Goal: Task Accomplishment & Management: Use online tool/utility

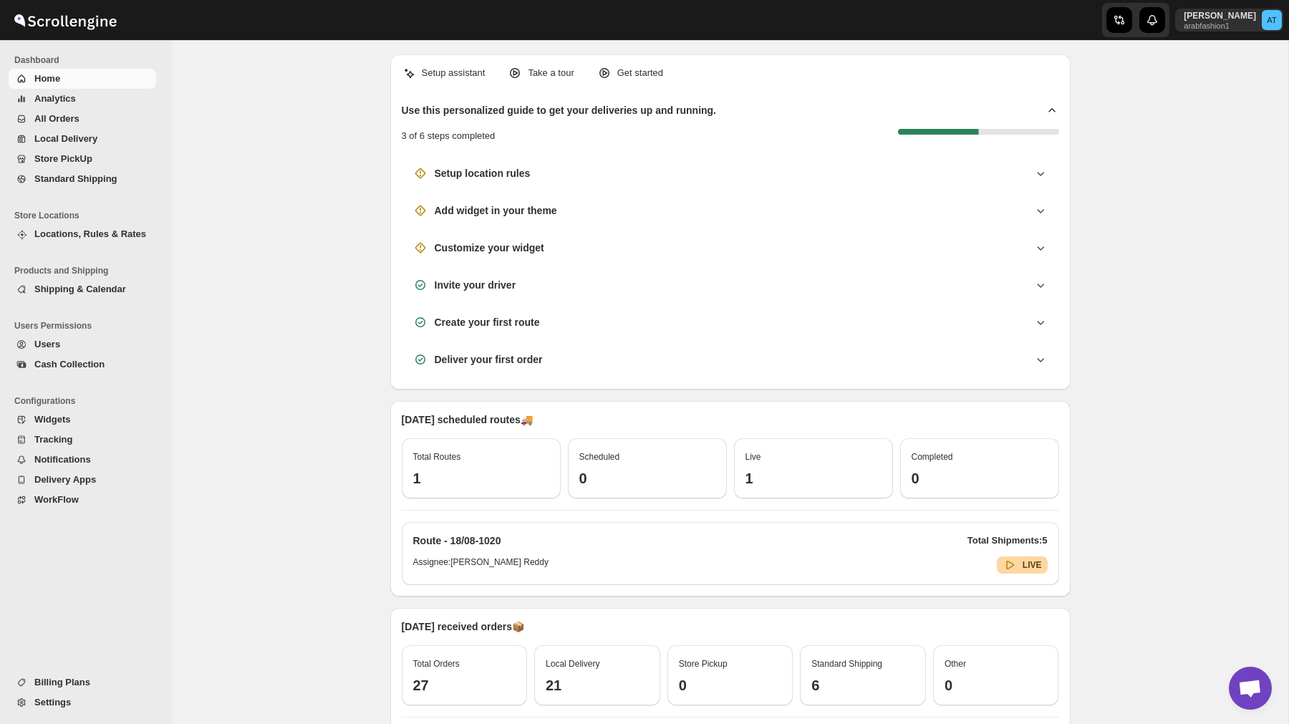
click at [44, 706] on span "Settings" at bounding box center [52, 702] width 37 height 11
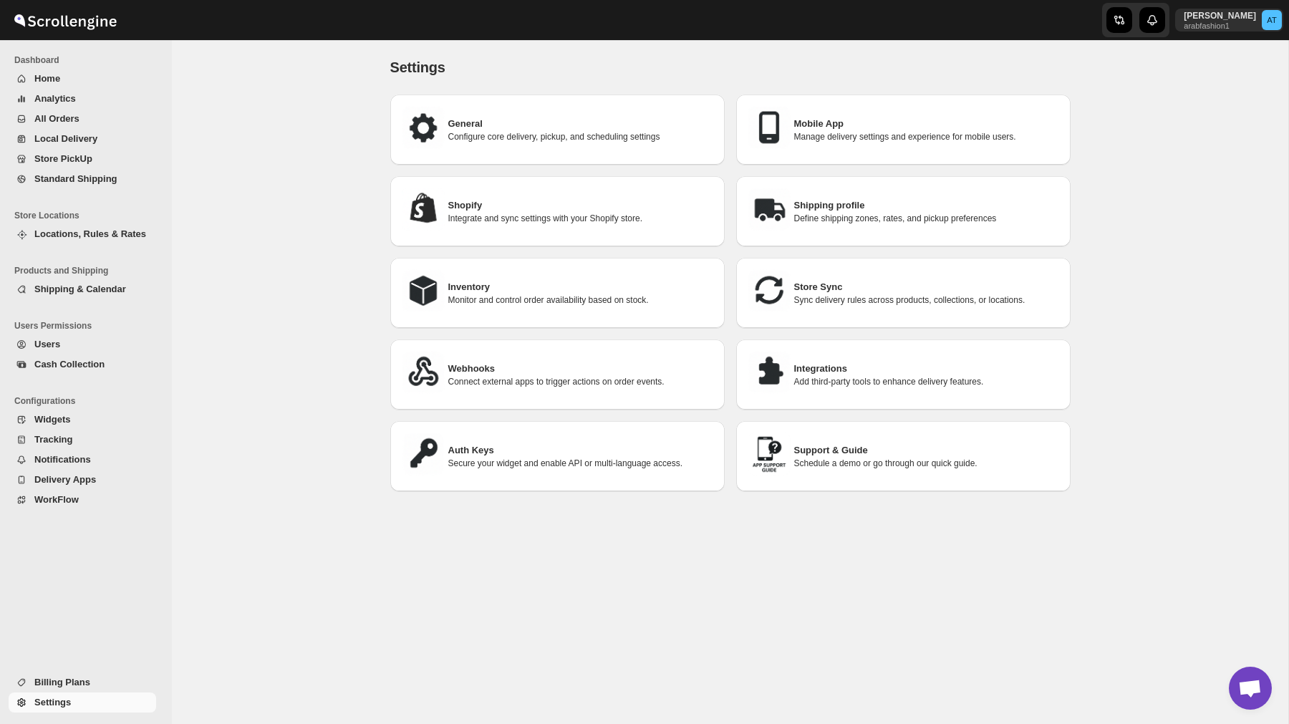
click at [52, 504] on span "WorkFlow" at bounding box center [56, 499] width 44 height 11
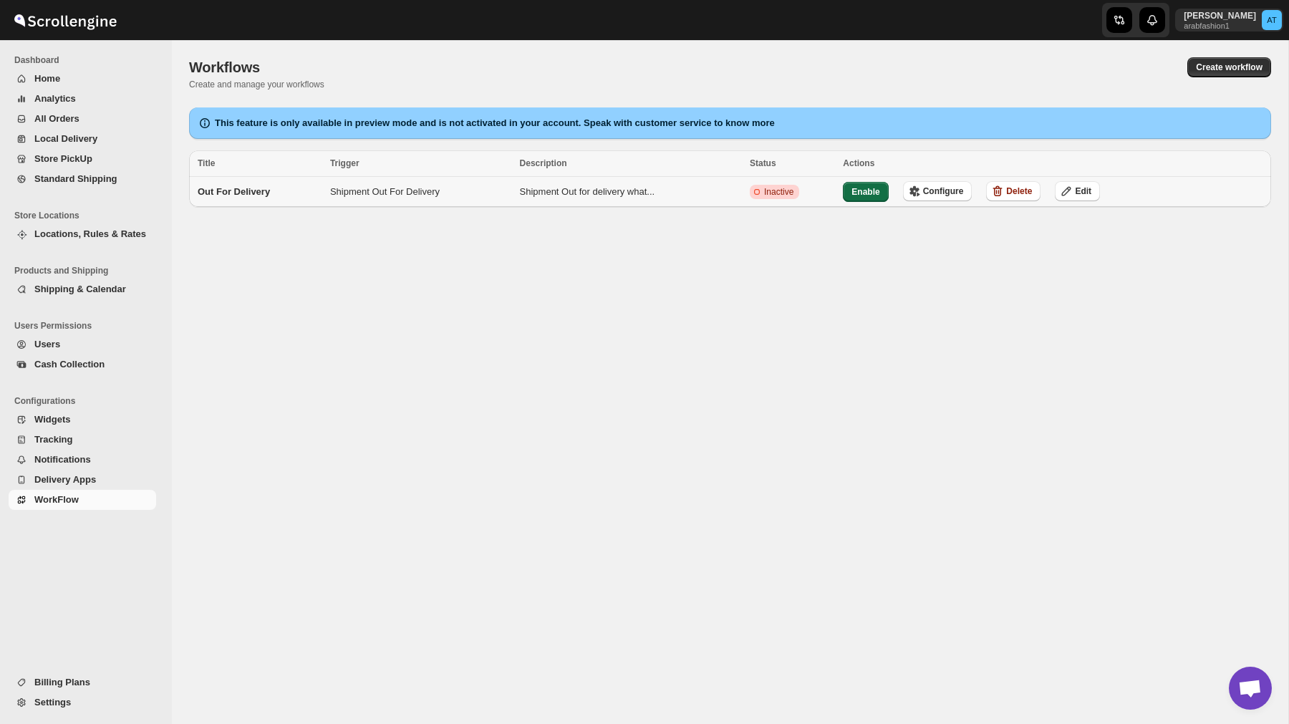
click at [868, 199] on button "Enable" at bounding box center [865, 192] width 45 height 20
click at [873, 195] on span "Enable" at bounding box center [865, 191] width 28 height 11
click at [938, 198] on button "Configure" at bounding box center [932, 191] width 69 height 20
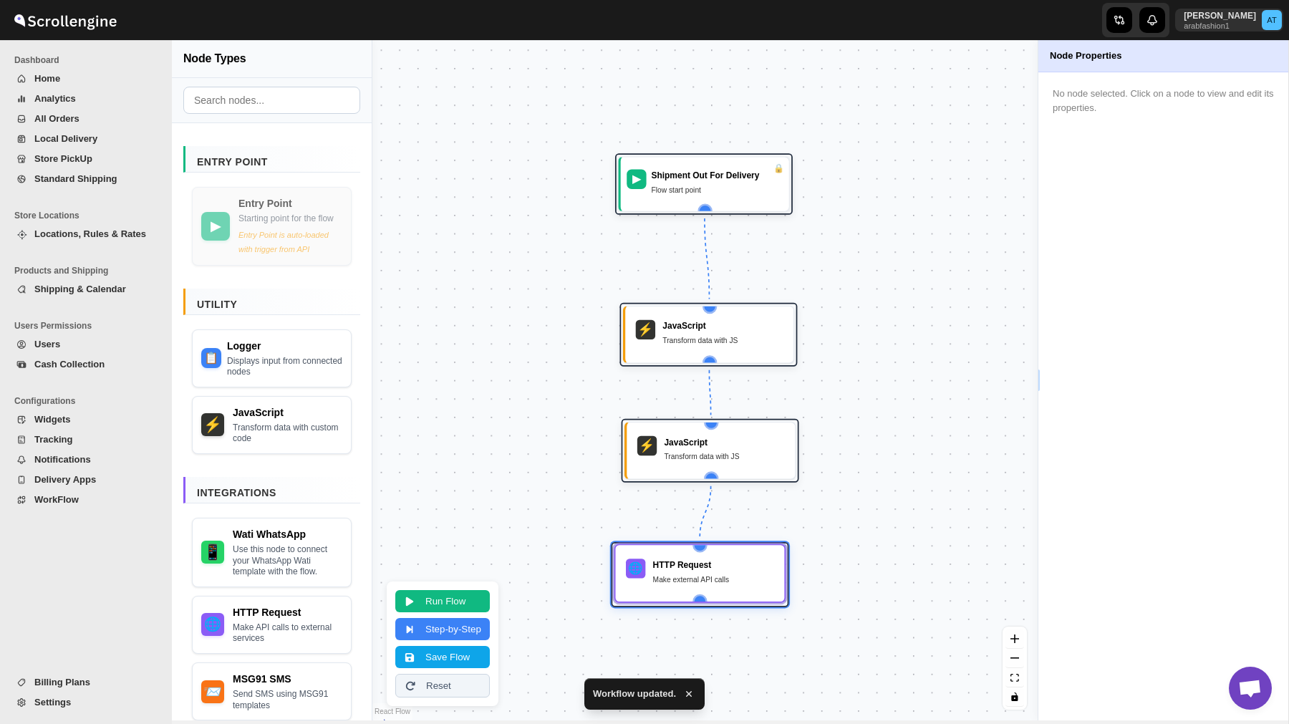
click at [700, 559] on div "HTTP Request" at bounding box center [713, 564] width 121 height 12
select select "POST"
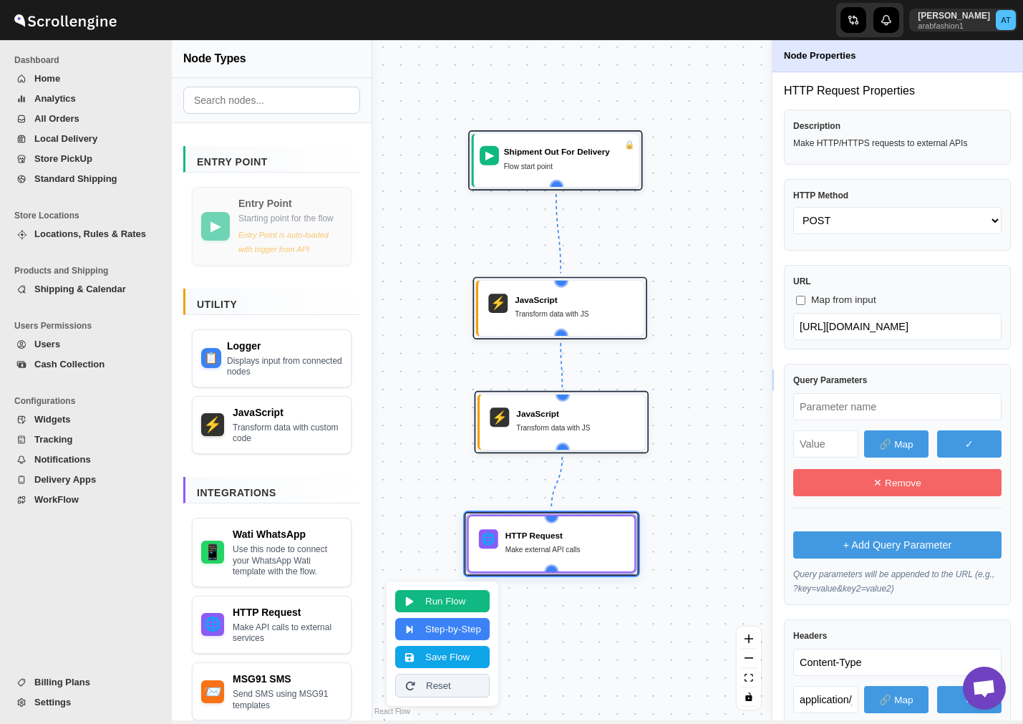
drag, startPoint x: 591, startPoint y: 394, endPoint x: 443, endPoint y: 367, distance: 150.0
click at [443, 367] on div "▶ Shipment Out For Delivery Flow start point ⚡ JavaScript Transform data with J…" at bounding box center [571, 380] width 399 height 680
click at [533, 543] on div "Make external API calls" at bounding box center [564, 549] width 119 height 12
click at [467, 595] on button "Run Flow" at bounding box center [442, 599] width 94 height 22
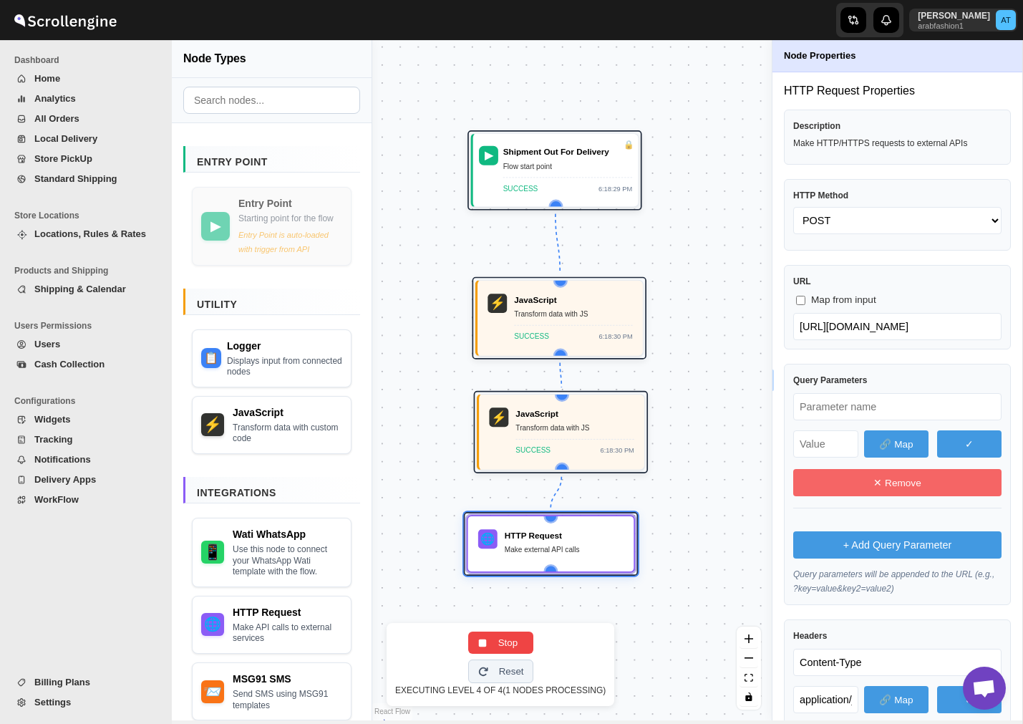
select select "whatsapp_payload"
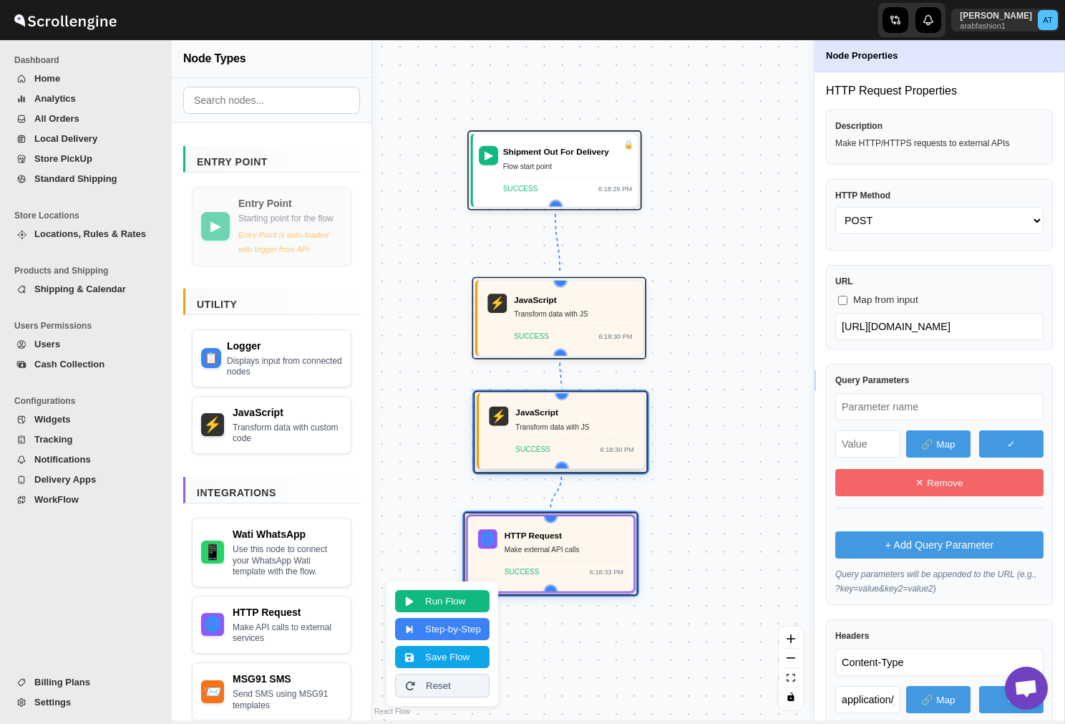
click at [607, 420] on div "JavaScript Transform data with JS SUCCESS 6:18:30 PM" at bounding box center [574, 431] width 118 height 49
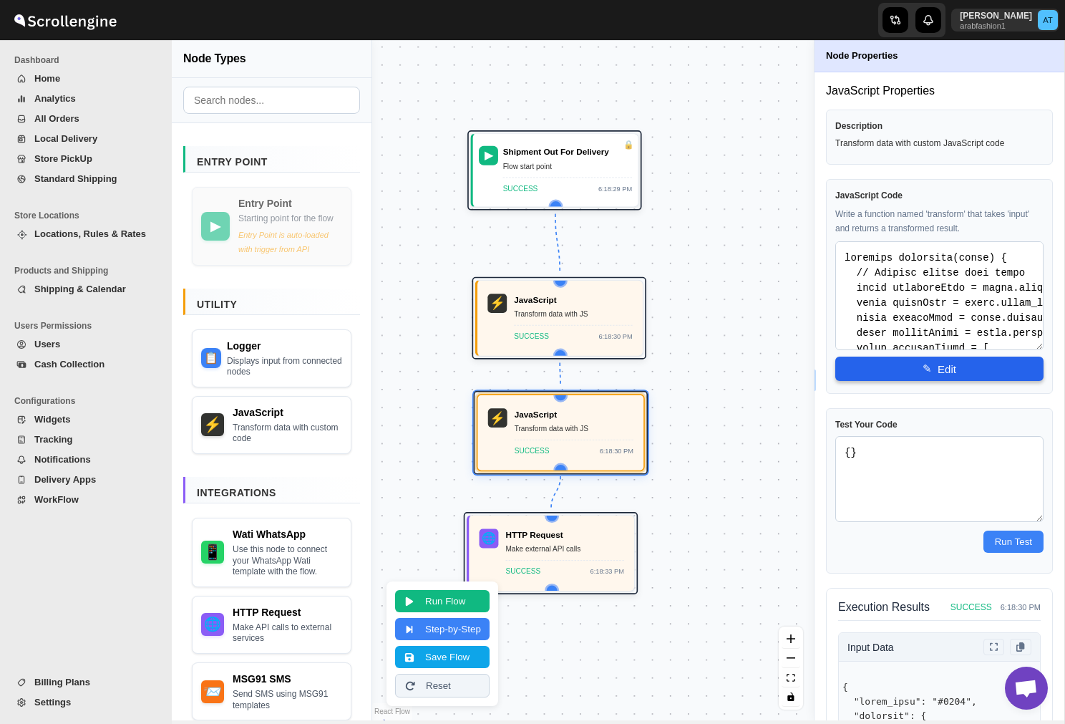
click at [929, 362] on span "✎" at bounding box center [927, 368] width 9 height 13
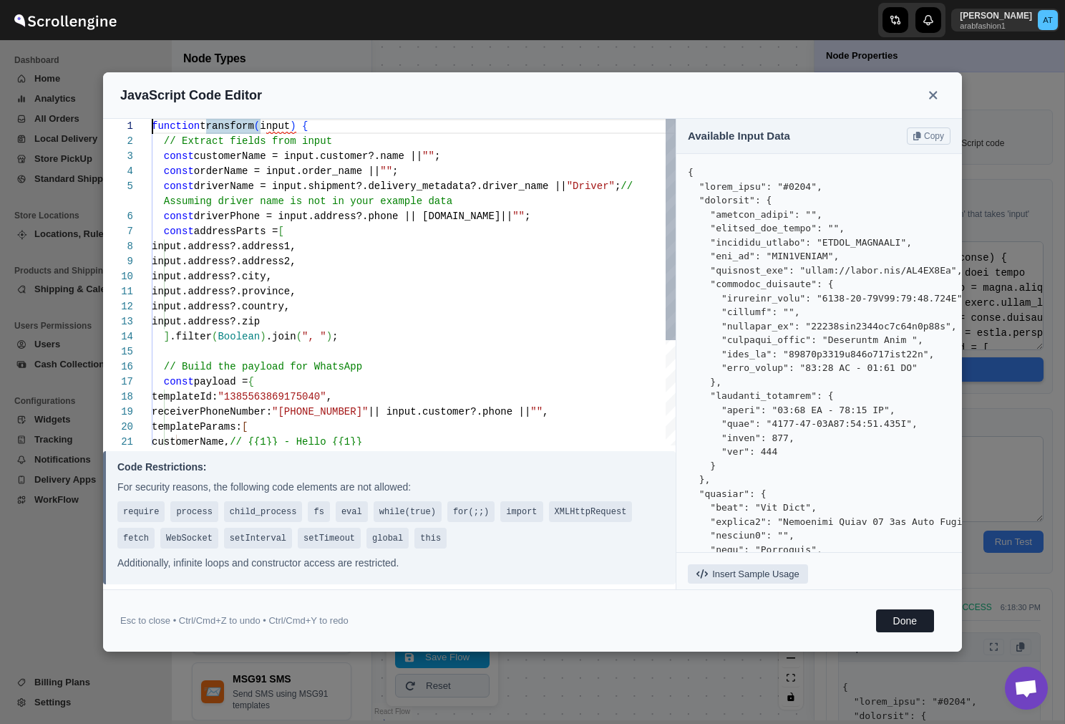
type textarea "function transform(input) { // Extract fields from input const customerName = i…"
click at [404, 182] on div "input.address?.city, input.address?.province, input.address?.country, input.add…" at bounding box center [414, 359] width 524 height 481
click at [339, 186] on div "input.address?.city, input.address?.province, input.address?.country, input.add…" at bounding box center [414, 359] width 524 height 481
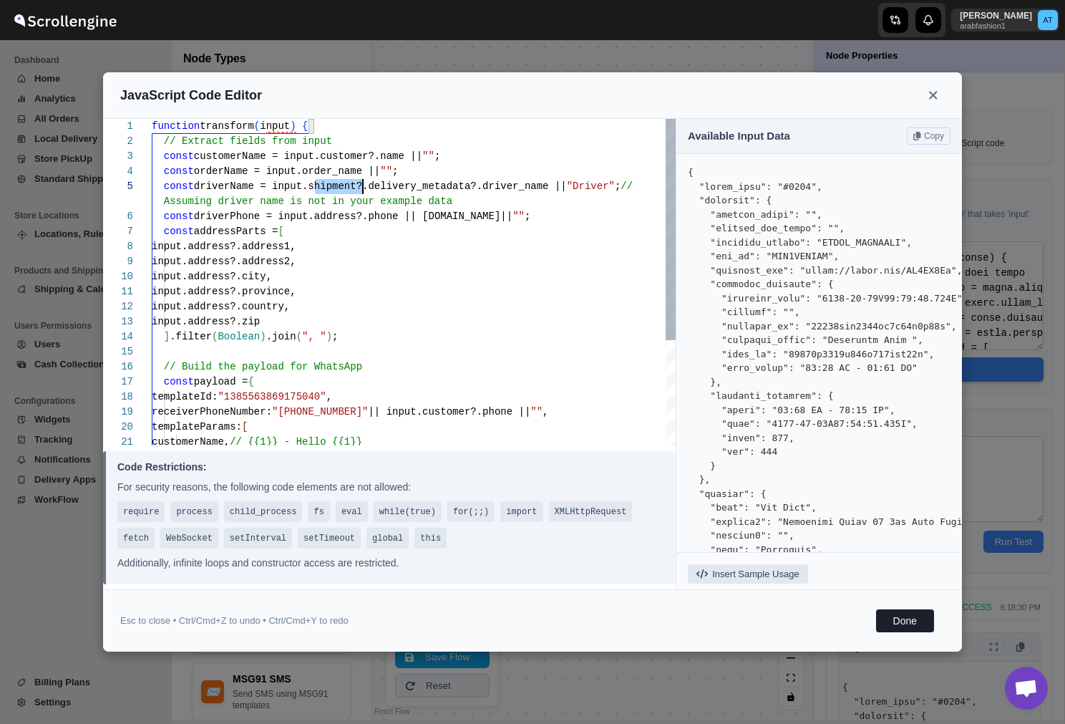
click at [339, 186] on div "input.address?.city, input.address?.province, input.address?.country, input.add…" at bounding box center [414, 359] width 524 height 481
click at [409, 183] on div "input.address?.city, input.address?.province, input.address?.country, input.add…" at bounding box center [414, 359] width 524 height 481
click at [930, 94] on icon at bounding box center [934, 95] width 10 height 13
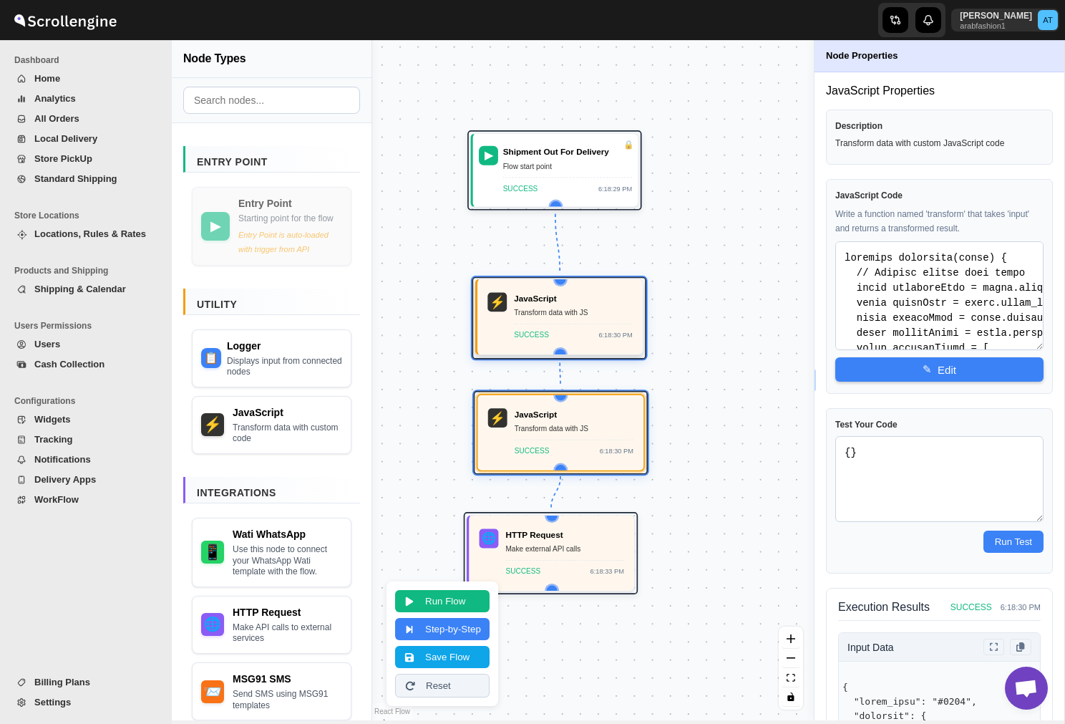
click at [576, 311] on div "Transform data with JS" at bounding box center [573, 313] width 118 height 12
type textarea "function transform(input) { function getAddress(order) { let address = {}; let …"
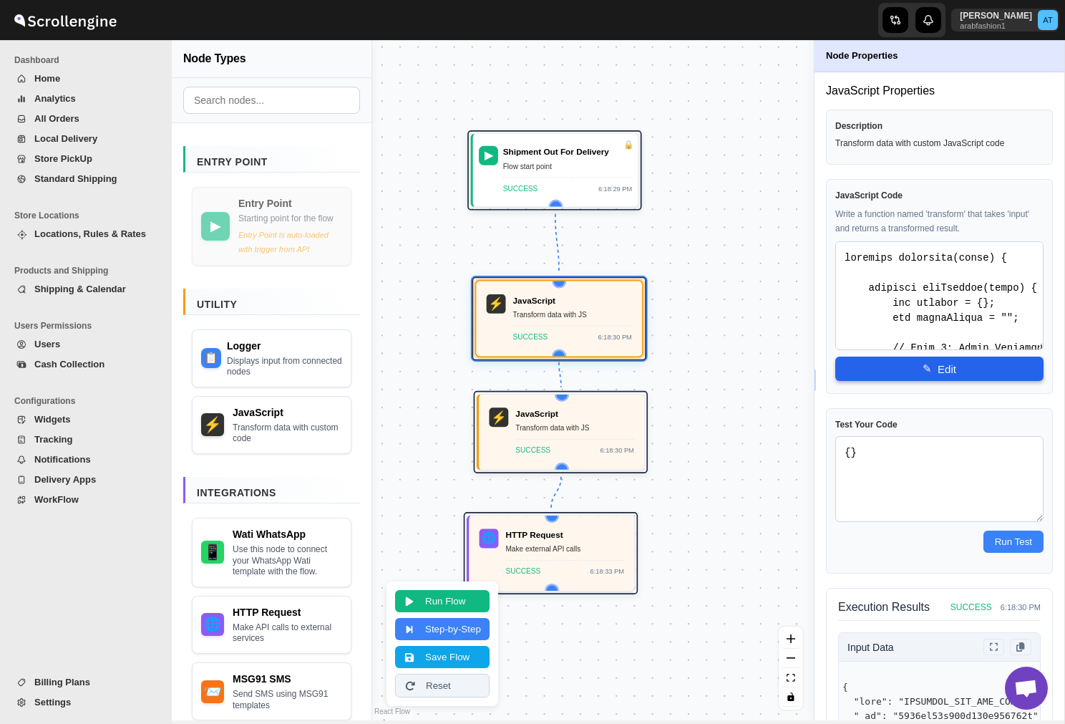
click at [943, 369] on button "✎ Edit" at bounding box center [939, 369] width 208 height 24
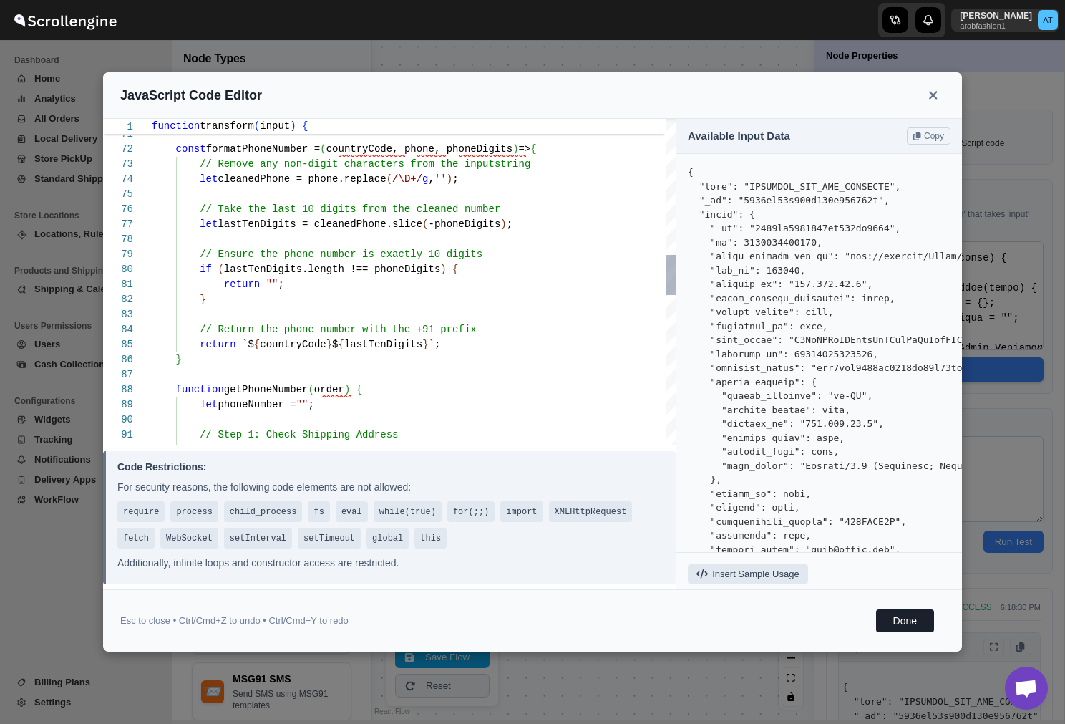
type textarea "let lastTenDigits = cleanedPhone.slice(-phoneDigits); // Ensure the phone numbe…"
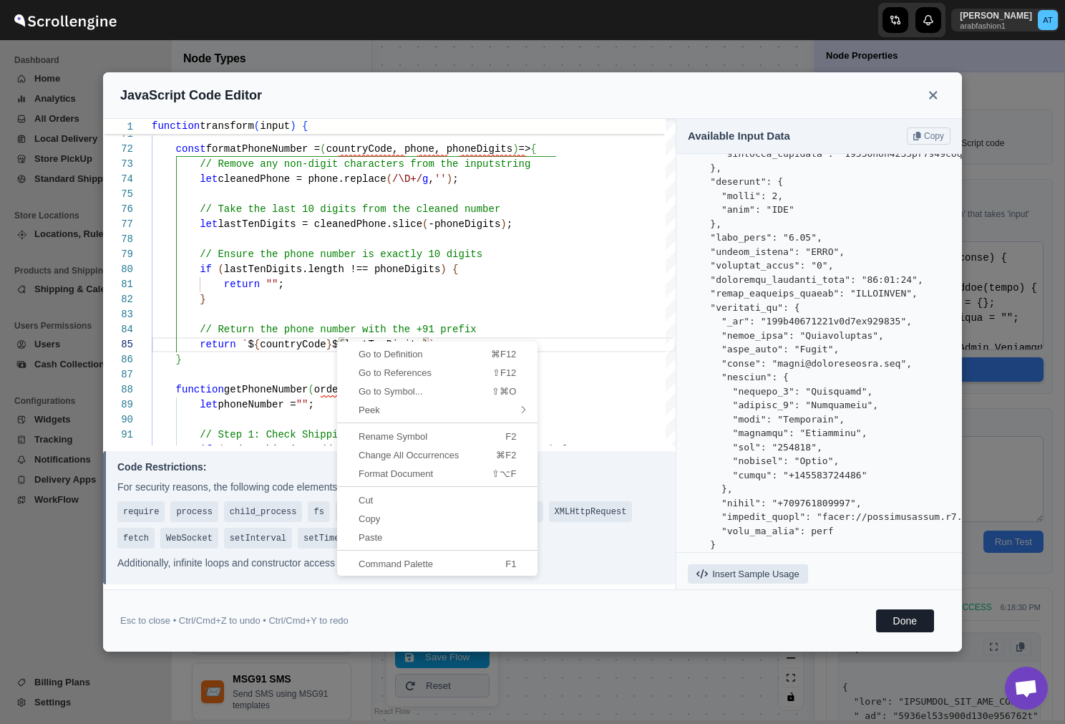
scroll to position [8772, 0]
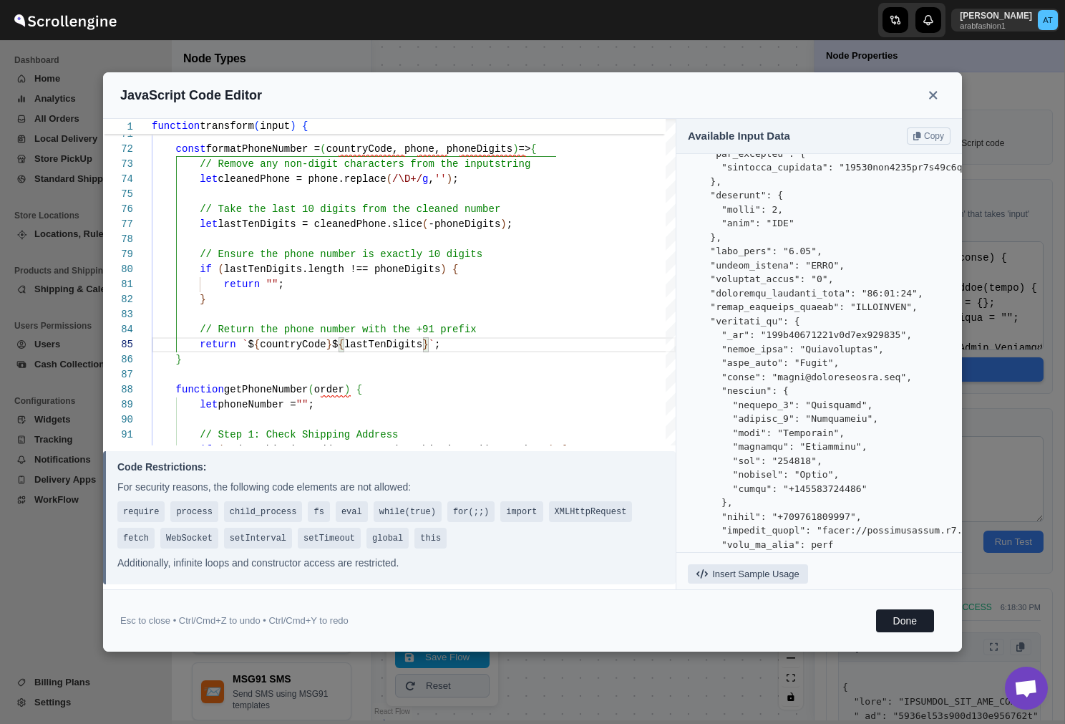
copy pre "assigned_to"
click at [466, 303] on div "} const formatPhoneNumber = ( countryCode, phone, phoneDigits ) => { // Remove …" at bounding box center [414, 337] width 524 height 2646
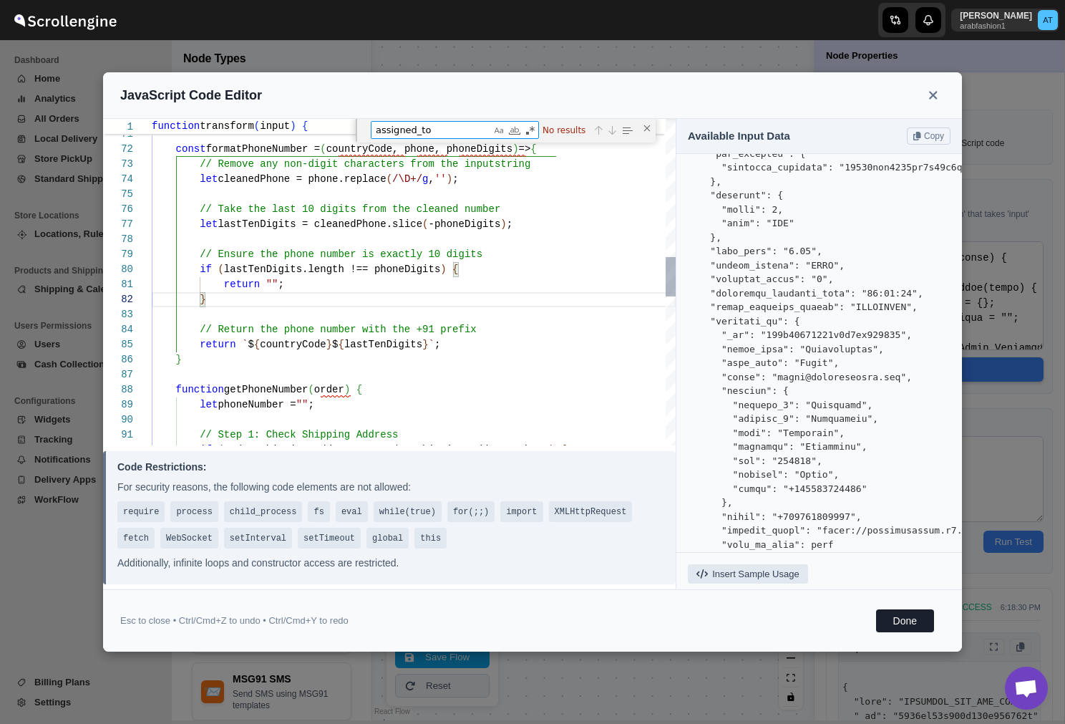
type textarea "assigned_to"
click at [540, 296] on div "} const formatPhoneNumber = ( countryCode, phone, phoneDigits ) => { // Remove …" at bounding box center [414, 326] width 524 height 2670
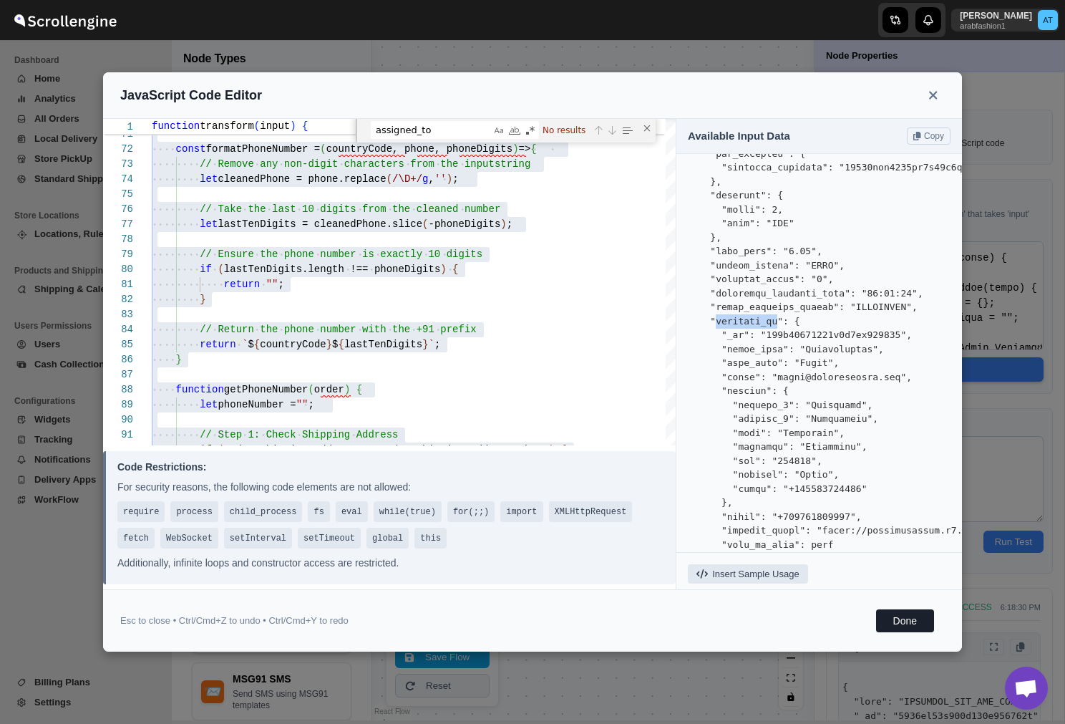
copy pre "assigned_to"
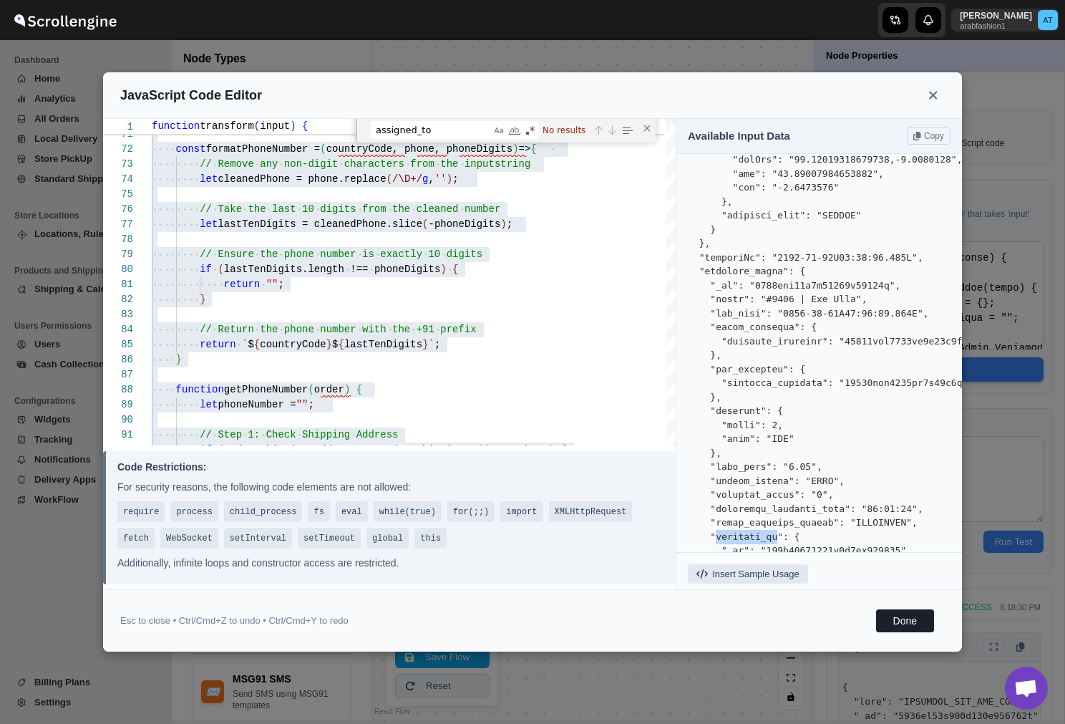
scroll to position [8554, 0]
copy pre "shipment_route"
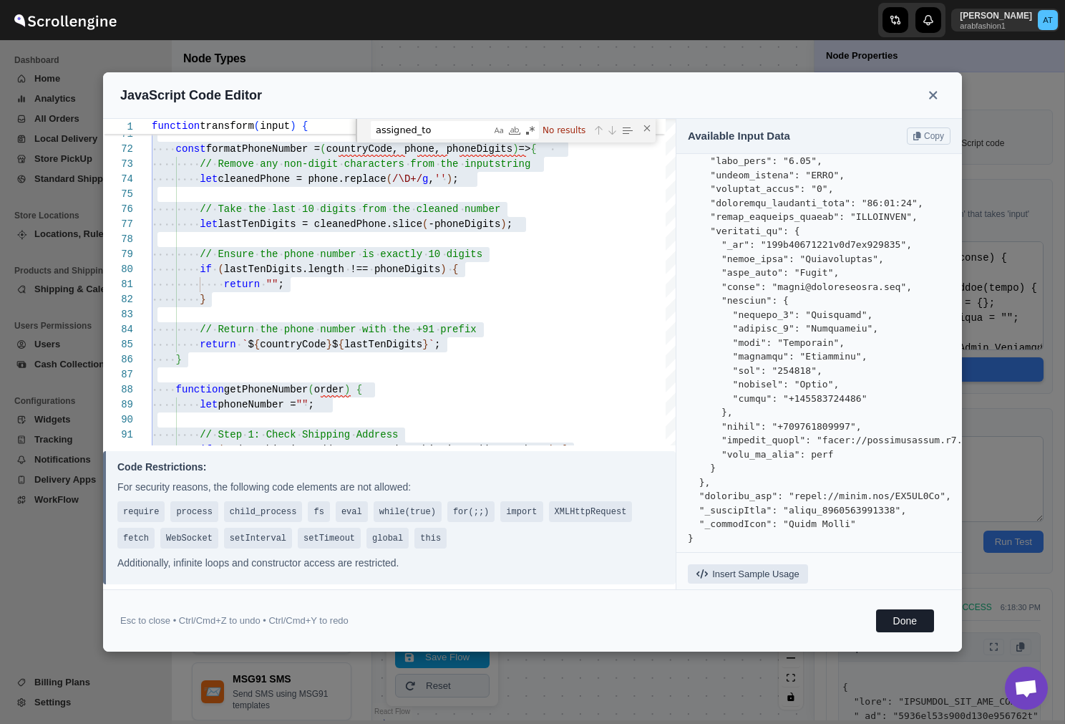
scroll to position [8867, 0]
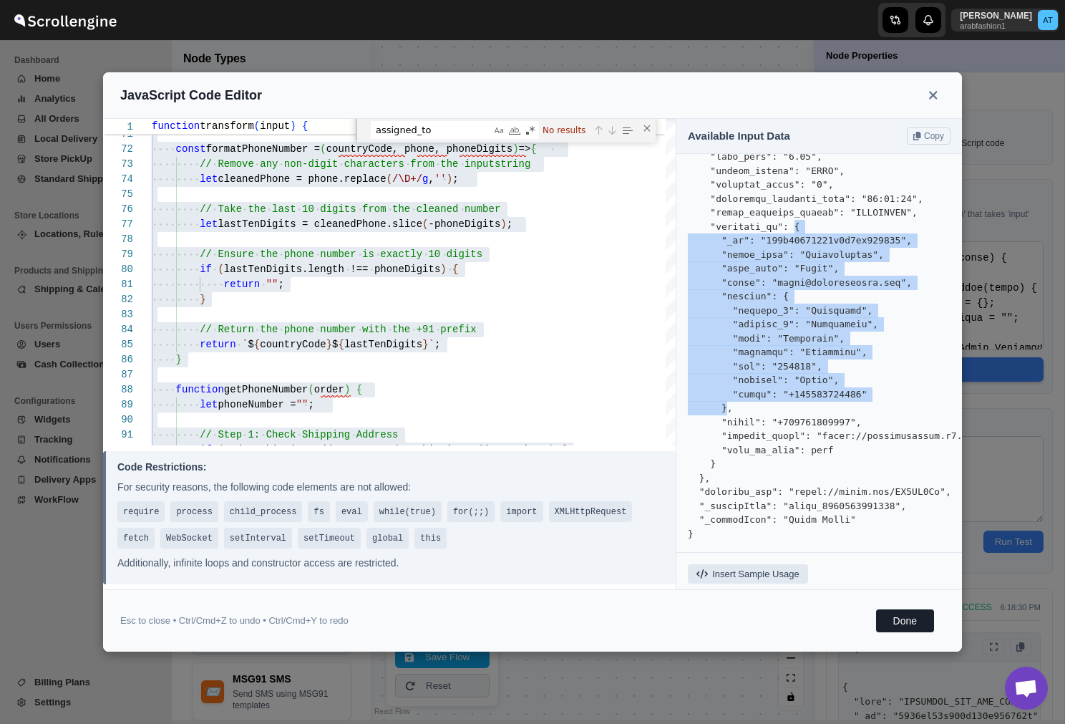
drag, startPoint x: 796, startPoint y: 222, endPoint x: 725, endPoint y: 409, distance: 200.5
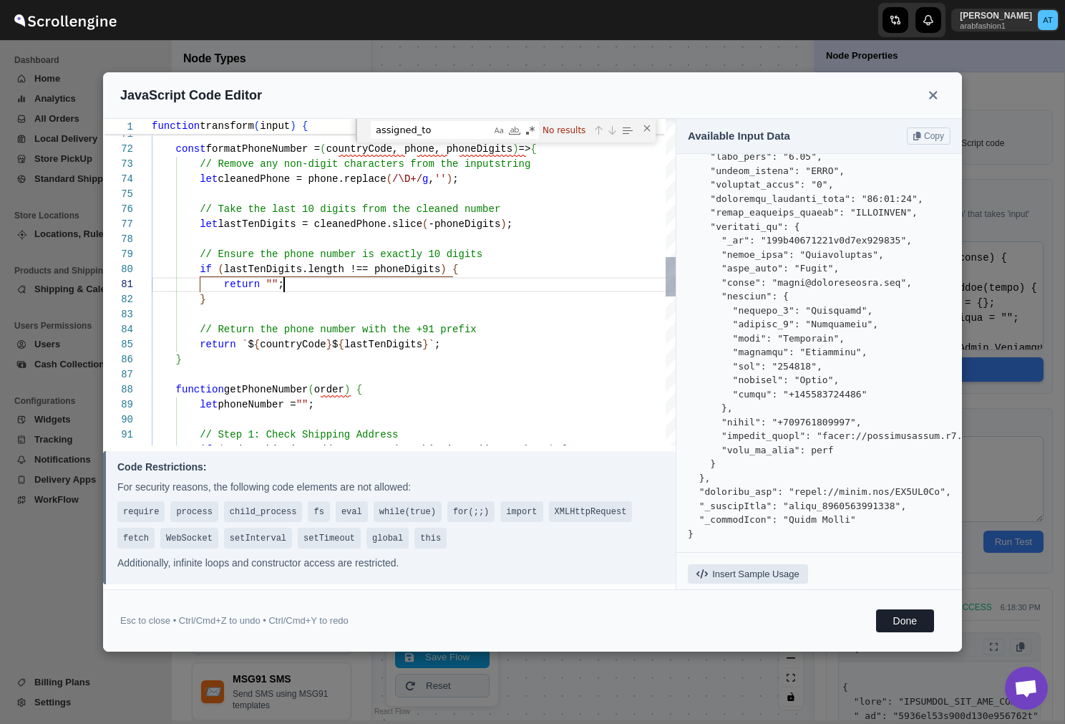
click at [526, 281] on div "} const formatPhoneNumber = ( countryCode, phone, phoneDigits ) => { // Remove …" at bounding box center [414, 326] width 524 height 2670
type textarea "function transform(input) { function getAddress(order) { let address = {}; let …"
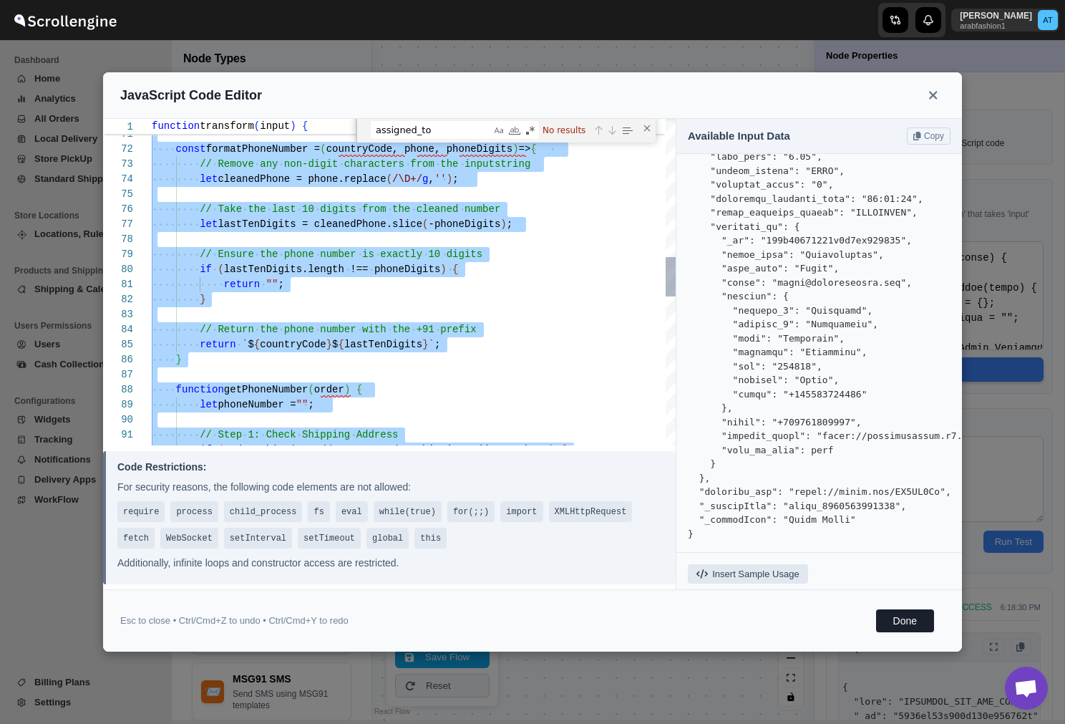
type textarea "function transform(input) { // Your code here return input; }"
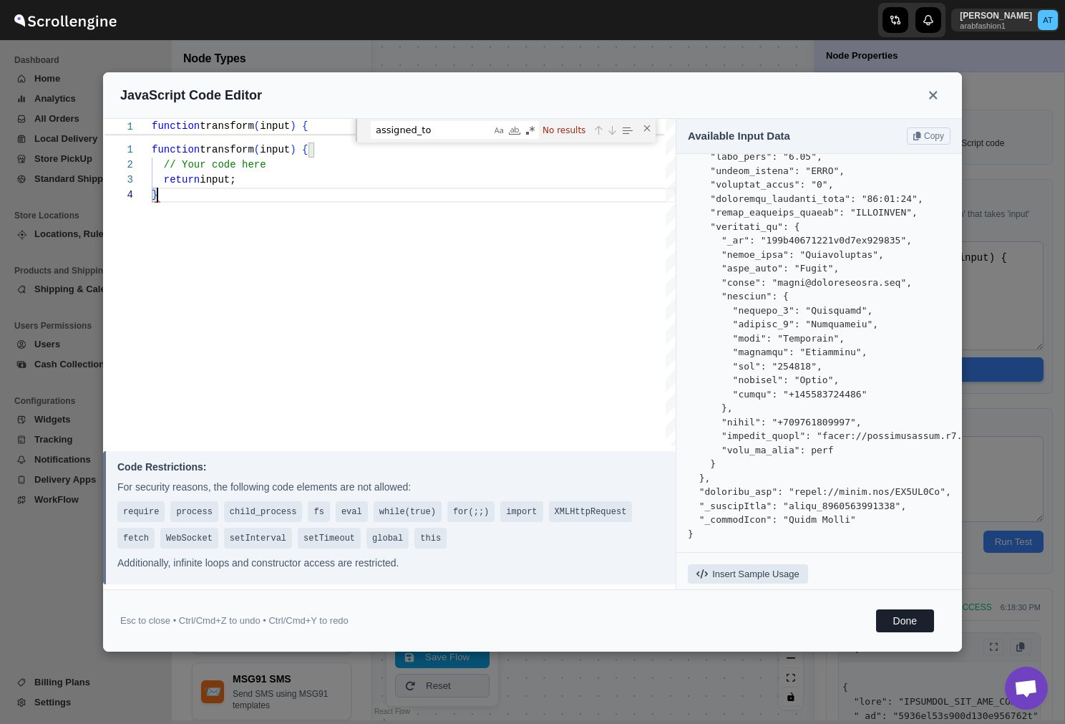
type textarea "}; return transformedData; } let transformedOutput = transformOrderData(input);…"
type textarea "function transform(input) { // Your code here return input; }function transform…"
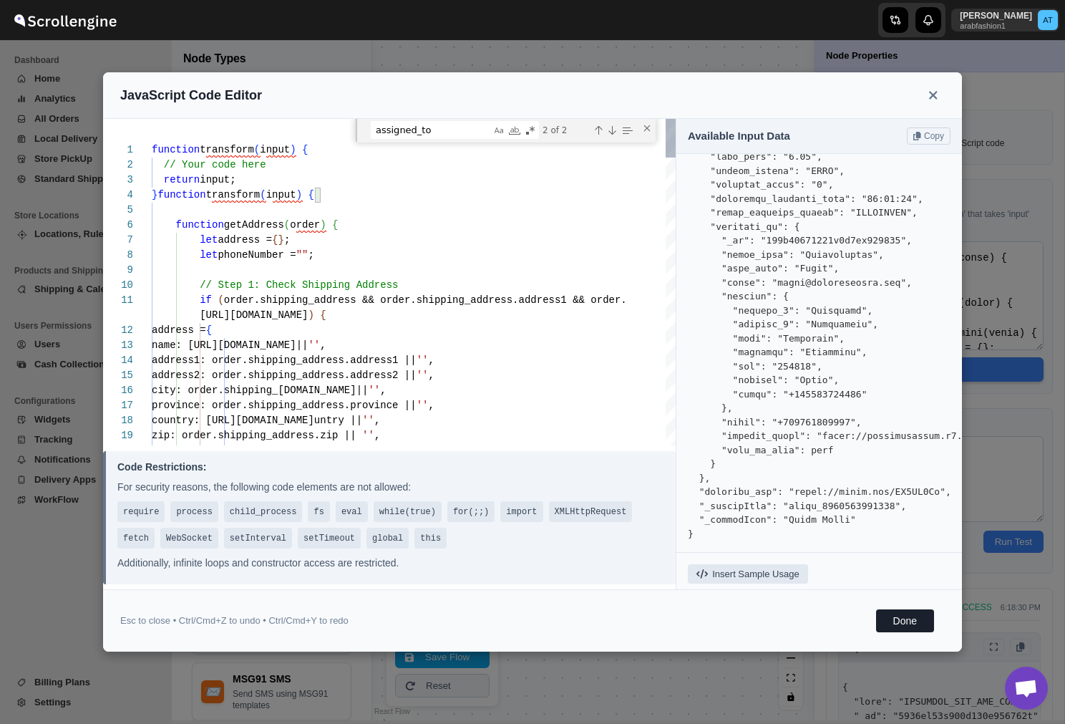
type textarea "function transform(input) { // Your code here return input; }function transform…"
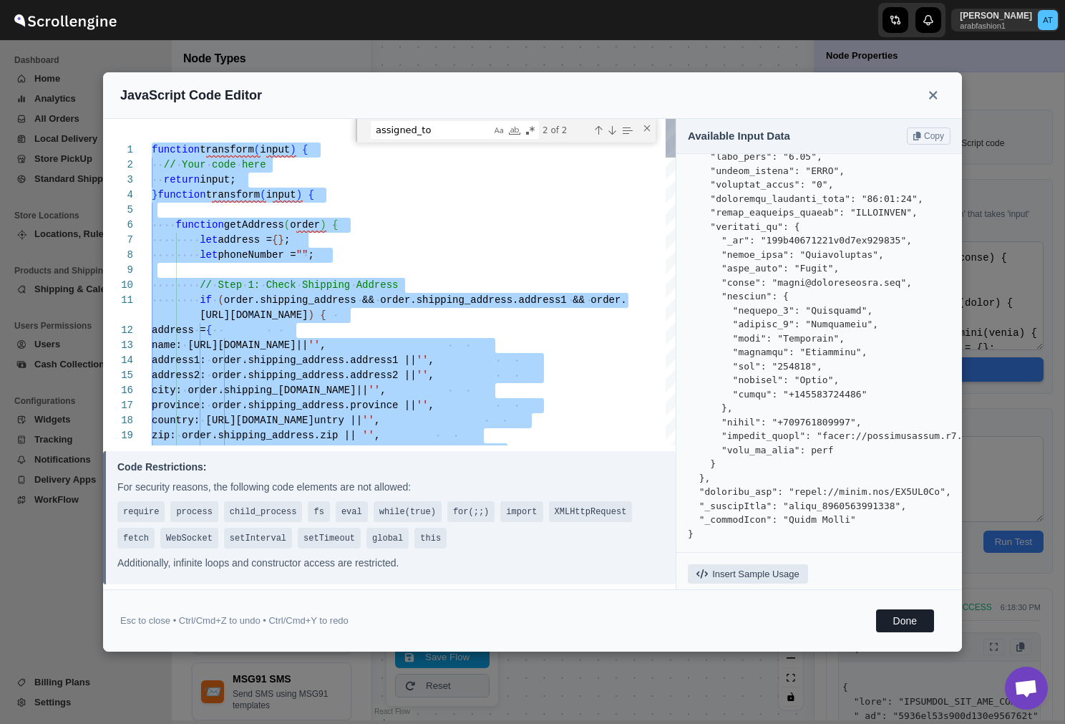
type textarea "function transform(input) { // Your code here return input; }"
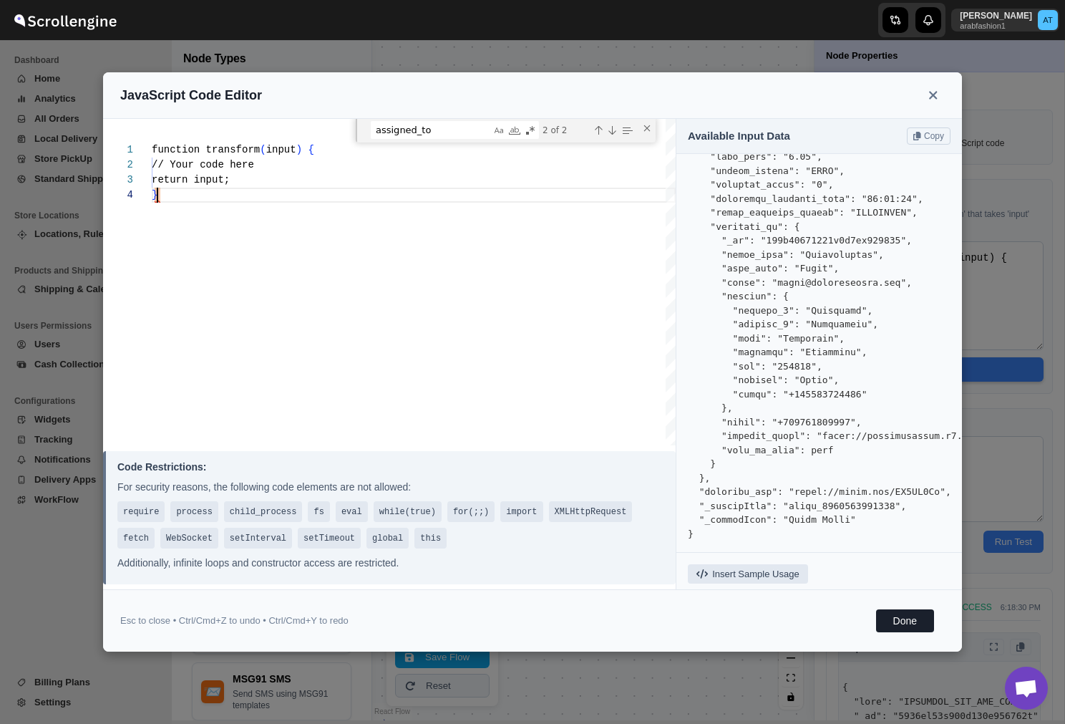
scroll to position [45, 0]
type textarea "}; return transformedData; } let transformedOutput = transformOrderData(input);…"
type textarea "function transform(input) { // Your code here return input; }function transform…"
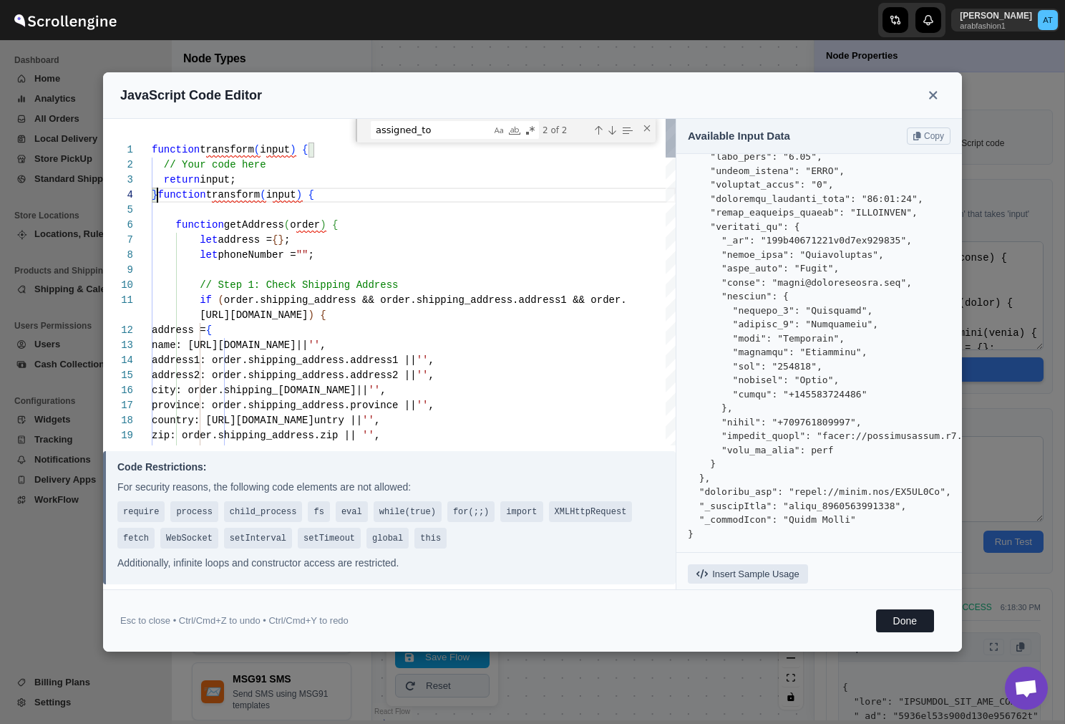
scroll to position [0, 0]
drag, startPoint x: 159, startPoint y: 195, endPoint x: 140, endPoint y: 122, distance: 74.7
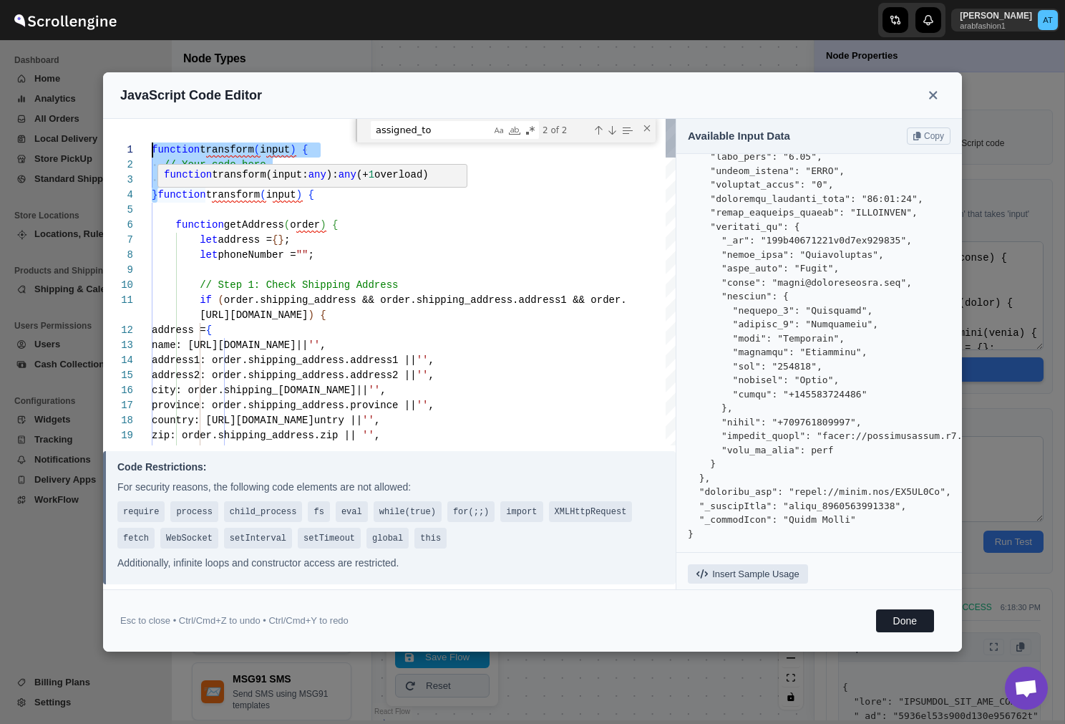
type textarea "function transform(input) { function getAddress(order) { let address = {}; let …"
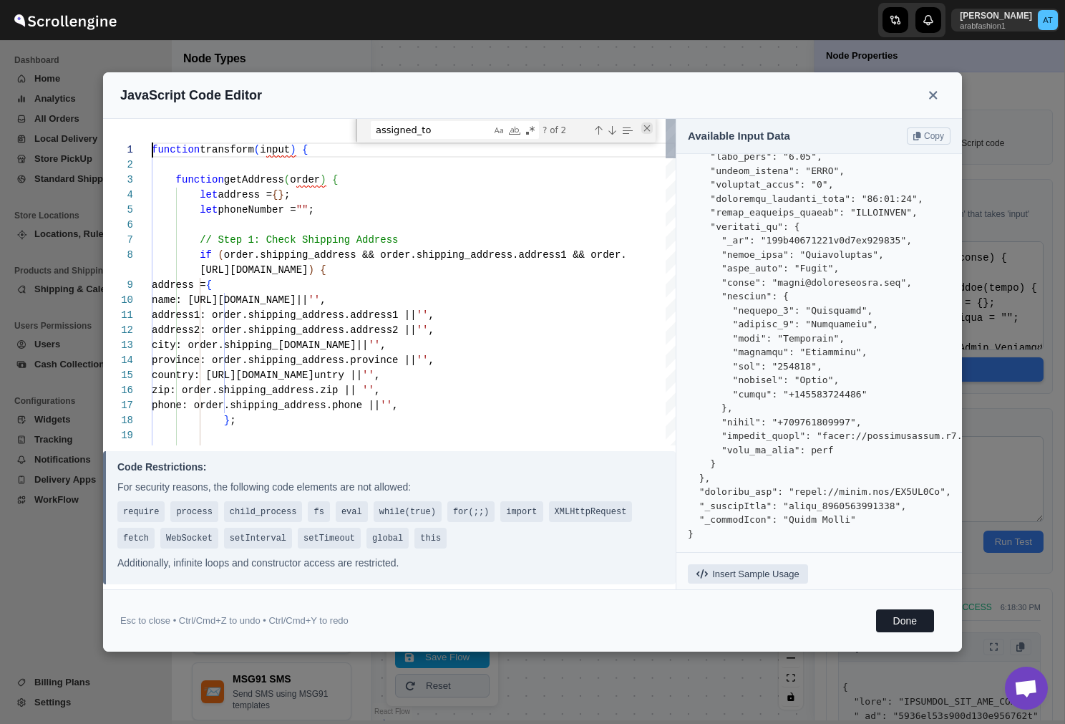
click at [649, 127] on div "Close (Escape)" at bounding box center [646, 127] width 11 height 11
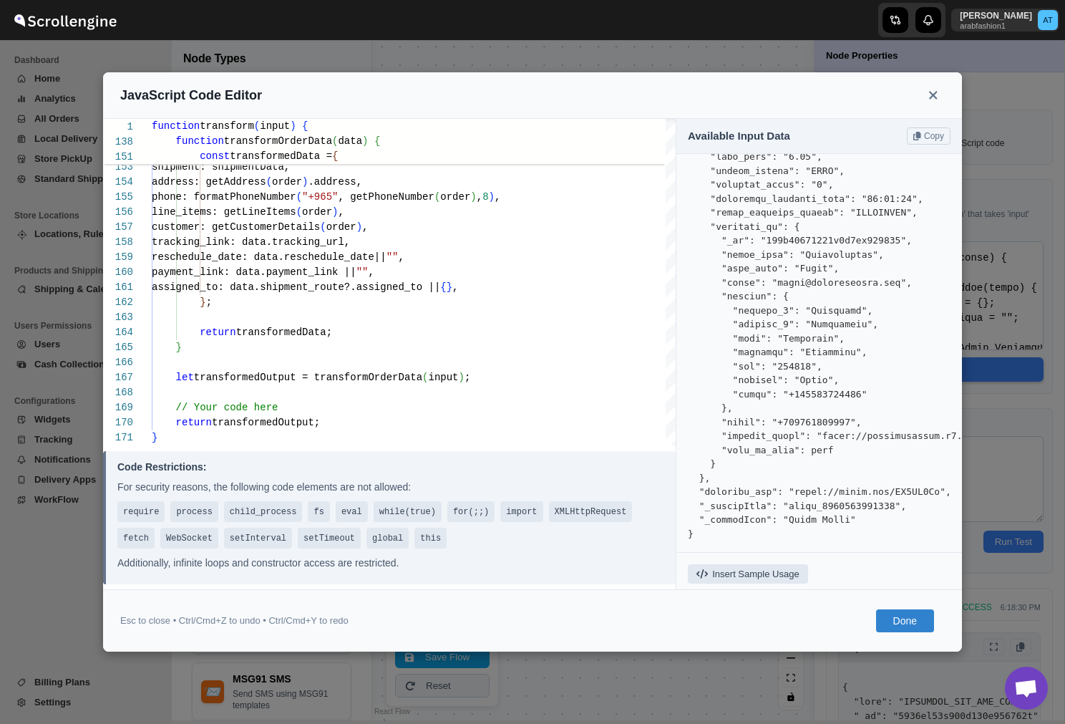
click at [897, 621] on button "Done" at bounding box center [905, 620] width 58 height 23
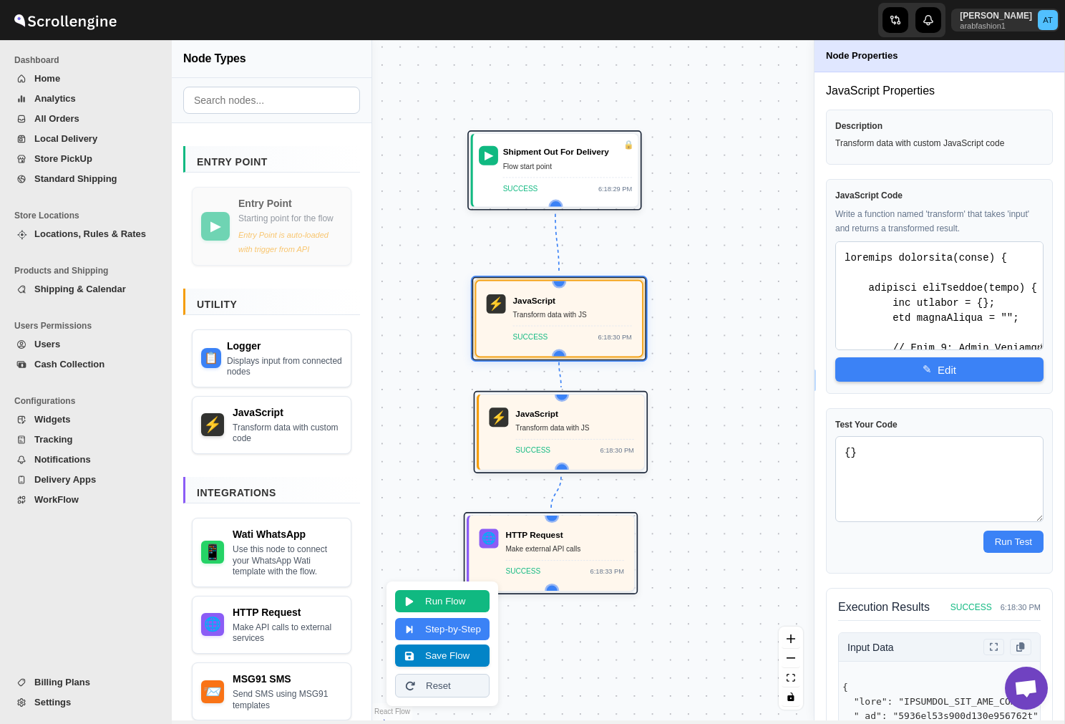
click at [458, 654] on button "Save Flow" at bounding box center [442, 655] width 94 height 22
click at [447, 629] on button "Step-by-Step" at bounding box center [442, 627] width 94 height 22
click at [447, 629] on div "Next Step Stop Reset" at bounding box center [435, 643] width 81 height 79
click at [447, 614] on button "Next Step" at bounding box center [435, 613] width 81 height 22
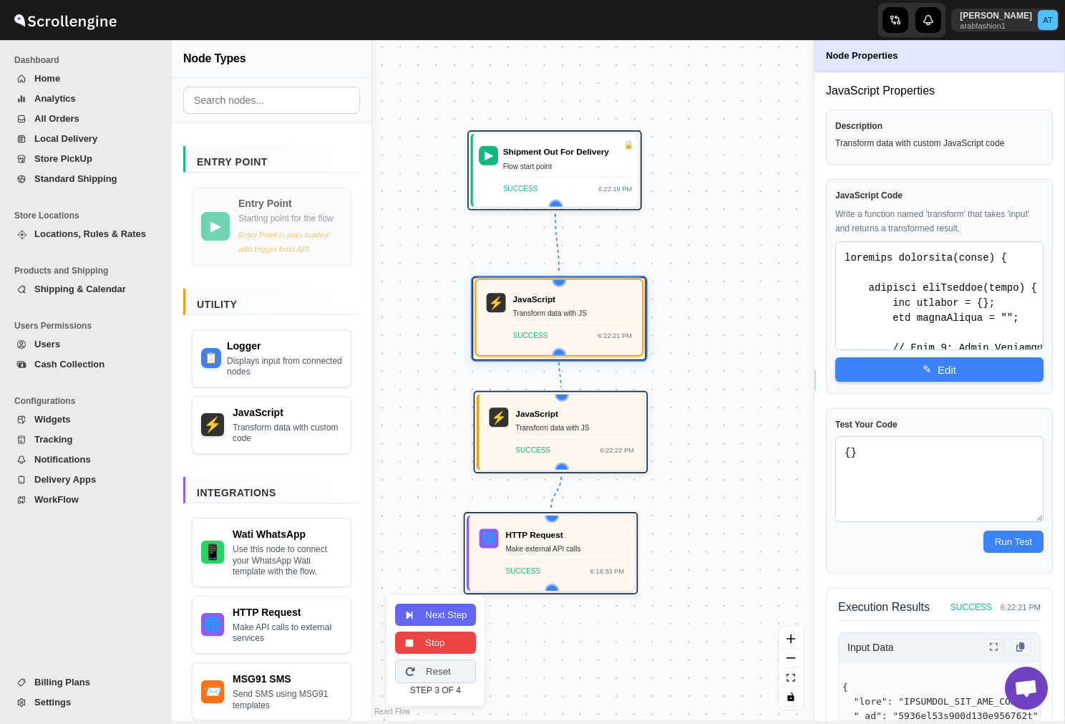
click at [579, 323] on div "JavaScript Transform data with JS SUCCESS 6:22:21 PM" at bounding box center [572, 317] width 119 height 49
click at [584, 431] on div "Transform data with JS" at bounding box center [574, 427] width 118 height 12
type textarea "function transform(input) { // Extract fields from input const customerName = i…"
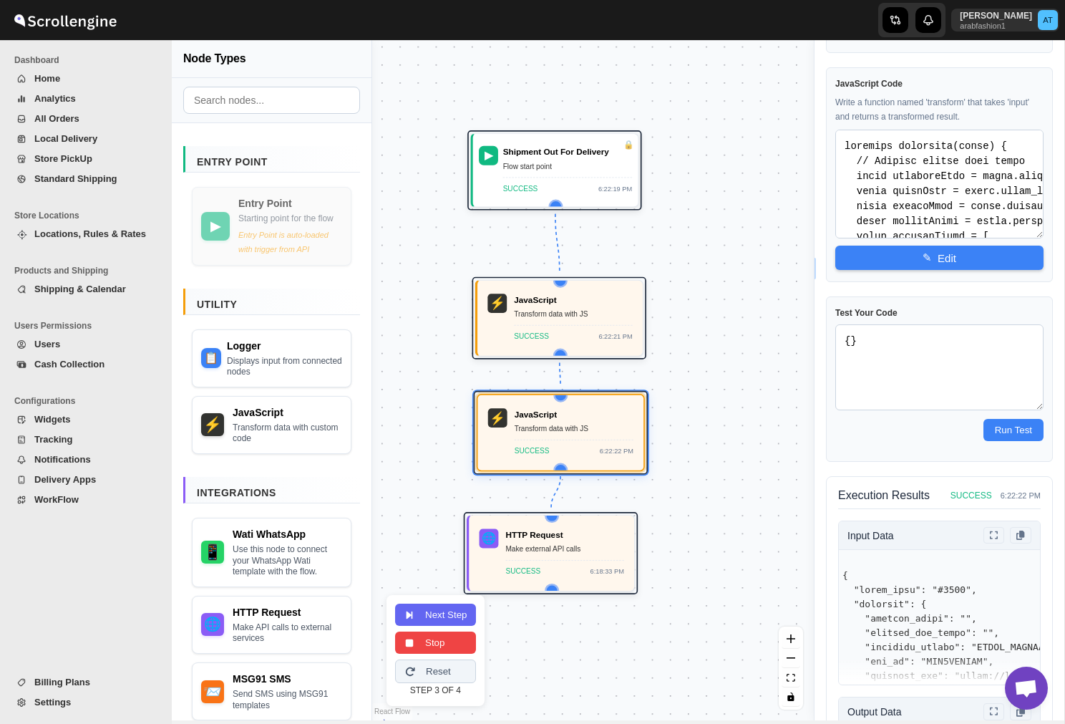
scroll to position [283, 0]
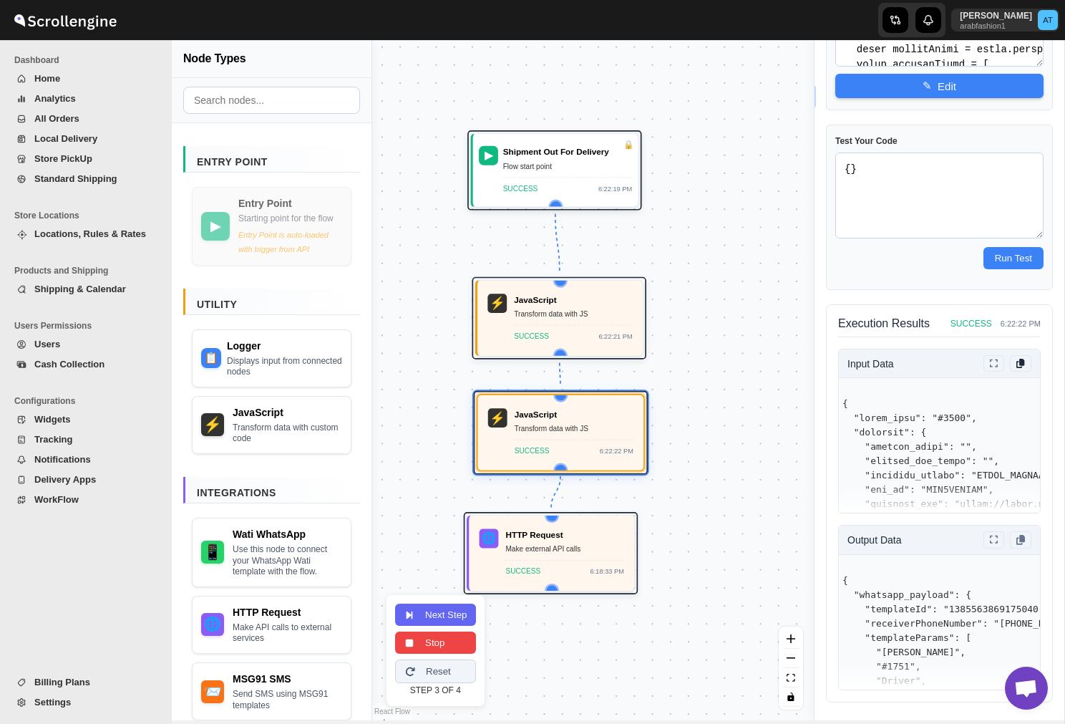
click at [1021, 362] on icon at bounding box center [1021, 363] width 9 height 9
click at [994, 358] on button at bounding box center [994, 363] width 21 height 16
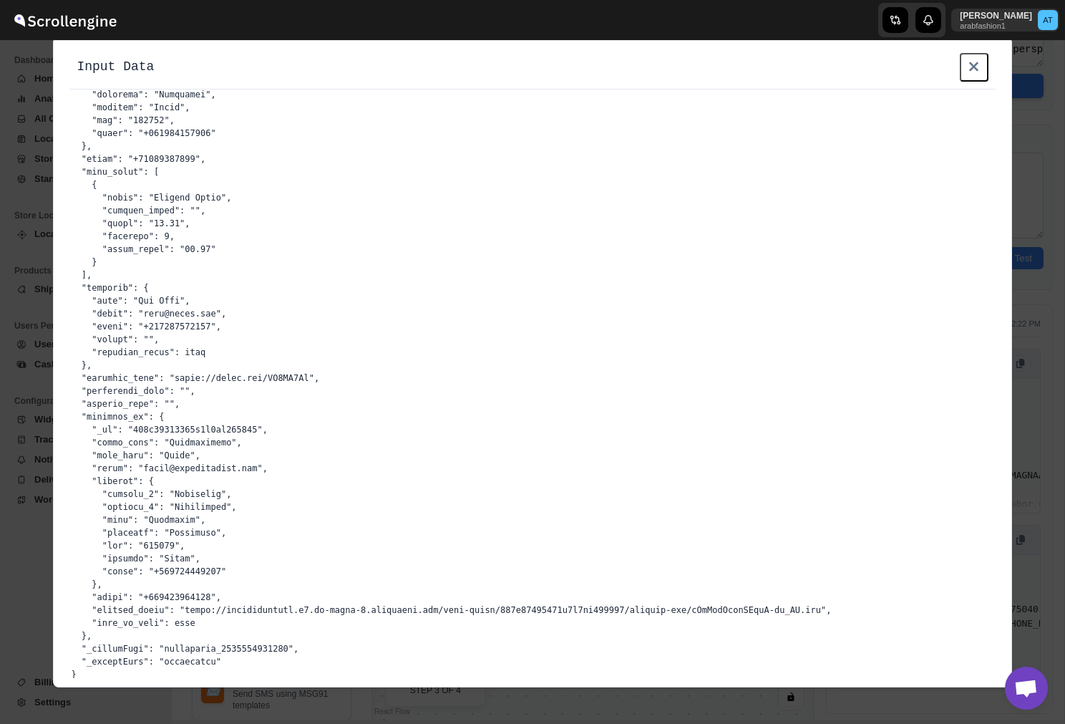
scroll to position [382, 0]
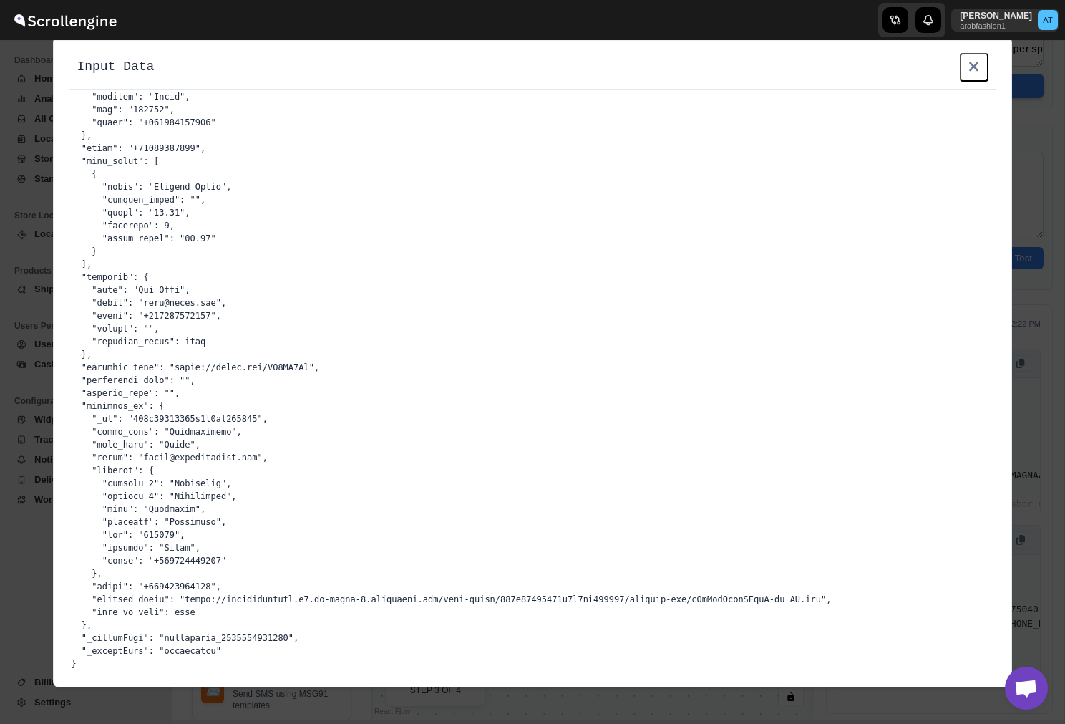
click at [117, 409] on pre at bounding box center [532, 193] width 940 height 971
click at [131, 426] on pre at bounding box center [532, 193] width 940 height 971
click at [974, 64] on icon at bounding box center [974, 66] width 11 height 14
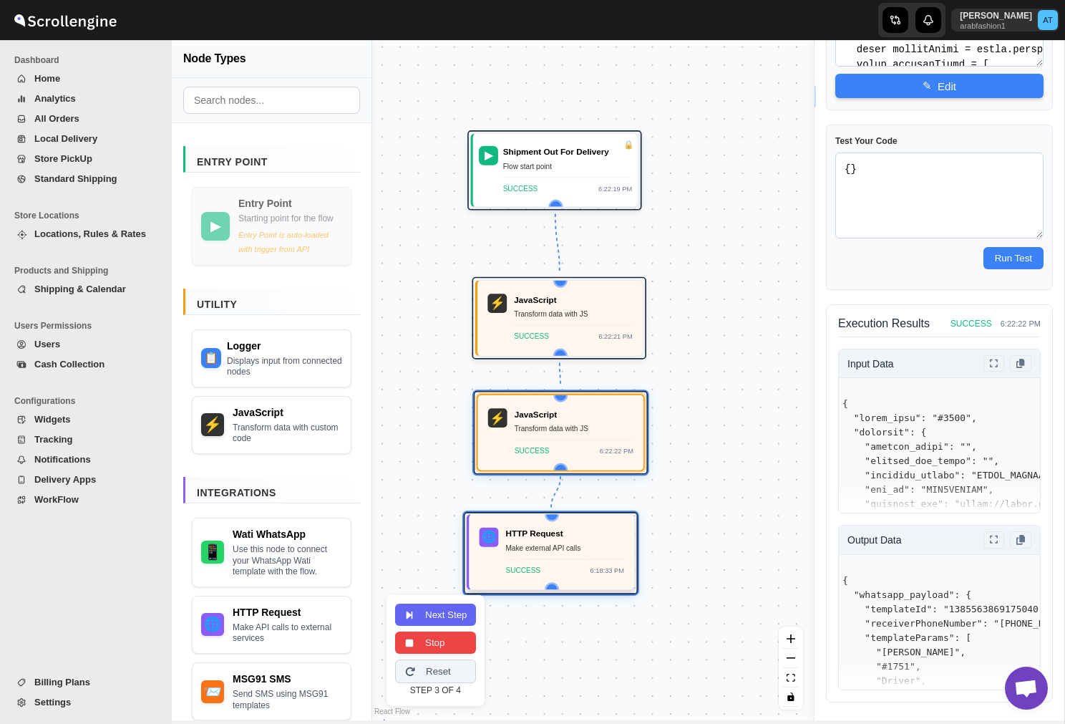
click at [570, 549] on div "Make external API calls" at bounding box center [564, 548] width 118 height 12
select select "POST"
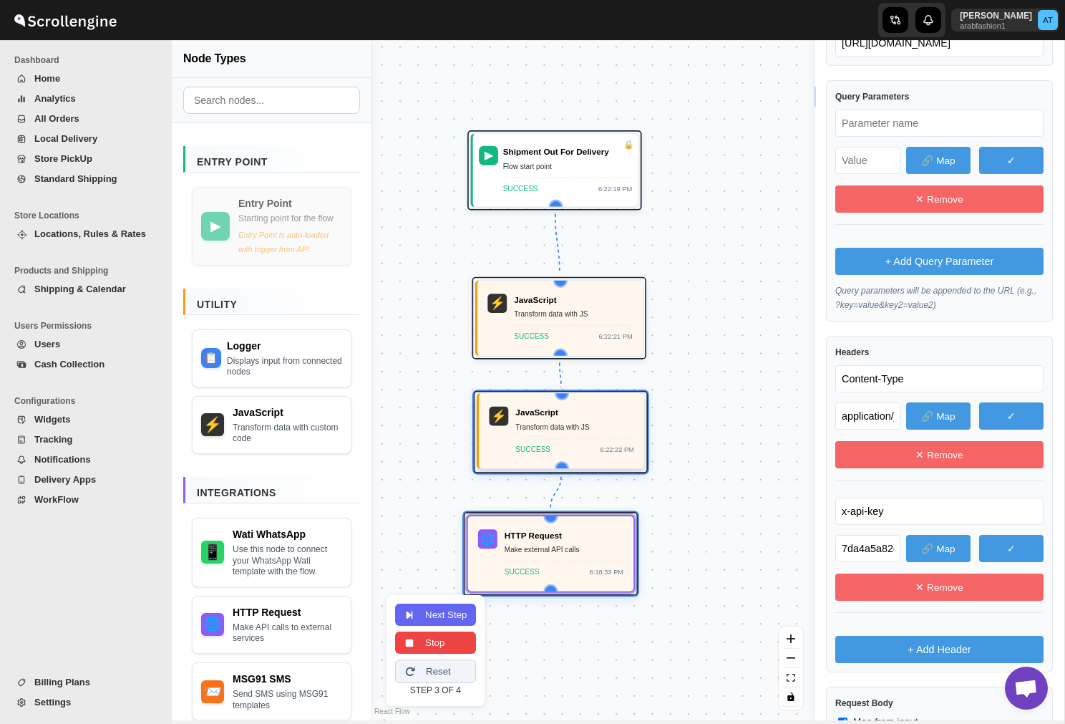
click at [536, 418] on div "JavaScript" at bounding box center [574, 413] width 118 height 12
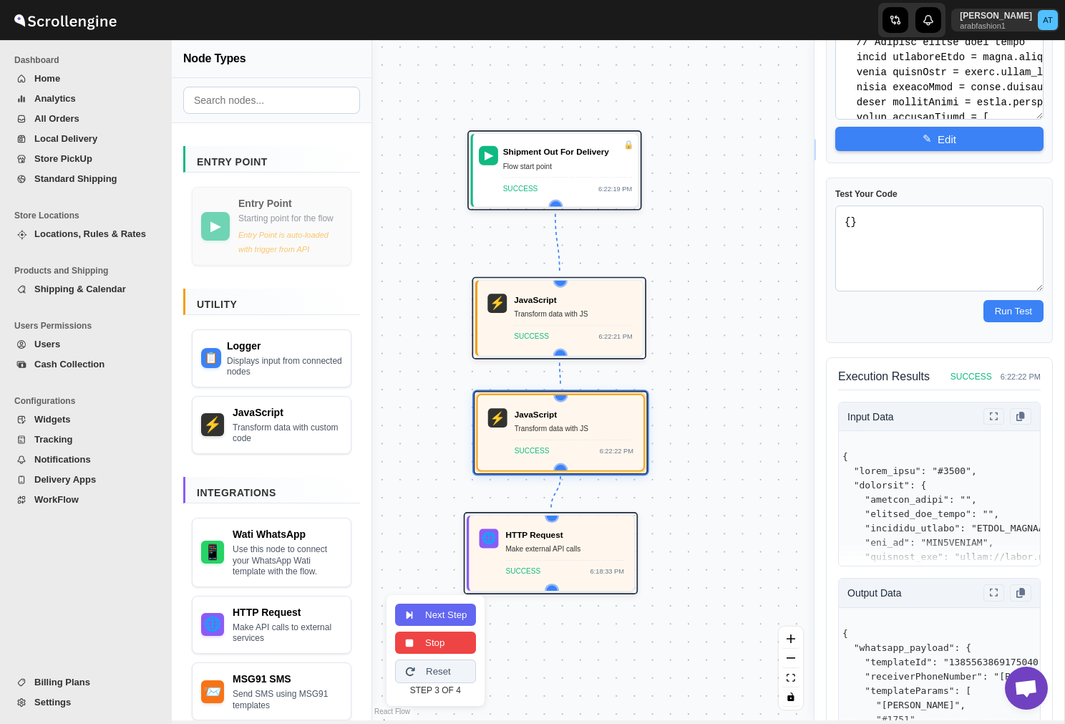
scroll to position [195, 0]
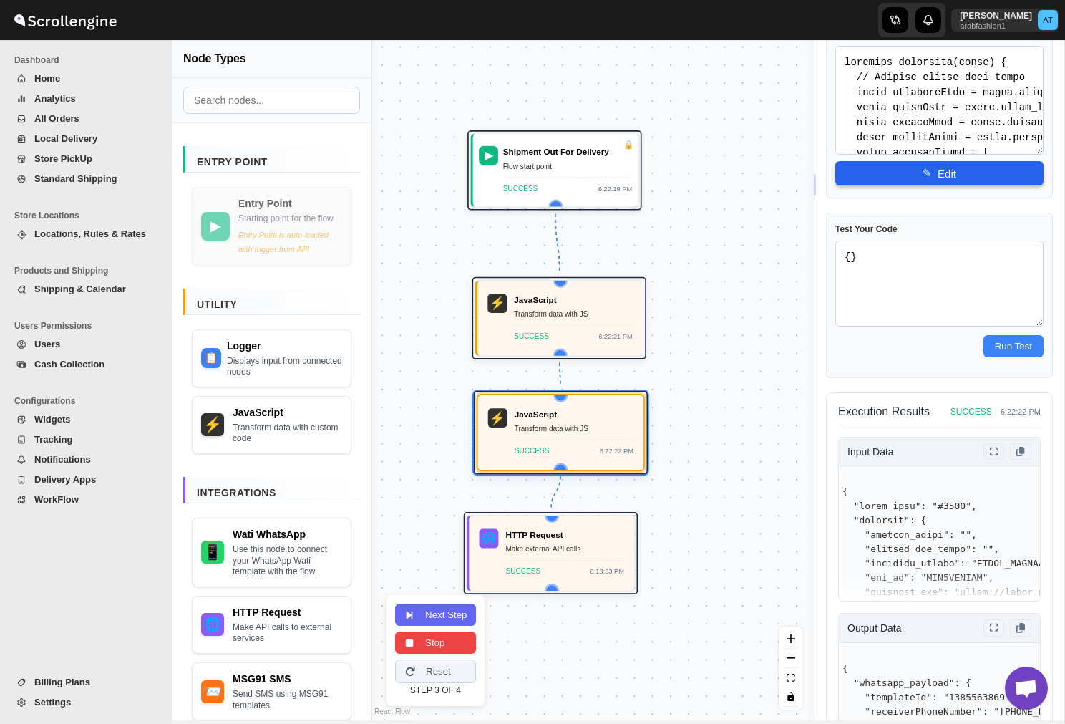
click at [944, 174] on button "✎ Edit" at bounding box center [939, 173] width 208 height 24
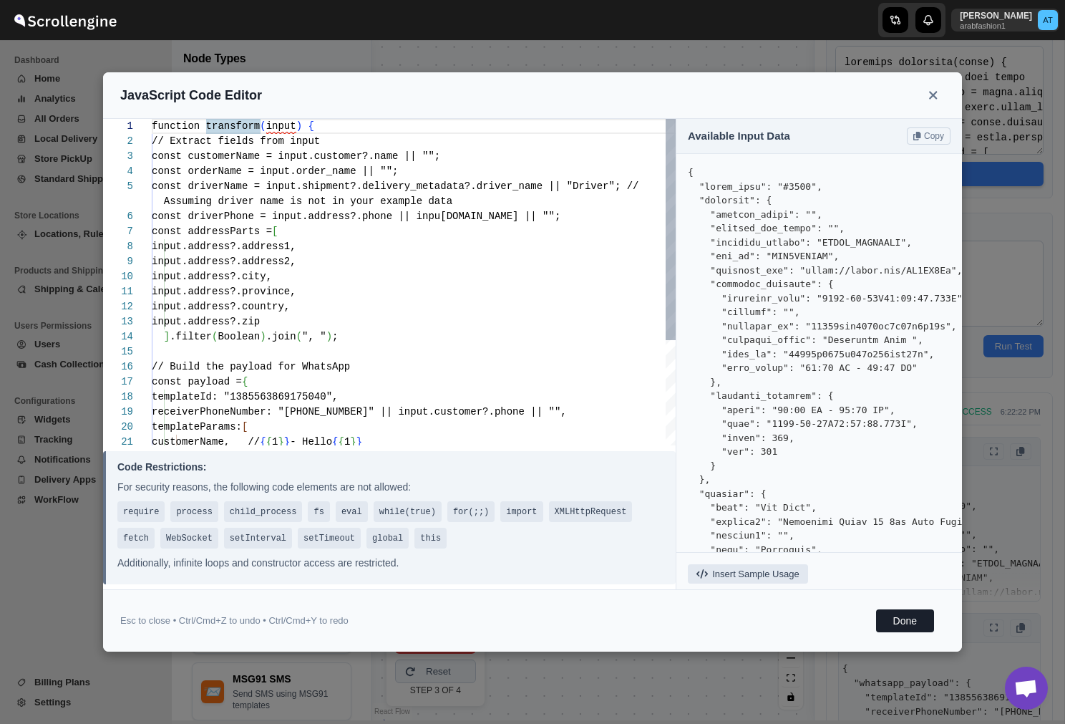
click at [437, 281] on div "function transform ( input ) { // Extract fields from input const customerName …" at bounding box center [414, 359] width 524 height 481
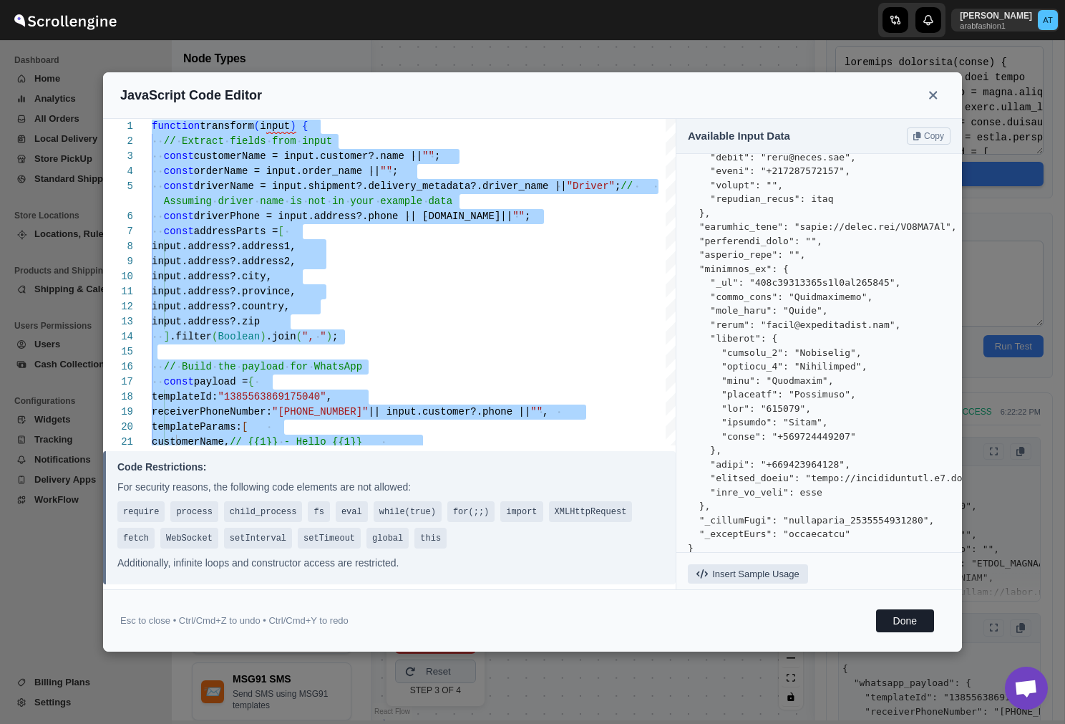
scroll to position [646, 0]
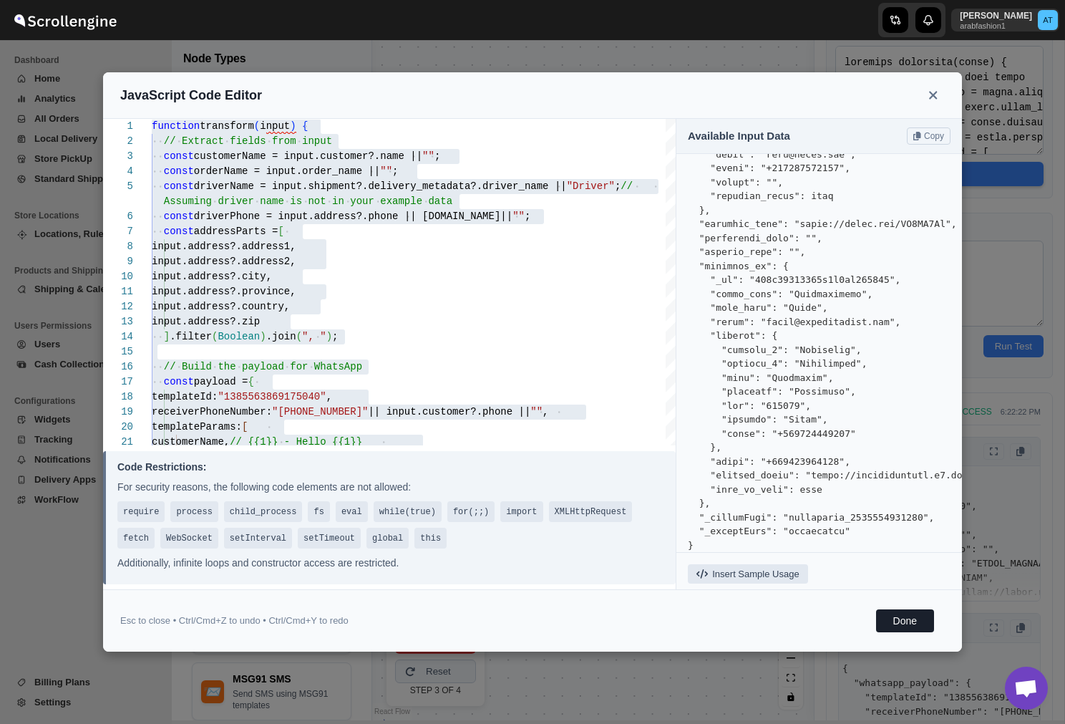
click at [735, 293] on pre at bounding box center [819, 35] width 263 height 1033
copy pre "first_name"
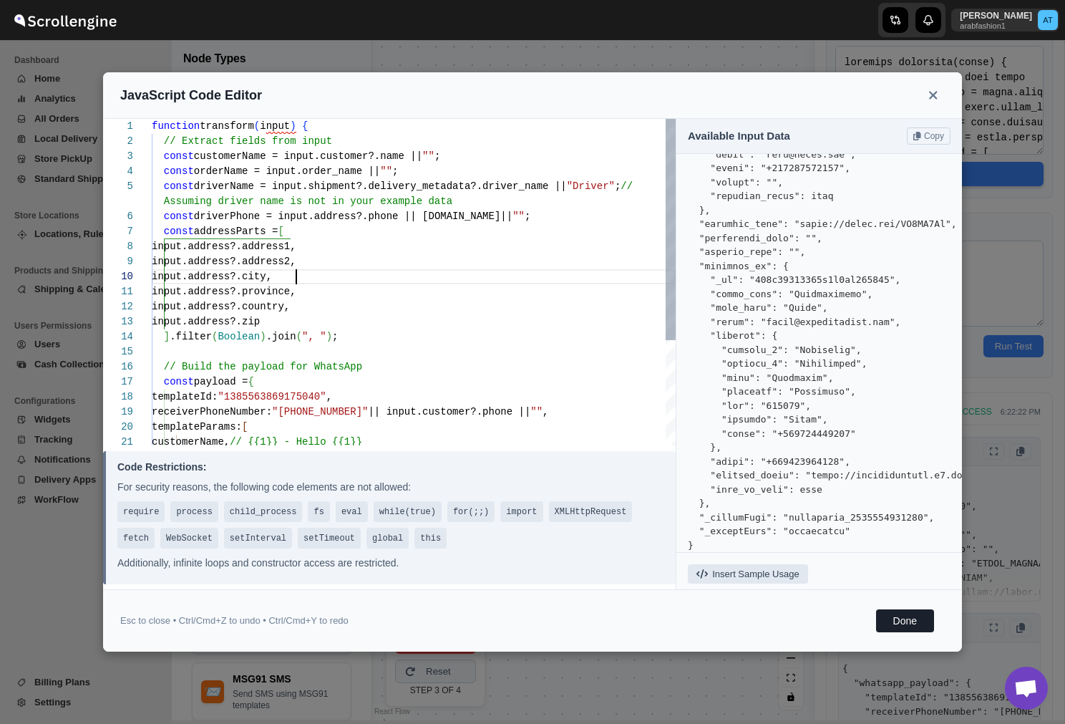
click at [509, 283] on div "function transform ( input ) { // Extract fields from input const customerName …" at bounding box center [414, 359] width 524 height 481
type textarea "function transform(input) { // Extract fields from input const customerName = i…"
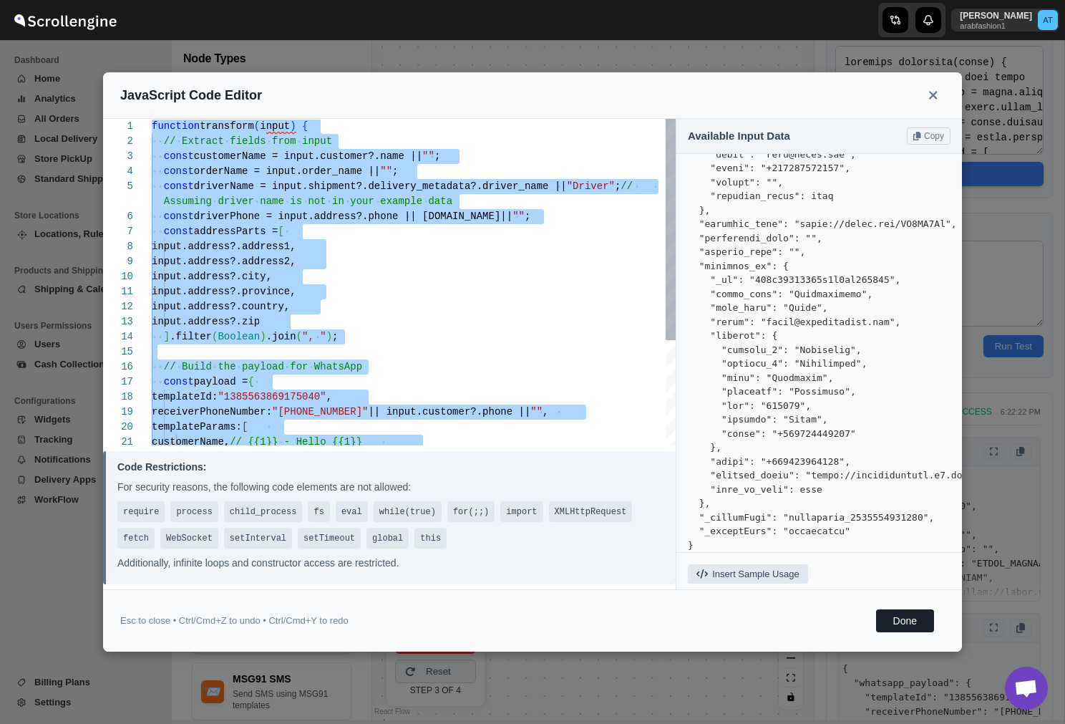
type textarea "function transform(input) { // Your code here return input; }"
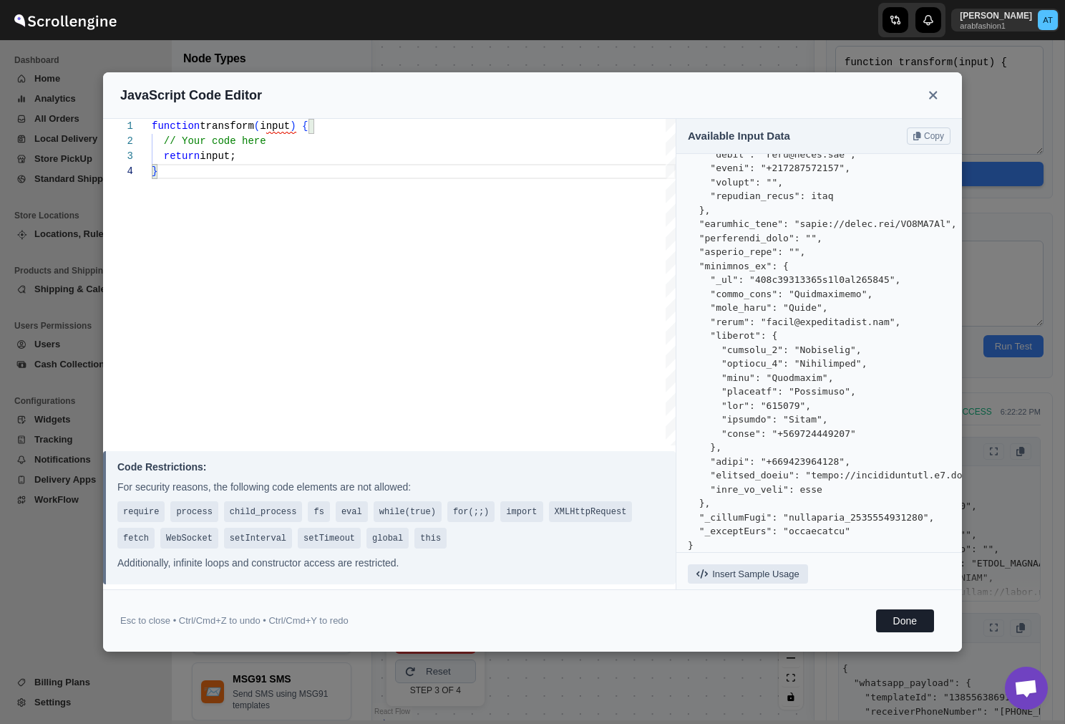
type textarea "function transform(input) { // Your code here return input; }"
type textarea "addressParts // {{5}} - Address: {{5}} ] }; return { whatsapp_payload: payload …"
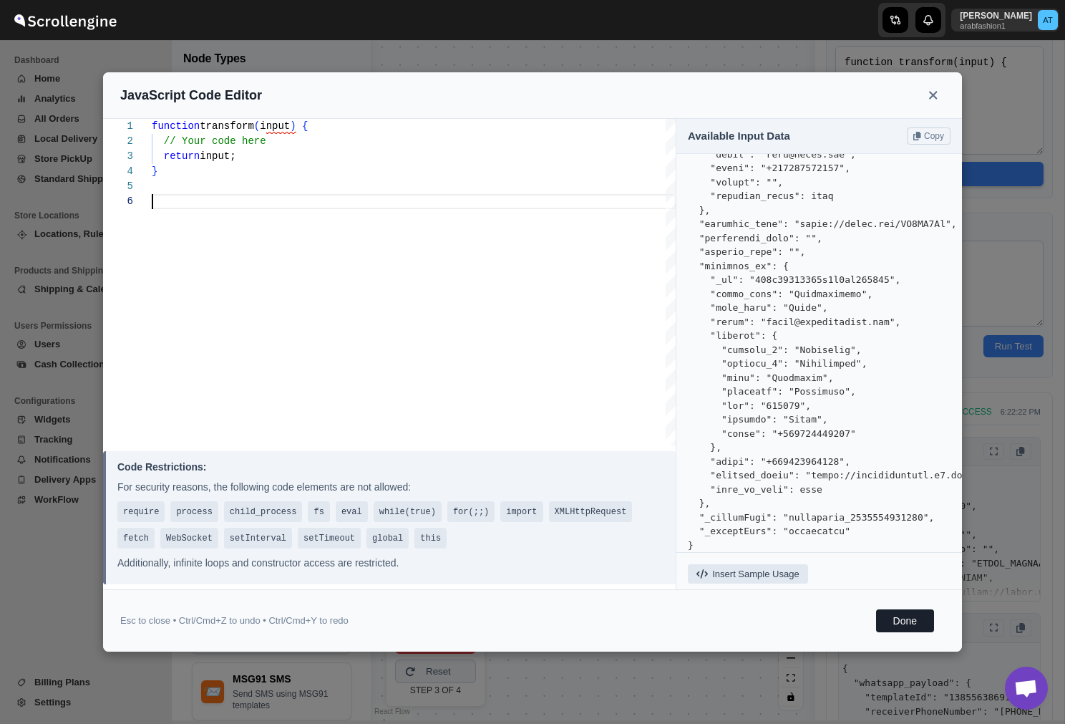
type textarea "function transform(input) { // Your code here return input; } function transfor…"
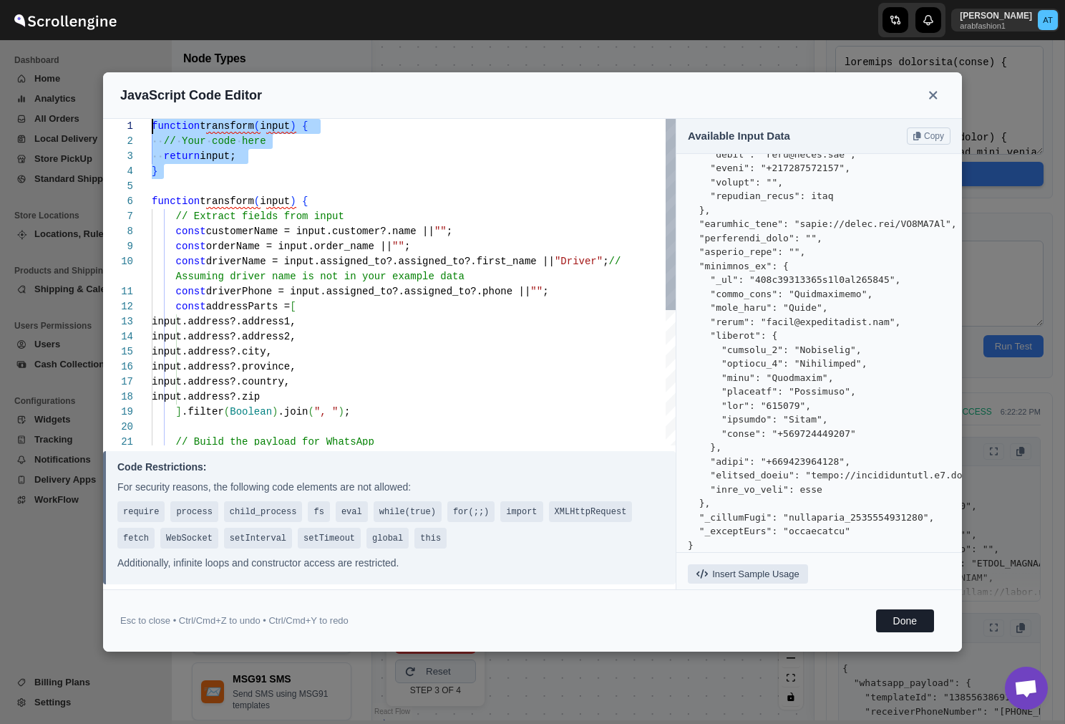
scroll to position [0, 0]
drag, startPoint x: 165, startPoint y: 183, endPoint x: 122, endPoint y: 124, distance: 73.2
click at [152, 124] on div "input.address?.city, input.address?.province, input.address?.country, input.add…" at bounding box center [414, 397] width 524 height 556
type textarea "function transform(input) { // Extract fields from input const customerName = i…"
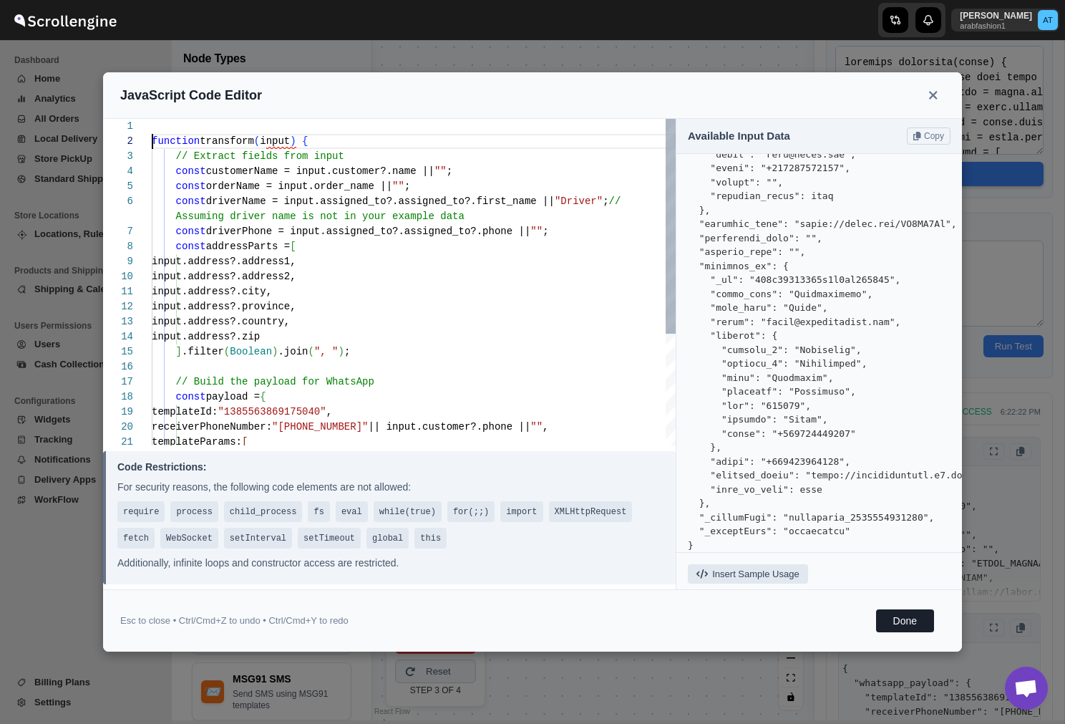
scroll to position [15, 0]
type textarea "function transform(input) { // Extract fields from input const customerName = i…"
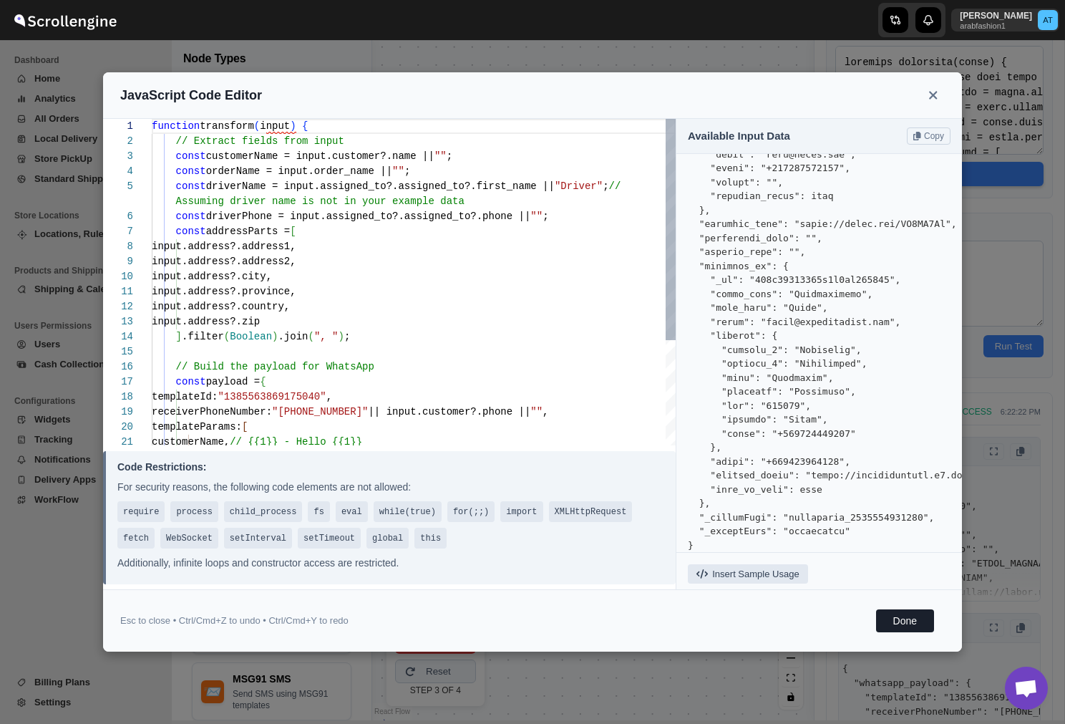
click at [498, 299] on div "input.address?.city, input.address?.province, input.address?.country, input.add…" at bounding box center [414, 359] width 524 height 481
type textarea "input.address?.city, input.address?.province, input.address?.country, input.add…"
type textarea "function transform(input) { // Extract fields from input const customerName = i…"
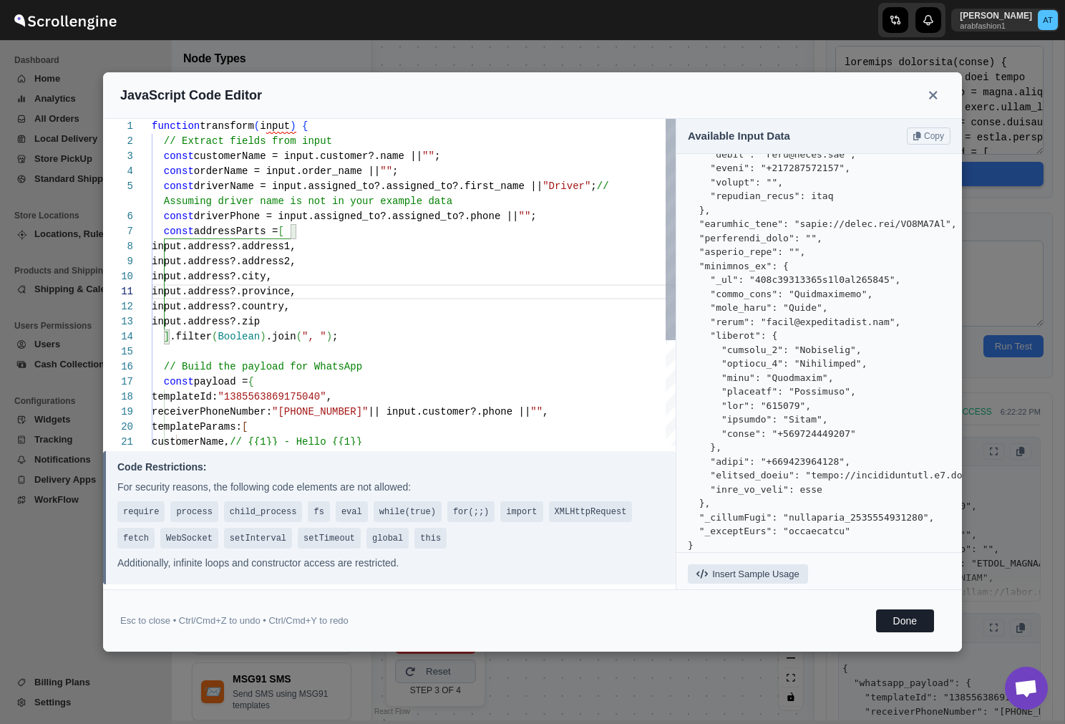
type textarea "input.address?.city, input.address?.province, input.address?.country, input.add…"
click at [906, 621] on button "Done" at bounding box center [905, 620] width 58 height 23
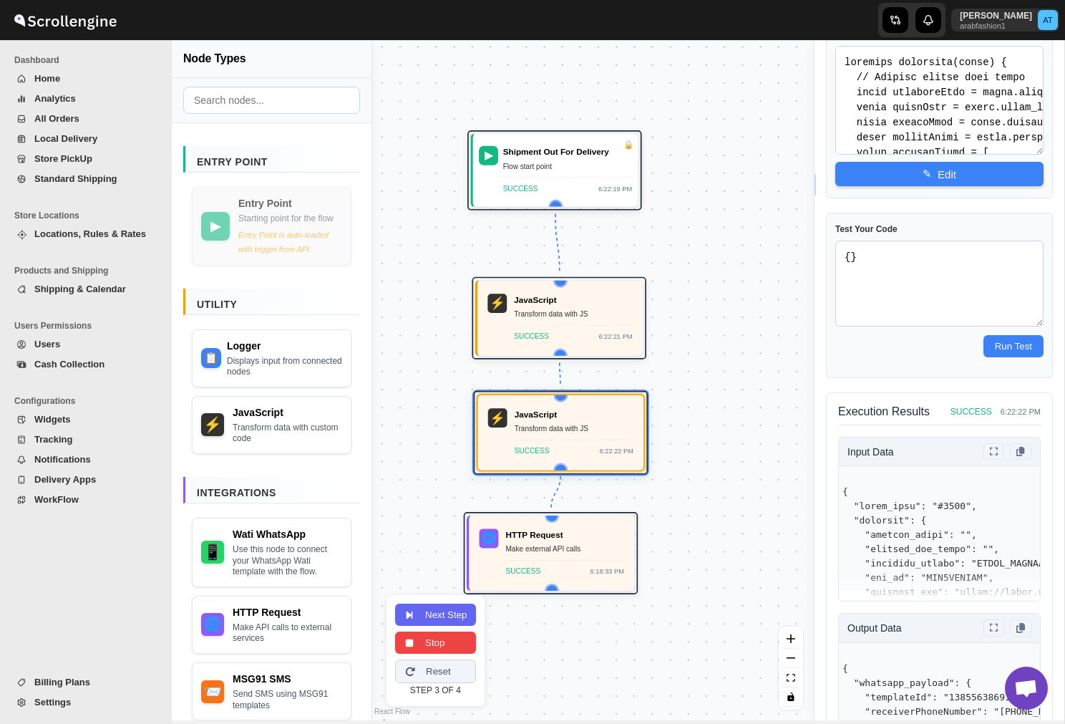
click at [442, 637] on button "Stop" at bounding box center [435, 642] width 81 height 22
click at [452, 657] on button "Save Flow" at bounding box center [442, 655] width 94 height 22
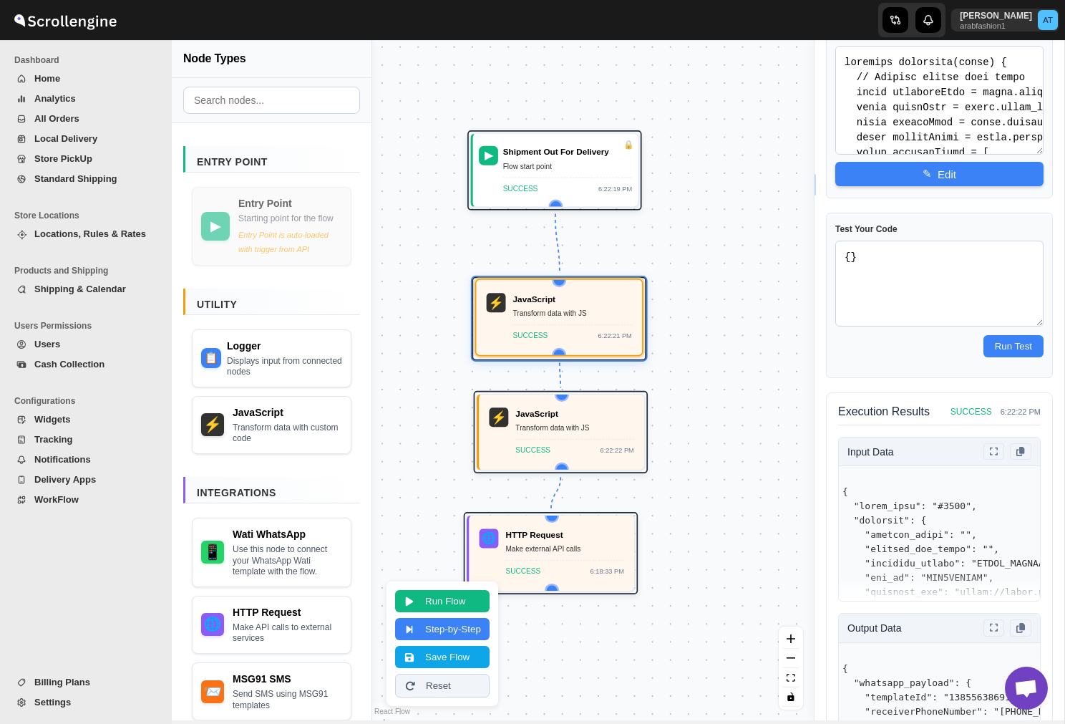
click at [587, 287] on div "⚡ JavaScript Transform data with JS SUCCESS 6:22:21 PM" at bounding box center [559, 317] width 152 height 61
type textarea "function transform(input) { function getAddress(order) { let address = {}; let …"
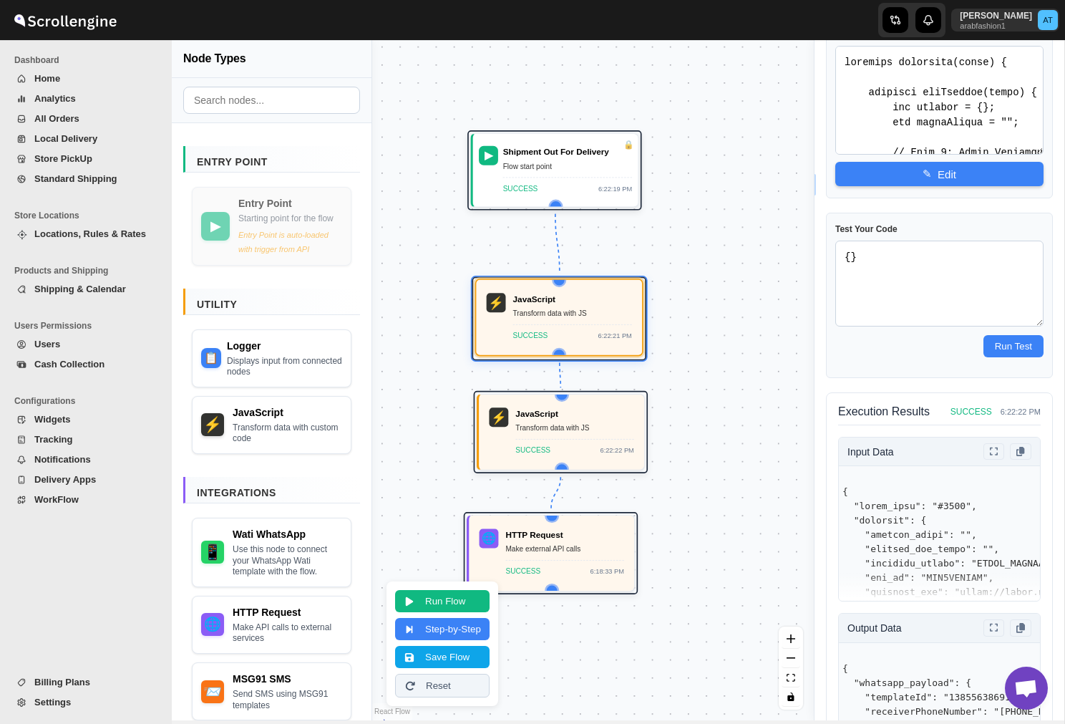
click at [587, 288] on div "⚡ JavaScript Transform data with JS SUCCESS 6:22:21 PM" at bounding box center [559, 317] width 152 height 61
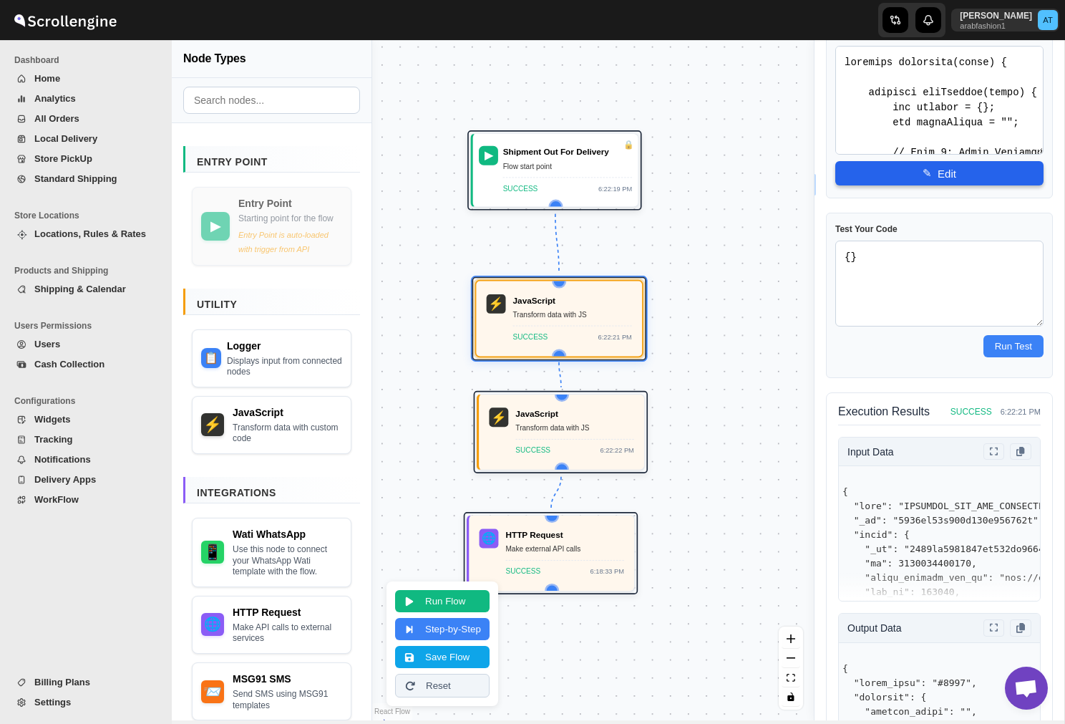
click at [946, 170] on button "✎ Edit" at bounding box center [939, 173] width 208 height 24
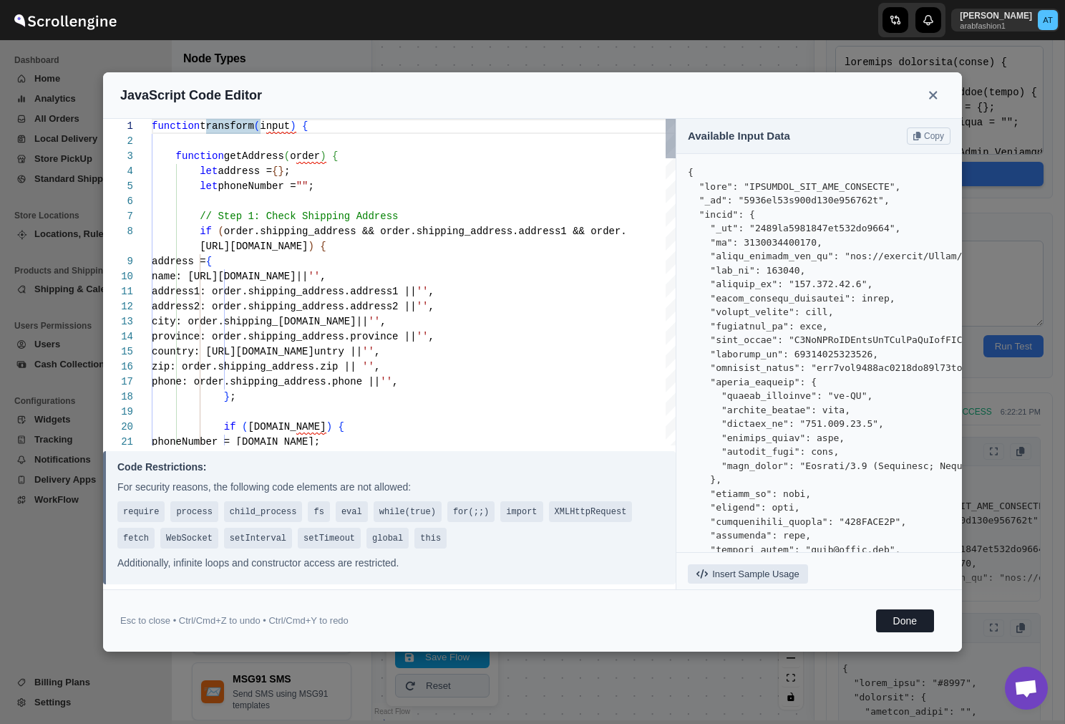
type textarea "function transform(input) { function getAddress(order) { let address = {}; let …"
click at [903, 622] on button "Done" at bounding box center [905, 620] width 58 height 23
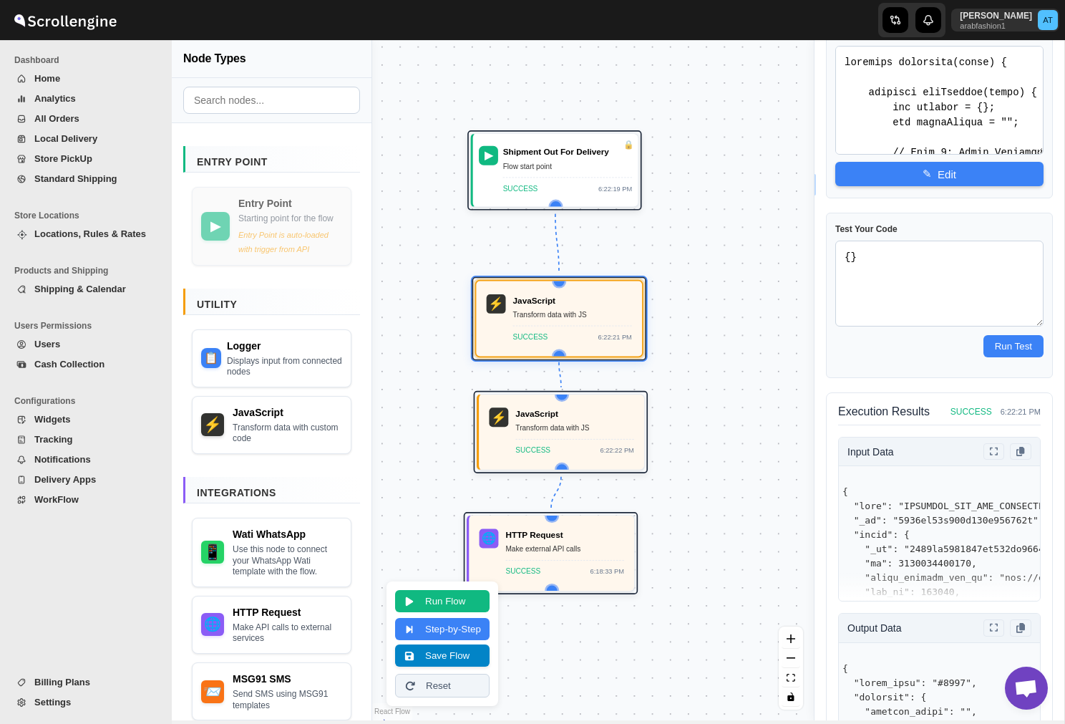
click at [460, 654] on button "Save Flow" at bounding box center [442, 655] width 94 height 22
click at [704, 188] on div "▶ Shipment Out For Delivery Flow start point SUCCESS 6:22:19 PM ⚡ JavaScript Tr…" at bounding box center [593, 380] width 442 height 680
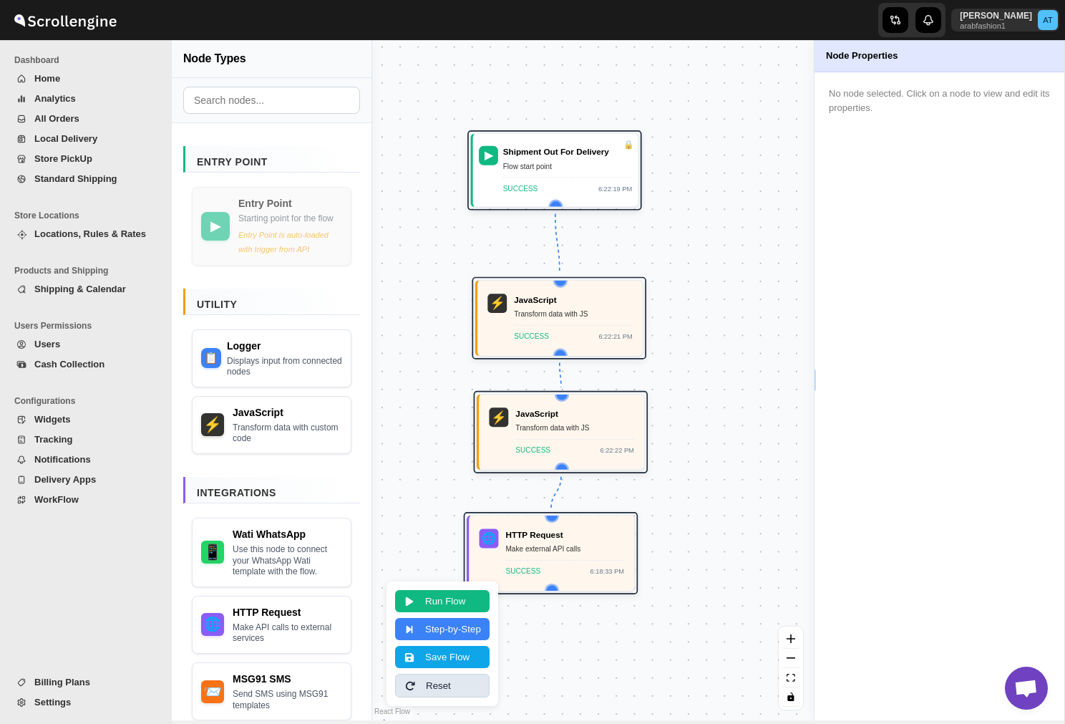
click at [456, 687] on button "Reset" at bounding box center [442, 686] width 94 height 24
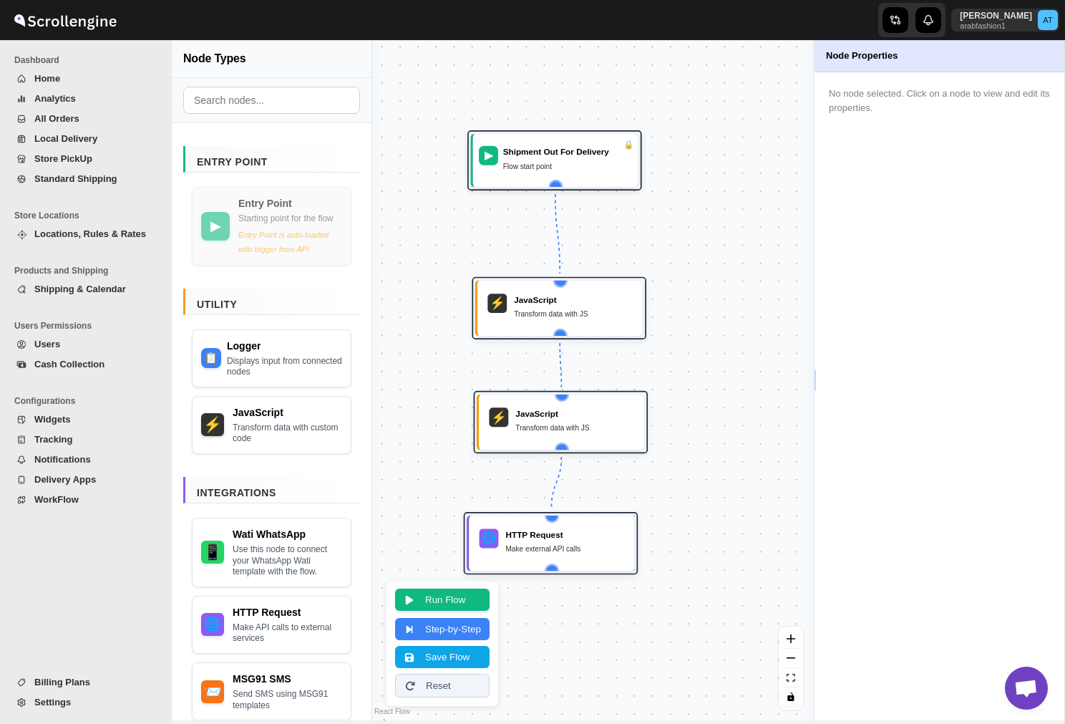
click at [445, 601] on button "Run Flow" at bounding box center [442, 599] width 94 height 22
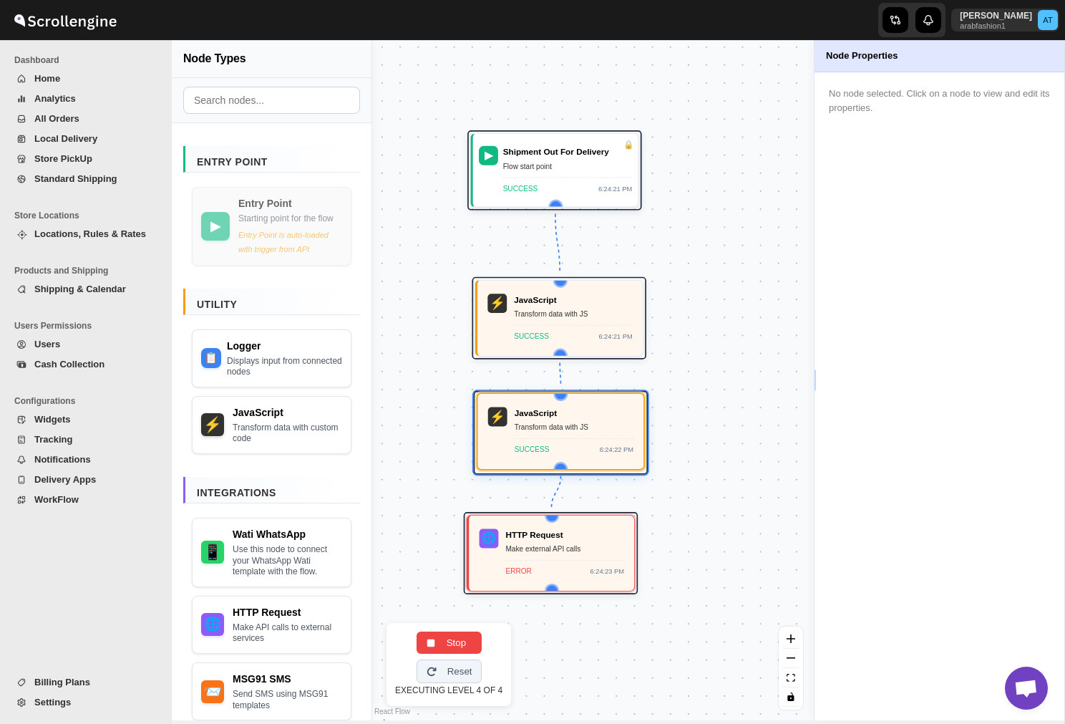
click at [546, 455] on div "⚡ JavaScript Transform data with JS SUCCESS 6:24:22 PM" at bounding box center [561, 431] width 152 height 61
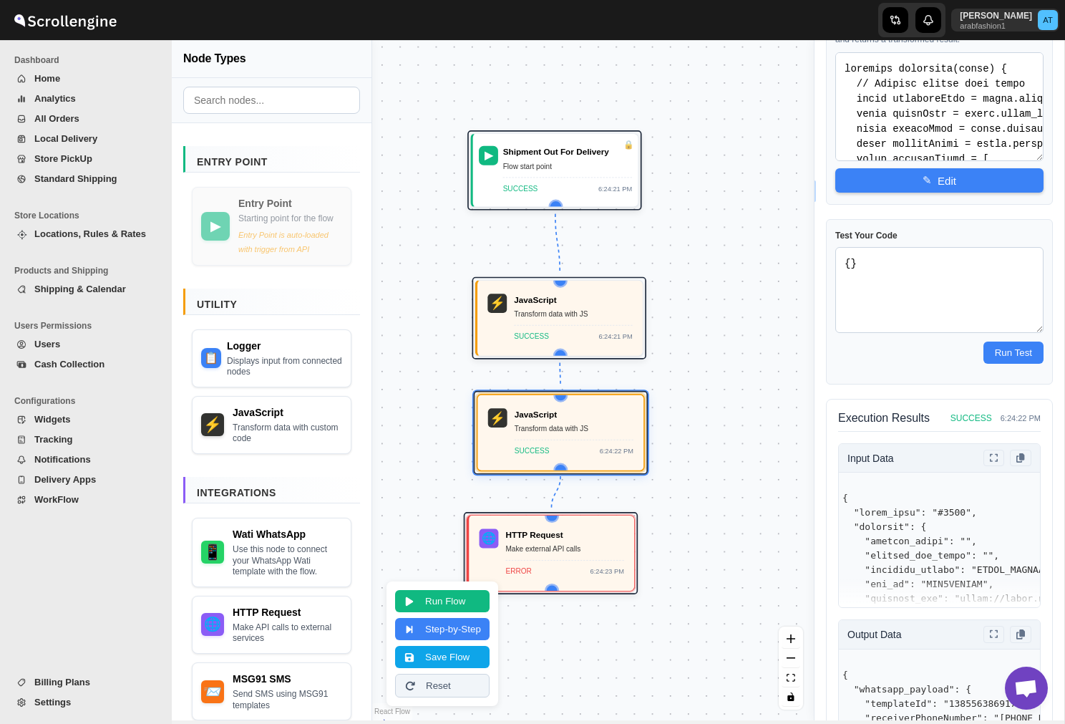
scroll to position [283, 0]
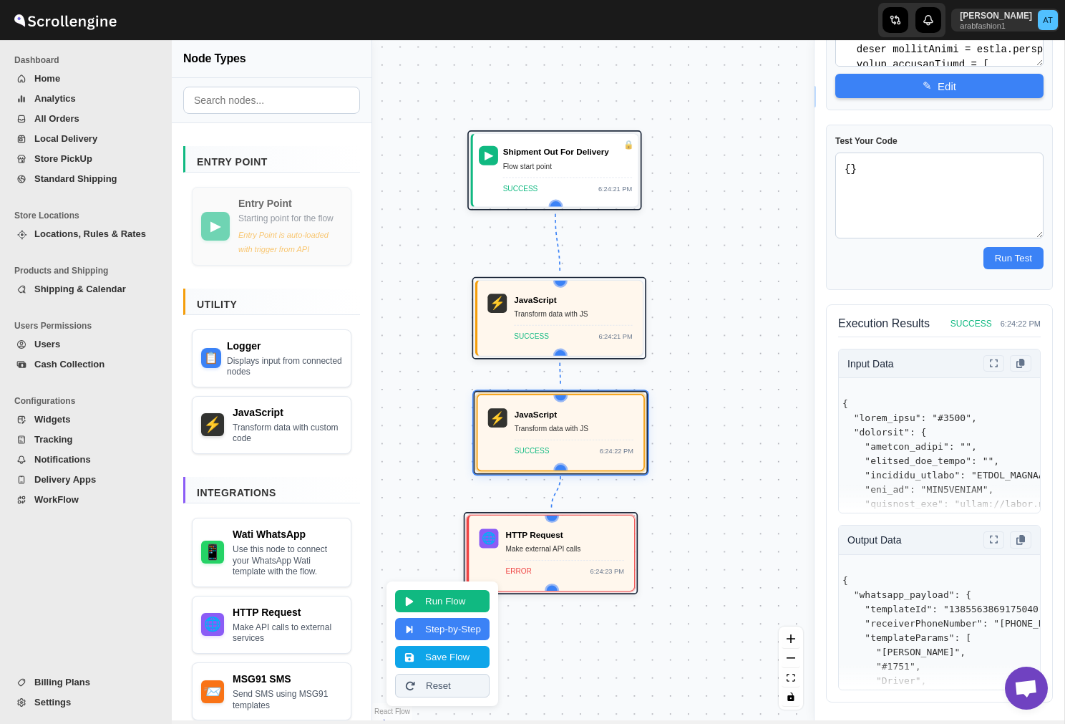
click at [915, 594] on pre "{ "whatsapp_payload": { "templateId": "1385563869175040", "receiverPhoneNumber"…" at bounding box center [939, 666] width 201 height 193
click at [999, 537] on button at bounding box center [994, 539] width 21 height 16
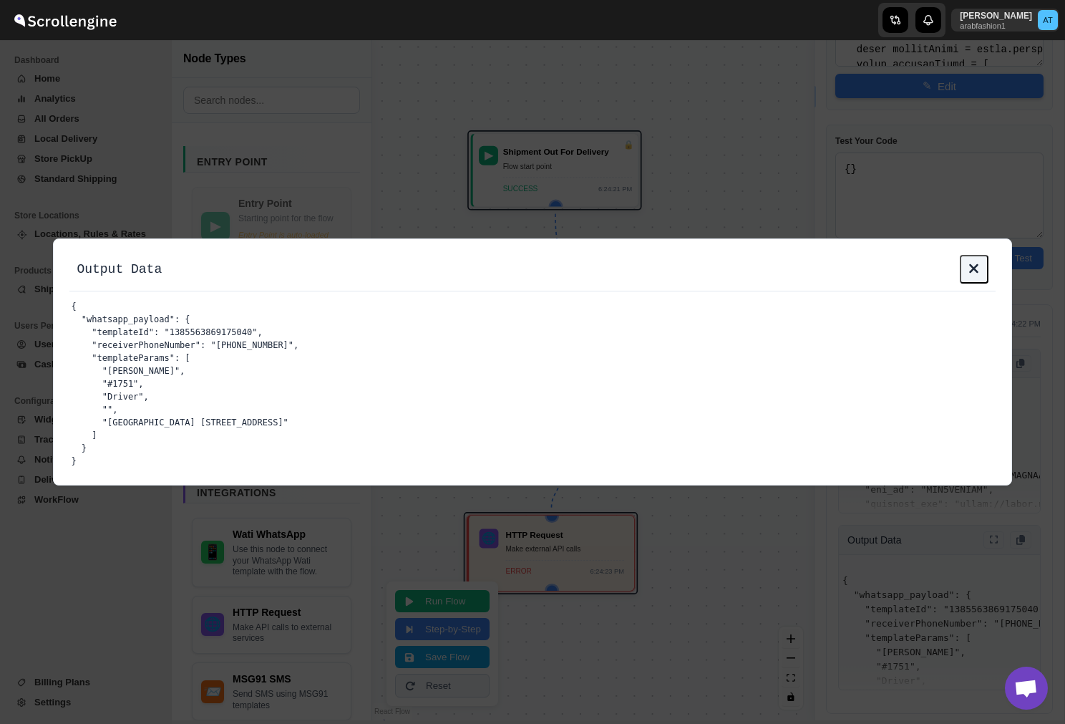
click at [978, 266] on icon at bounding box center [974, 268] width 11 height 14
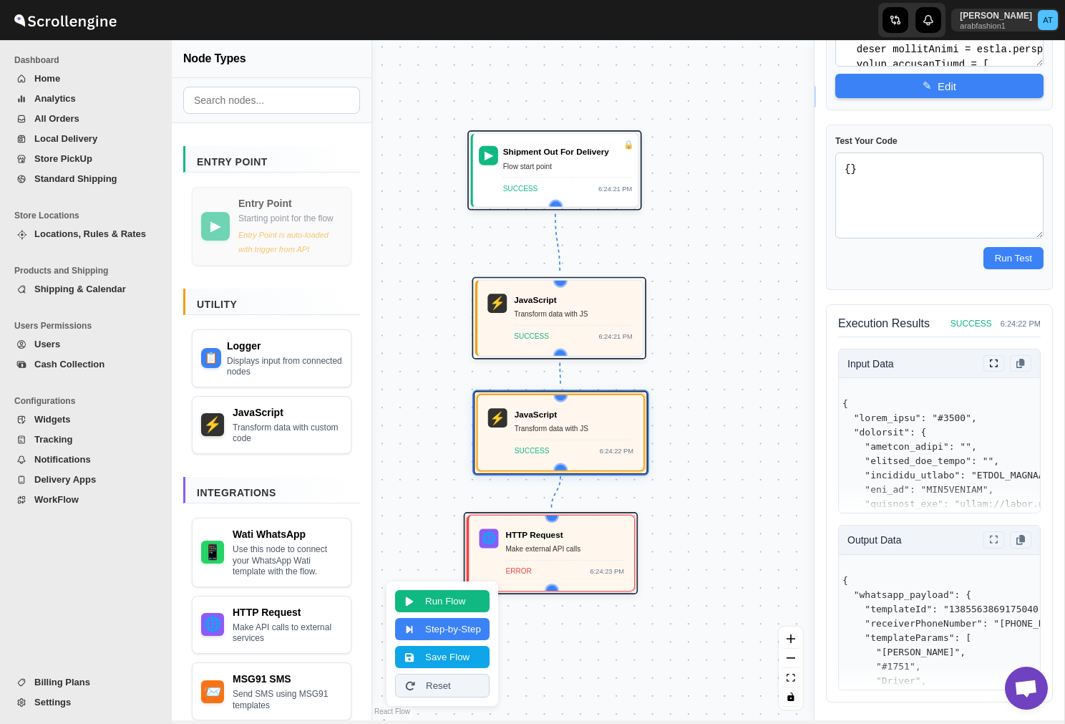
click at [992, 357] on button at bounding box center [994, 363] width 21 height 16
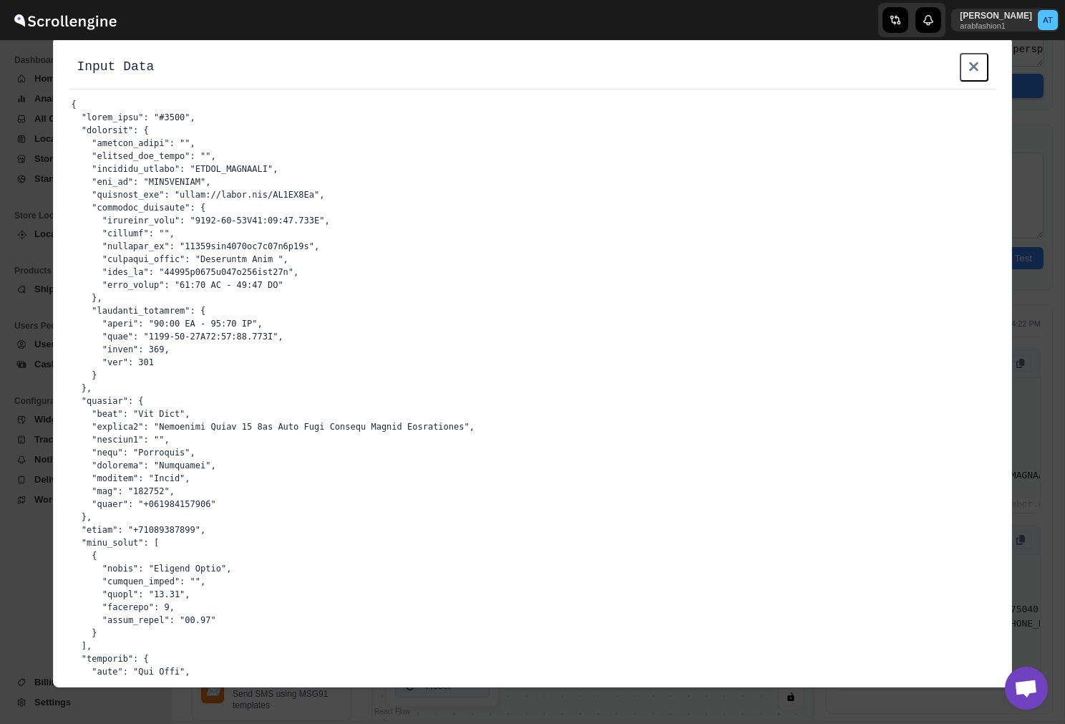
scroll to position [382, 0]
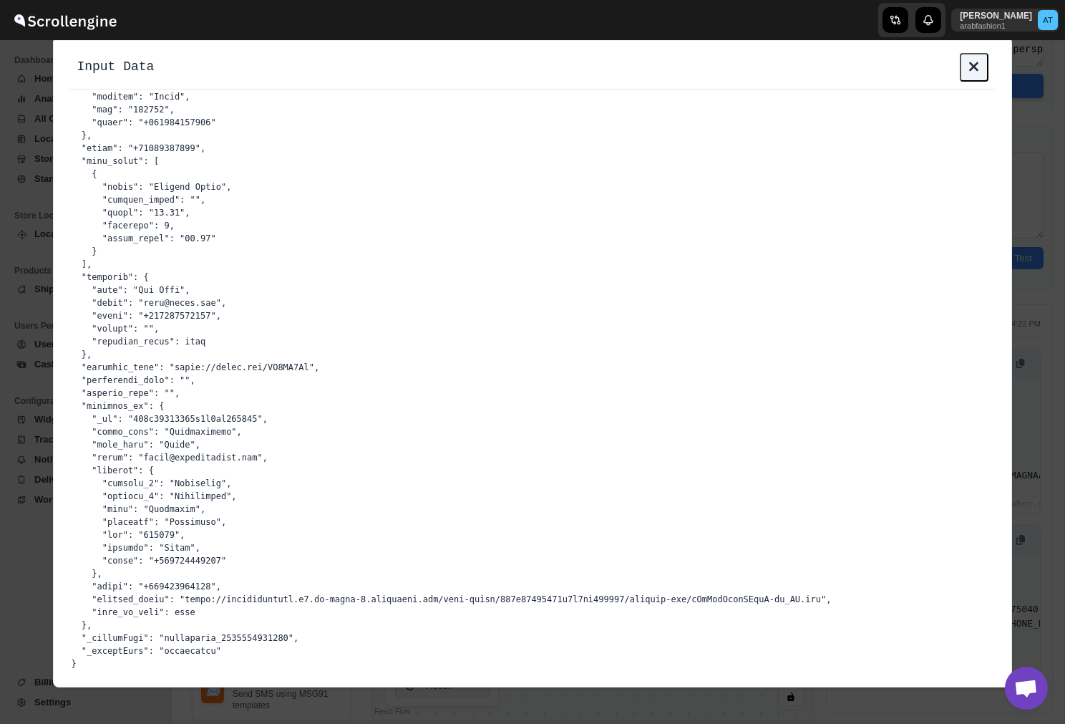
click at [968, 59] on button at bounding box center [974, 67] width 29 height 29
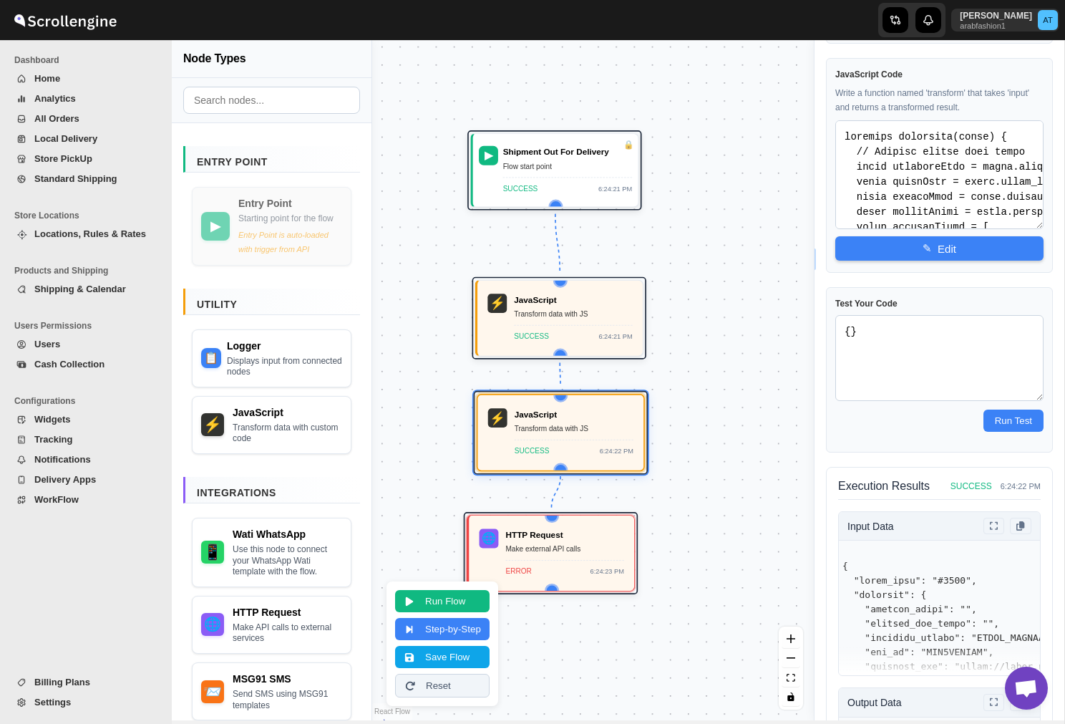
scroll to position [0, 0]
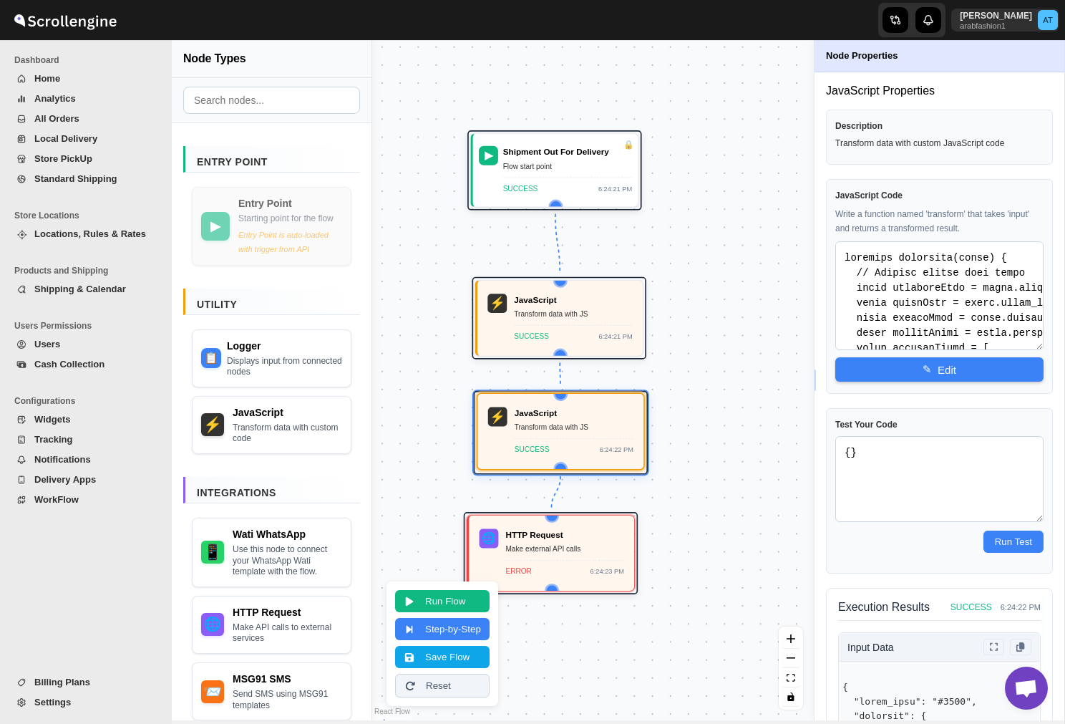
click at [585, 432] on div "Transform data with JS" at bounding box center [574, 428] width 119 height 12
click at [938, 368] on button "✎ Edit" at bounding box center [939, 369] width 208 height 24
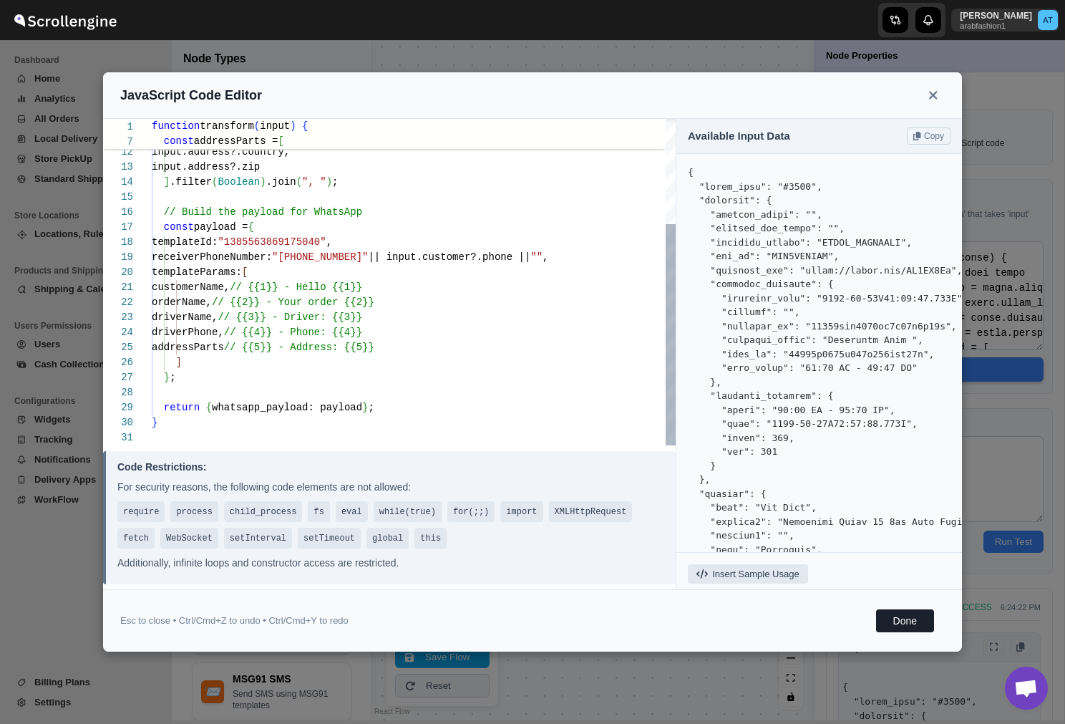
type textarea "templateParams: [ customerName, // {{1}} - Hello {{1}} orderName, // {{2}} - Yo…"
click at [228, 333] on div "input.address?.city, input.address?.province, input.address?.country, input.add…" at bounding box center [414, 204] width 524 height 481
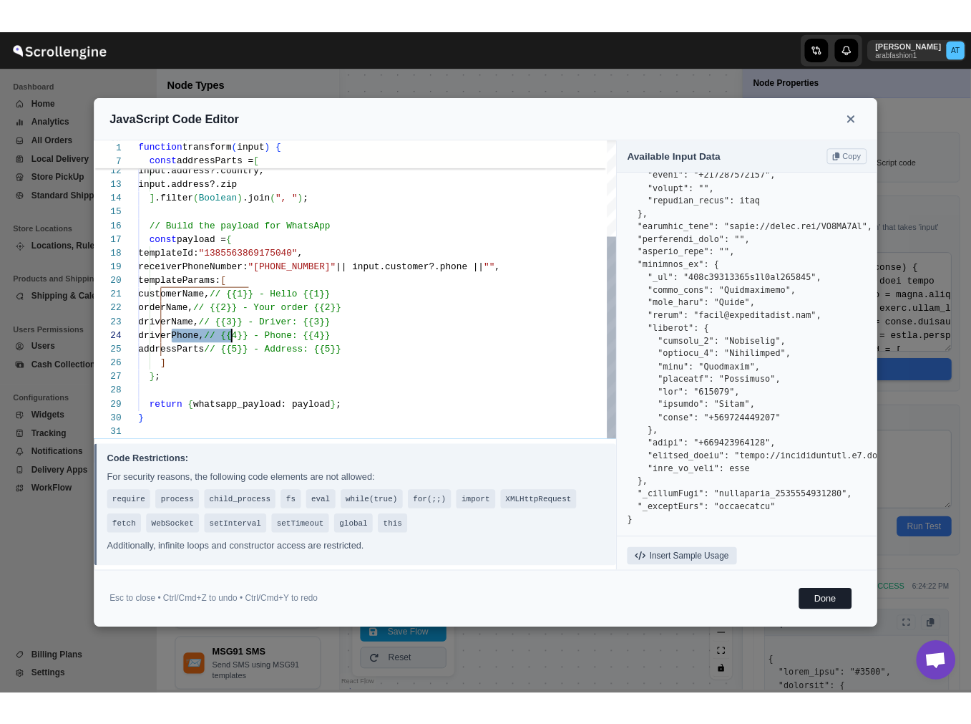
scroll to position [45, 0]
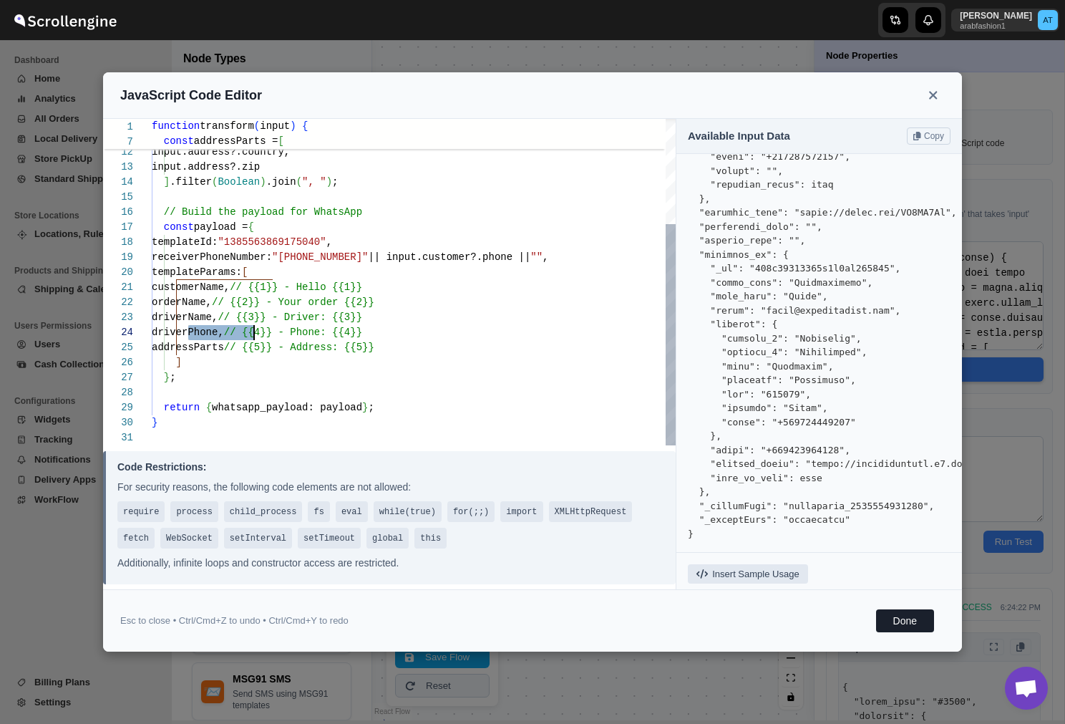
click at [215, 316] on div "input.address?.city, input.address?.province, input.address?.country, input.add…" at bounding box center [414, 204] width 524 height 481
click at [929, 87] on button at bounding box center [933, 95] width 23 height 23
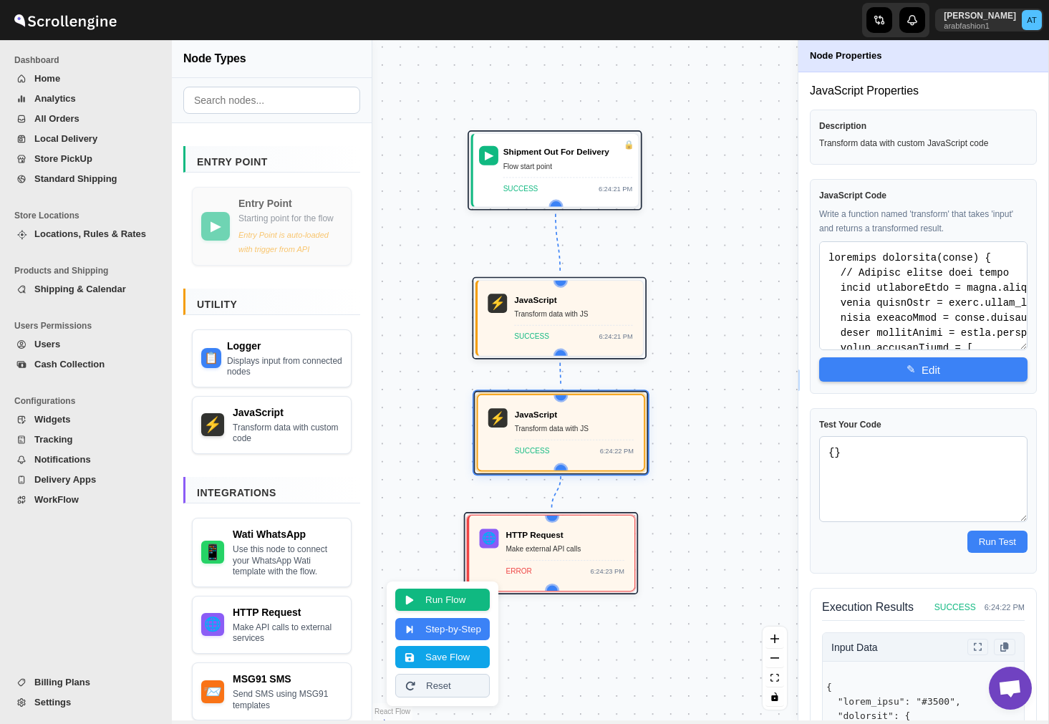
click at [442, 601] on button "Run Flow" at bounding box center [442, 599] width 94 height 22
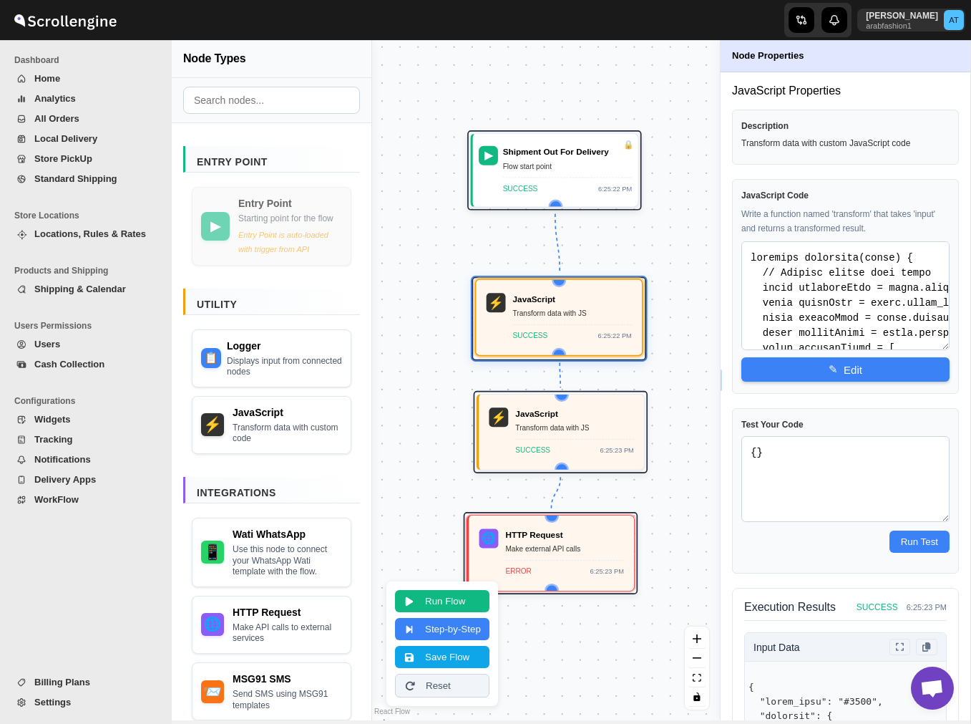
click at [573, 333] on div "SUCCESS 6:25:22 PM" at bounding box center [572, 332] width 119 height 17
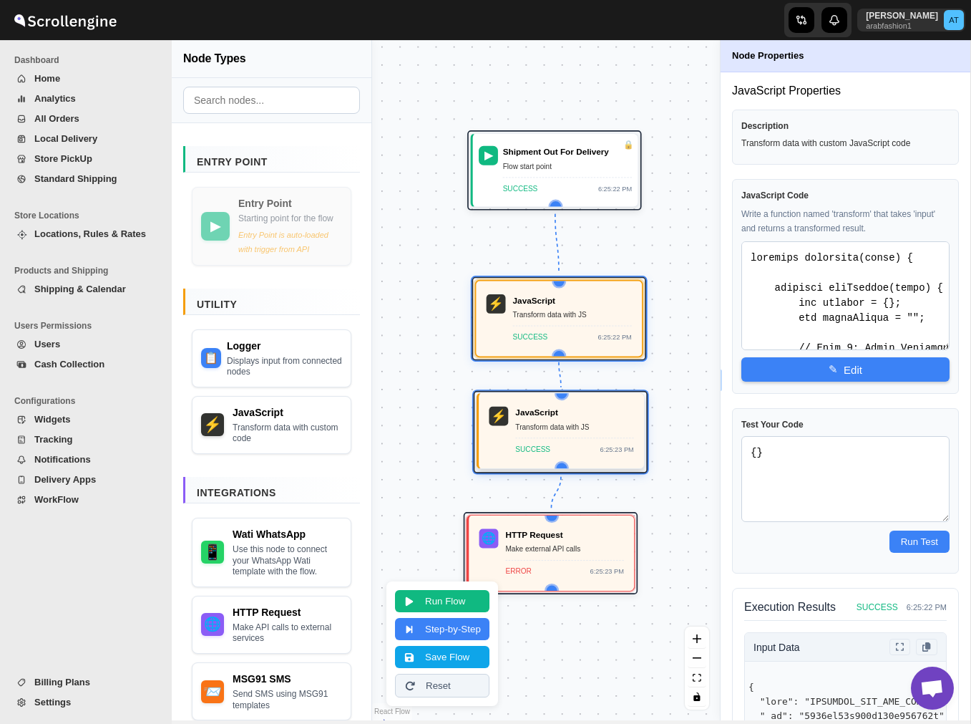
click at [573, 415] on div "JavaScript" at bounding box center [574, 413] width 118 height 12
type textarea "function transform(input) { // Extract fields from input const customerName = i…"
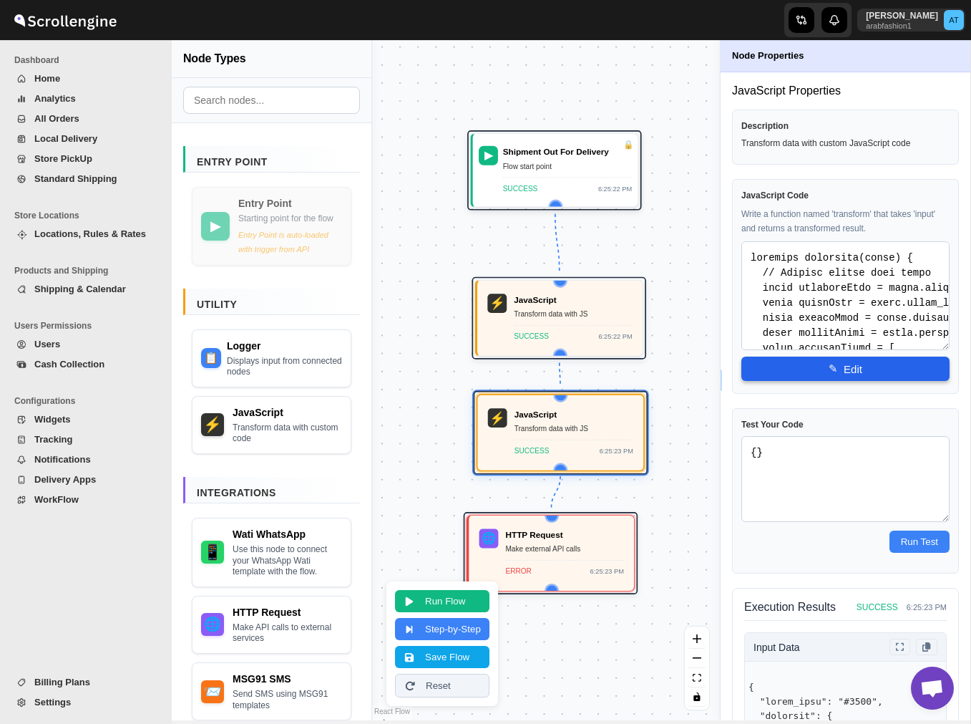
click at [844, 366] on button "✎ Edit" at bounding box center [846, 369] width 208 height 24
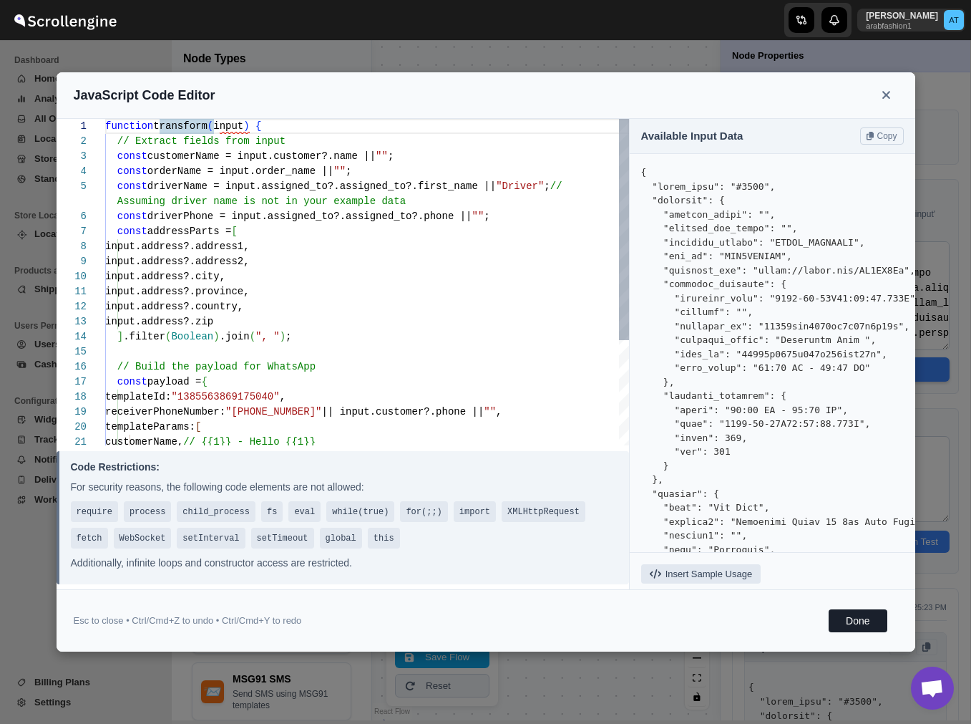
scroll to position [30, 0]
click at [465, 306] on div "function transform ( input ) { // Extract fields from input const customerName …" at bounding box center [367, 359] width 524 height 481
click at [293, 176] on div "function transform ( input ) { // Extract fields from input const customerName …" at bounding box center [367, 359] width 524 height 481
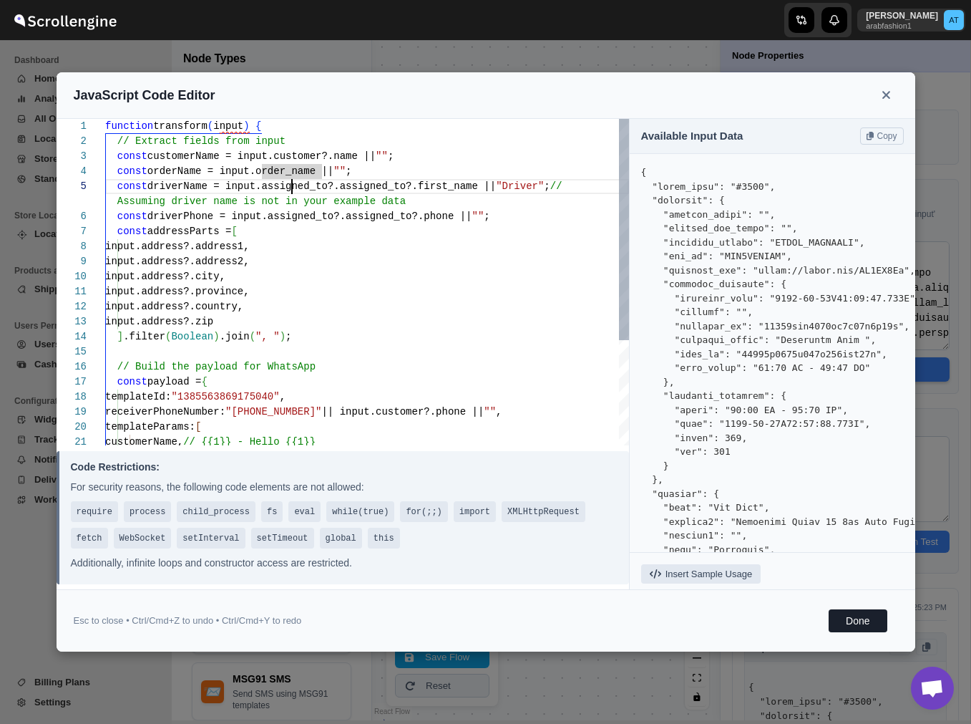
click at [293, 190] on div "function transform ( input ) { // Extract fields from input const customerName …" at bounding box center [367, 359] width 524 height 481
click at [372, 183] on div "function transform ( input ) { // Extract fields from input const customerName …" at bounding box center [367, 359] width 524 height 481
type textarea "function transform(input) { // Extract fields from input const customerName = i…"
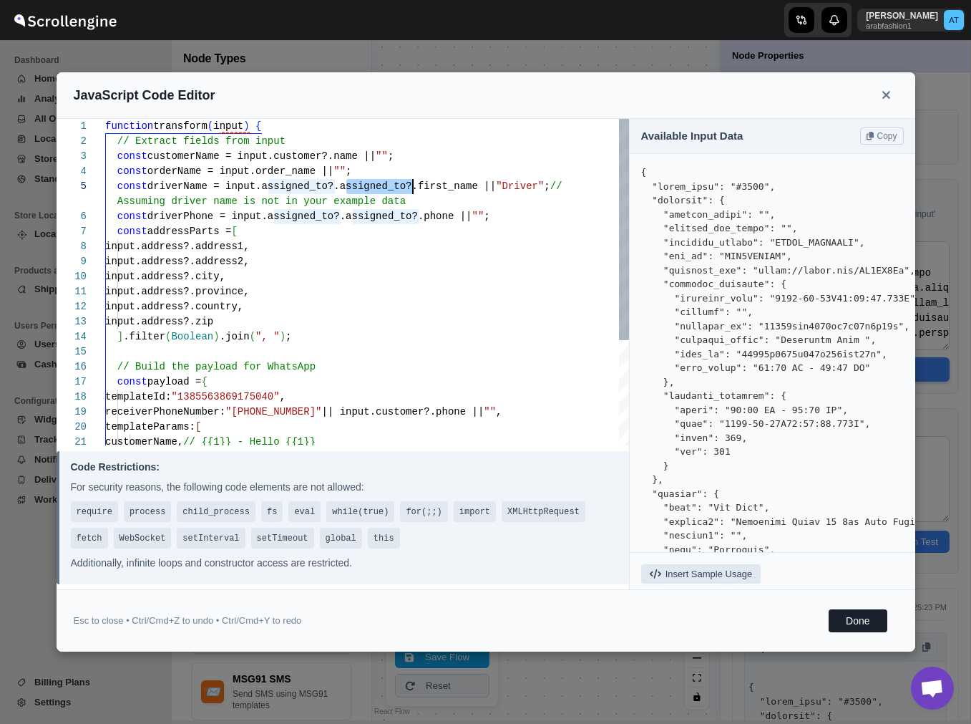
type textarea "function transform(input) { // Extract fields from input const customerName = i…"
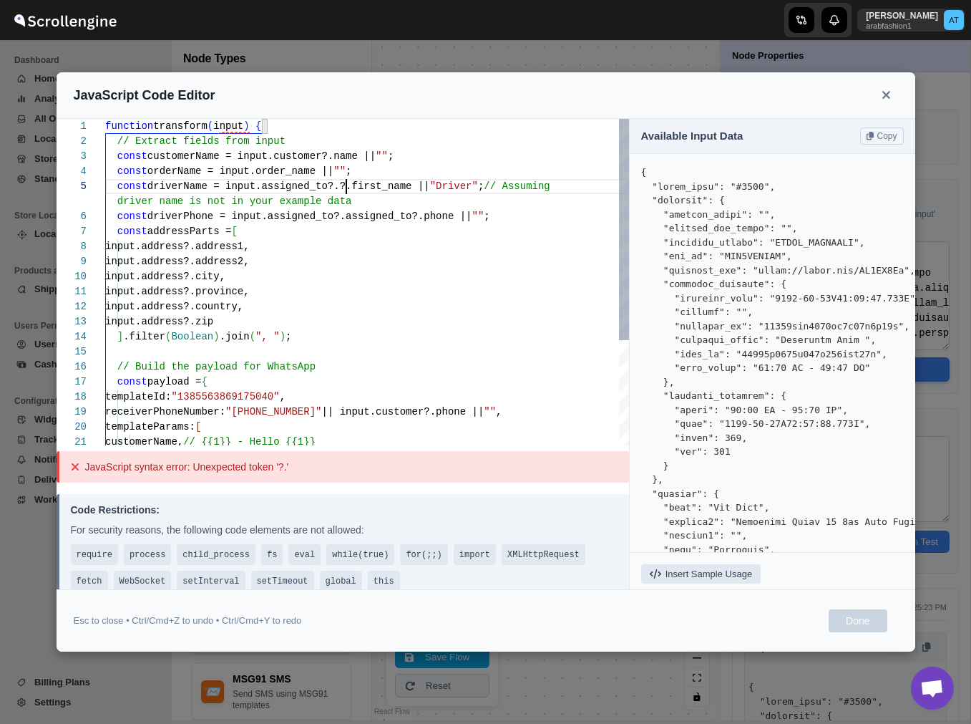
type textarea "function transform(input) { // Extract fields from input const customerName = i…"
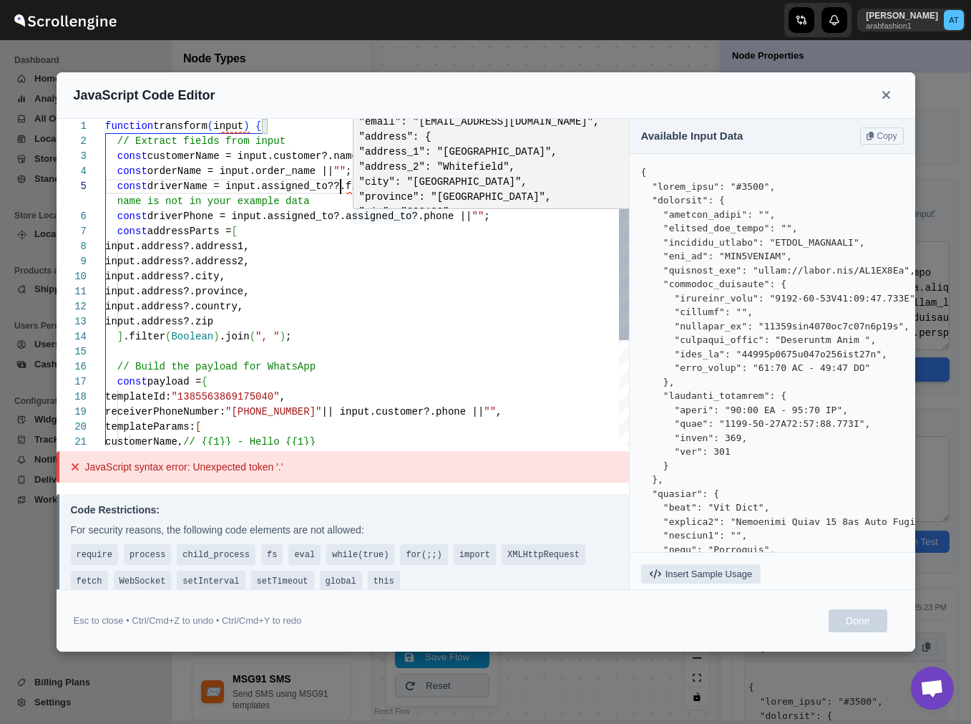
type textarea "function transform(input) { // Extract fields from input const customerName = i…"
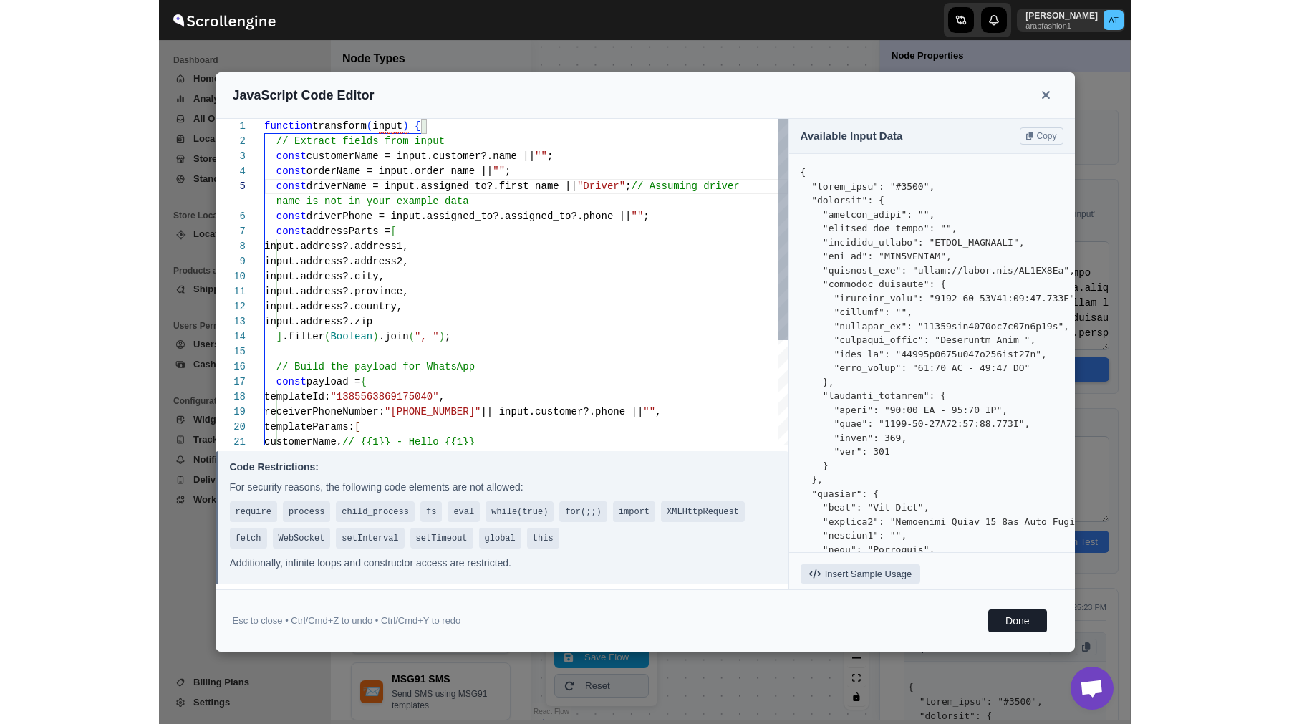
scroll to position [90, 0]
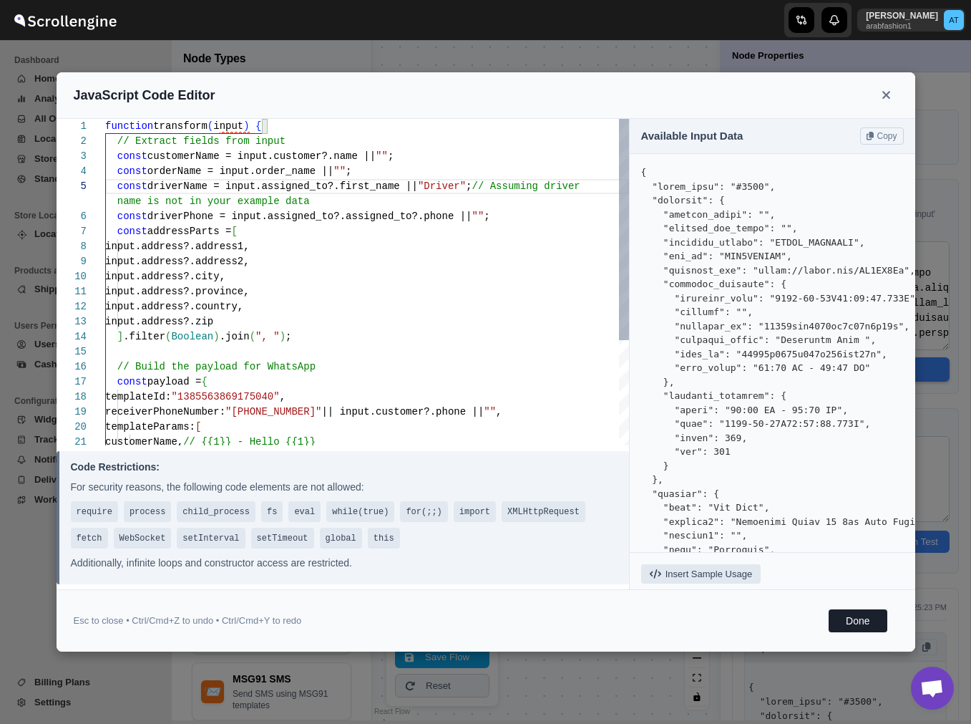
click at [383, 218] on div "function transform ( input ) { // Extract fields from input const customerName …" at bounding box center [367, 359] width 524 height 481
type textarea "function transform(input) { // Extract fields from input const customerName = i…"
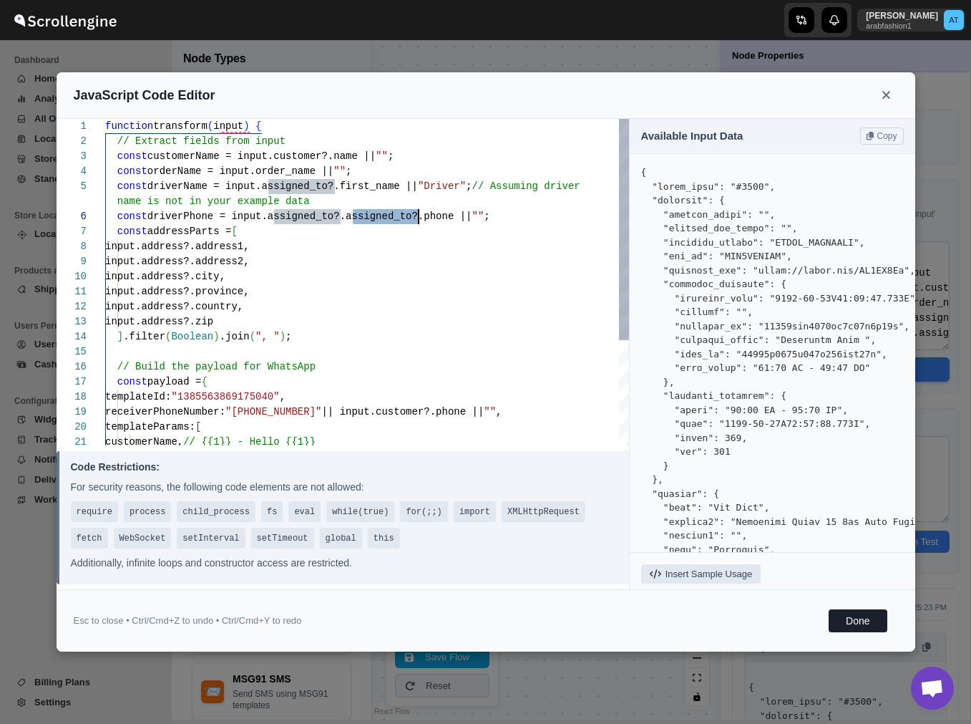
type textarea "function transform(input) { // Extract fields from input const customerName = i…"
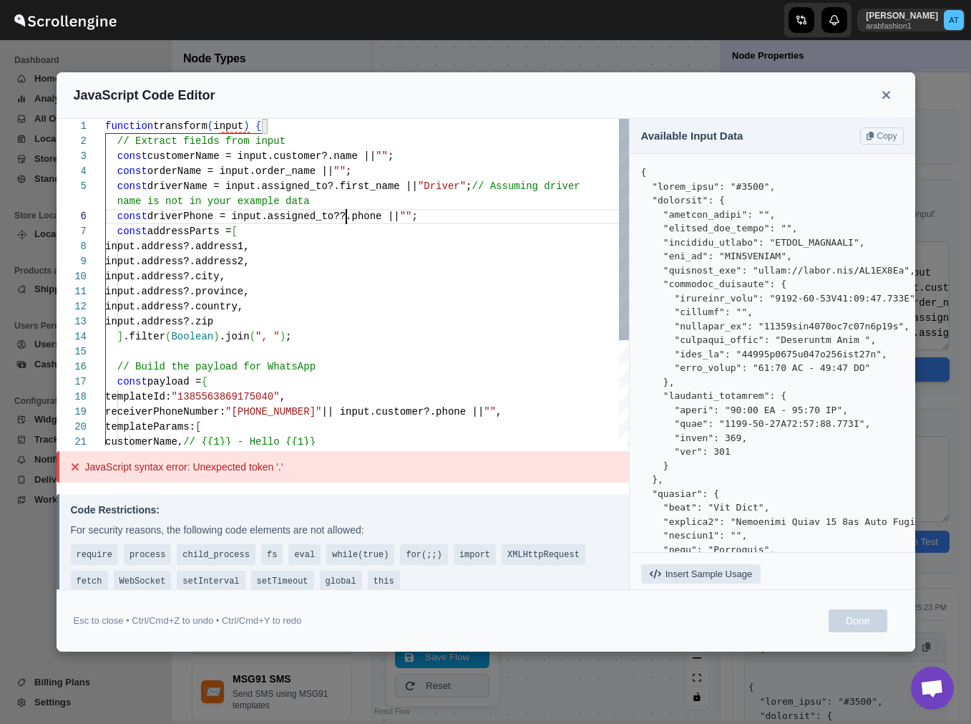
type textarea "function transform(input) { // Extract fields from input const customerName = i…"
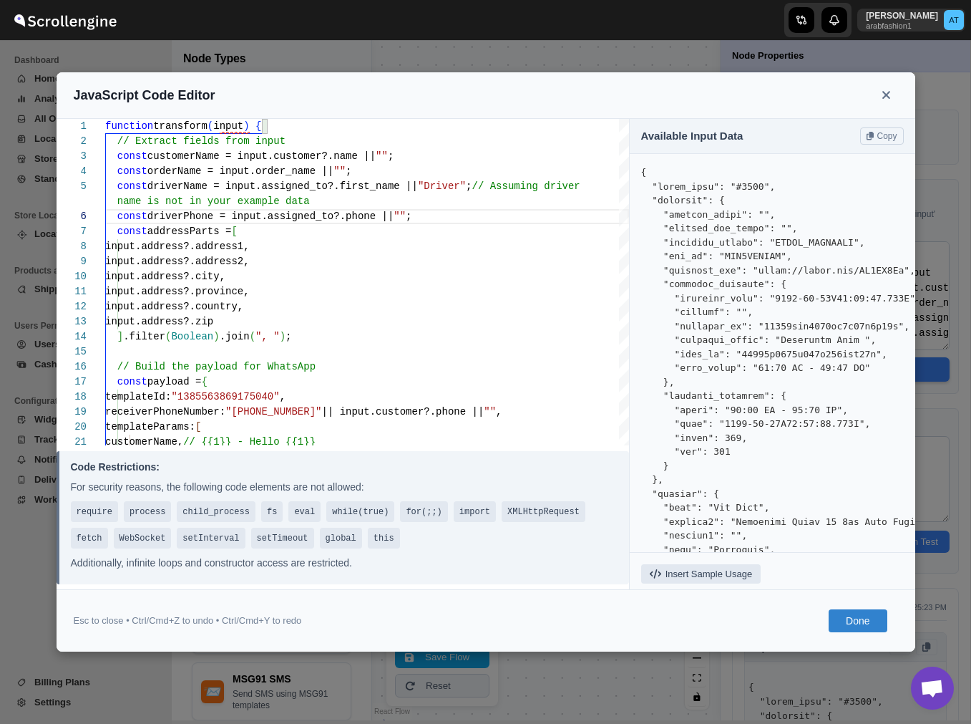
click at [871, 627] on button "Done" at bounding box center [858, 620] width 58 height 23
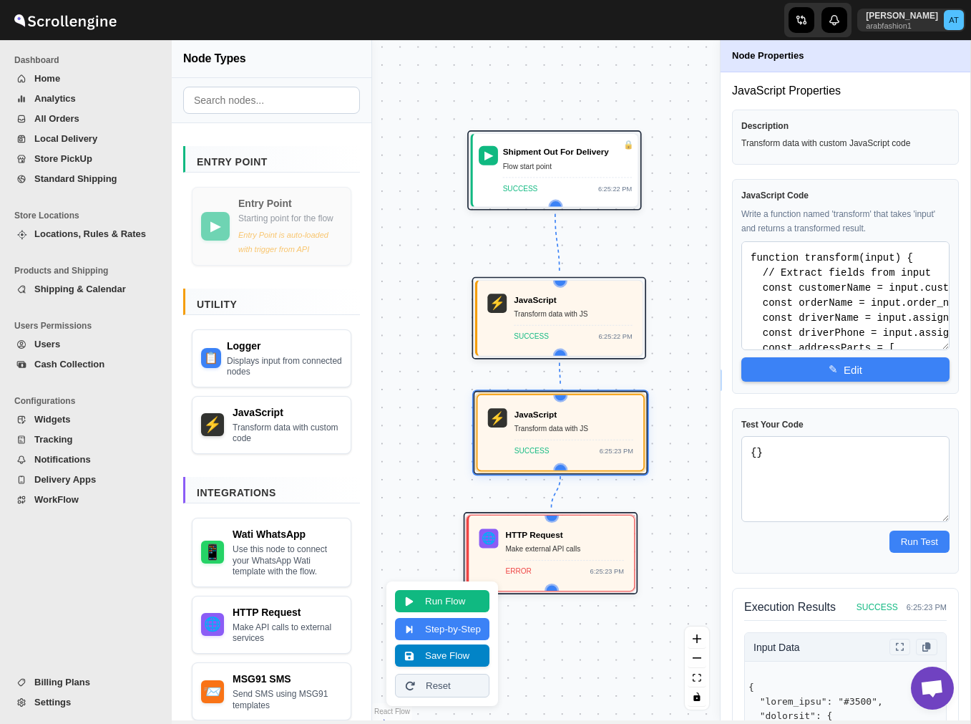
click at [457, 659] on button "Save Flow" at bounding box center [442, 655] width 94 height 22
click at [460, 592] on button "Run Flow" at bounding box center [442, 599] width 94 height 22
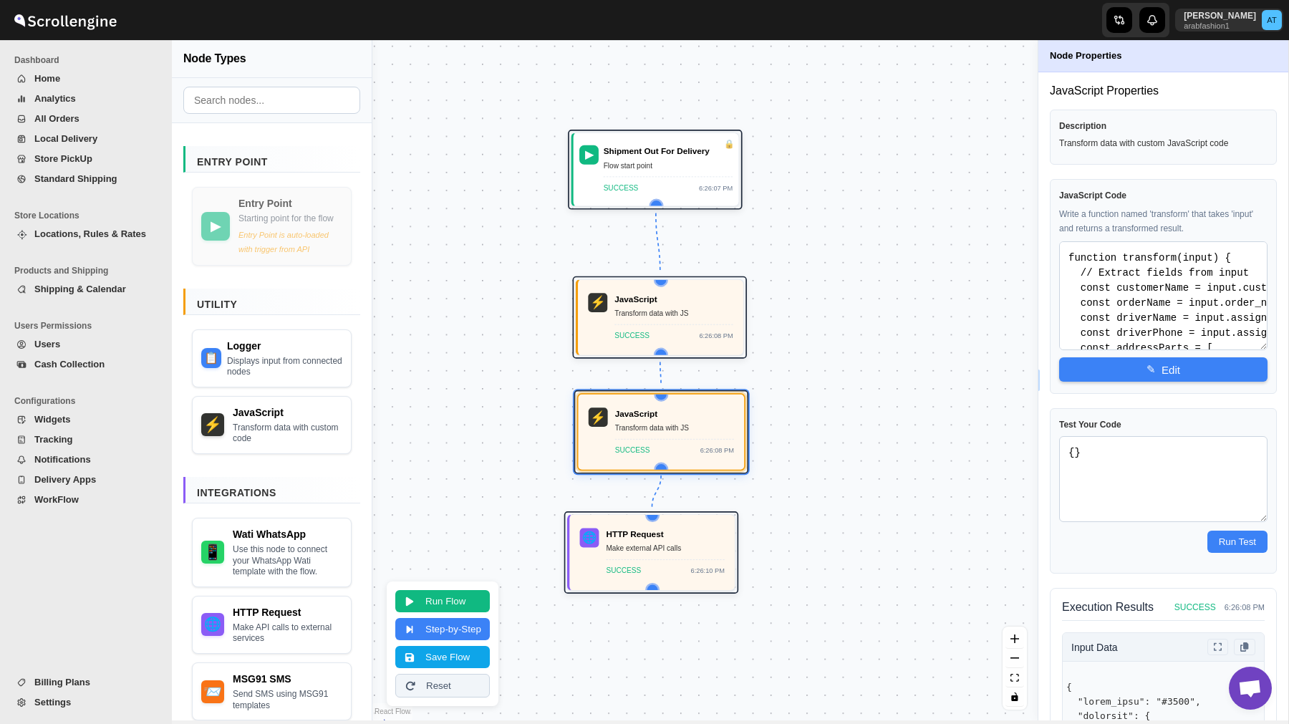
drag, startPoint x: 763, startPoint y: 393, endPoint x: 863, endPoint y: 393, distance: 100.2
click at [863, 393] on div "▶ Shipment Out For Delivery Flow start point SUCCESS 6:26:07 PM ⚡ JavaScript Tr…" at bounding box center [704, 380] width 665 height 680
click at [432, 650] on button "Save Flow" at bounding box center [442, 655] width 94 height 22
click at [719, 429] on div "Transform data with JS" at bounding box center [674, 427] width 119 height 12
click at [1151, 370] on span "✎" at bounding box center [1150, 368] width 9 height 13
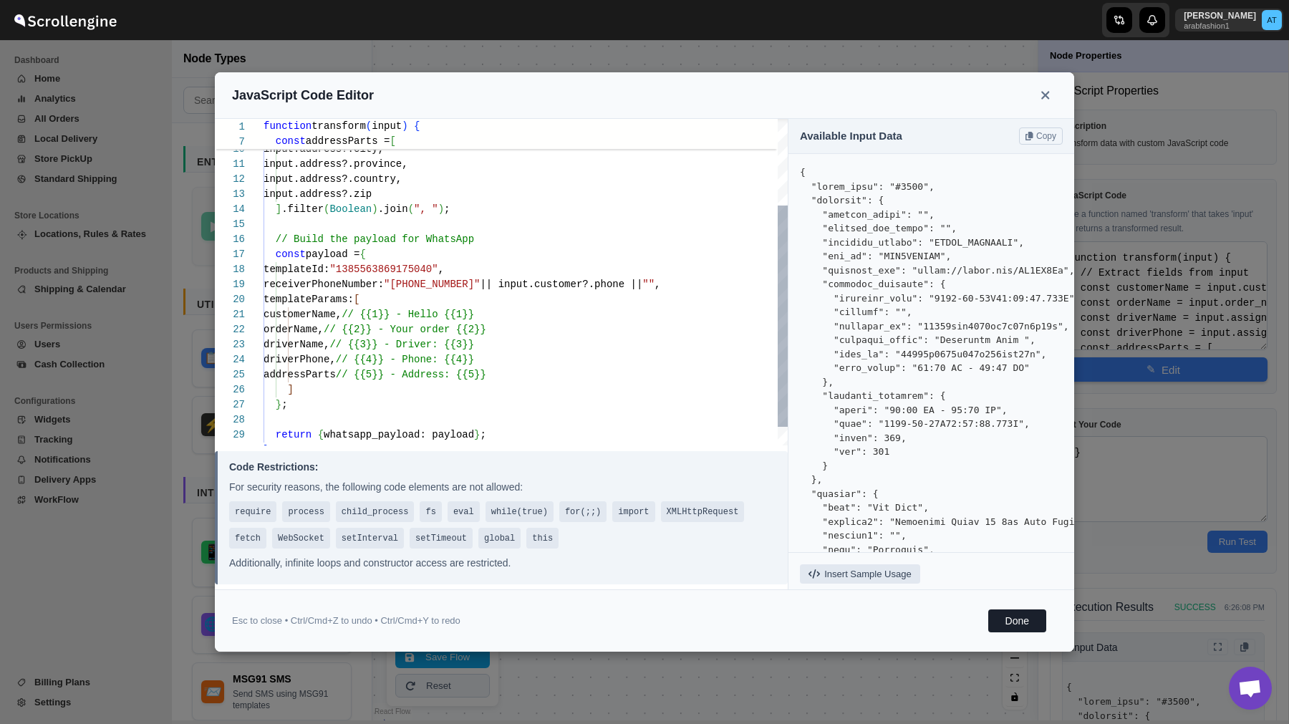
scroll to position [135, 0]
drag, startPoint x: 414, startPoint y: 281, endPoint x: 525, endPoint y: 280, distance: 111.7
click at [525, 280] on div "input.address?.address1, input.address?.address2, input.address?.city, input.ad…" at bounding box center [525, 231] width 524 height 481
type textarea "input.address?.city, input.address?.province, input.address?.country, input.add…"
type textarea "function transform(input) { // Extract fields from input const customerName = i…"
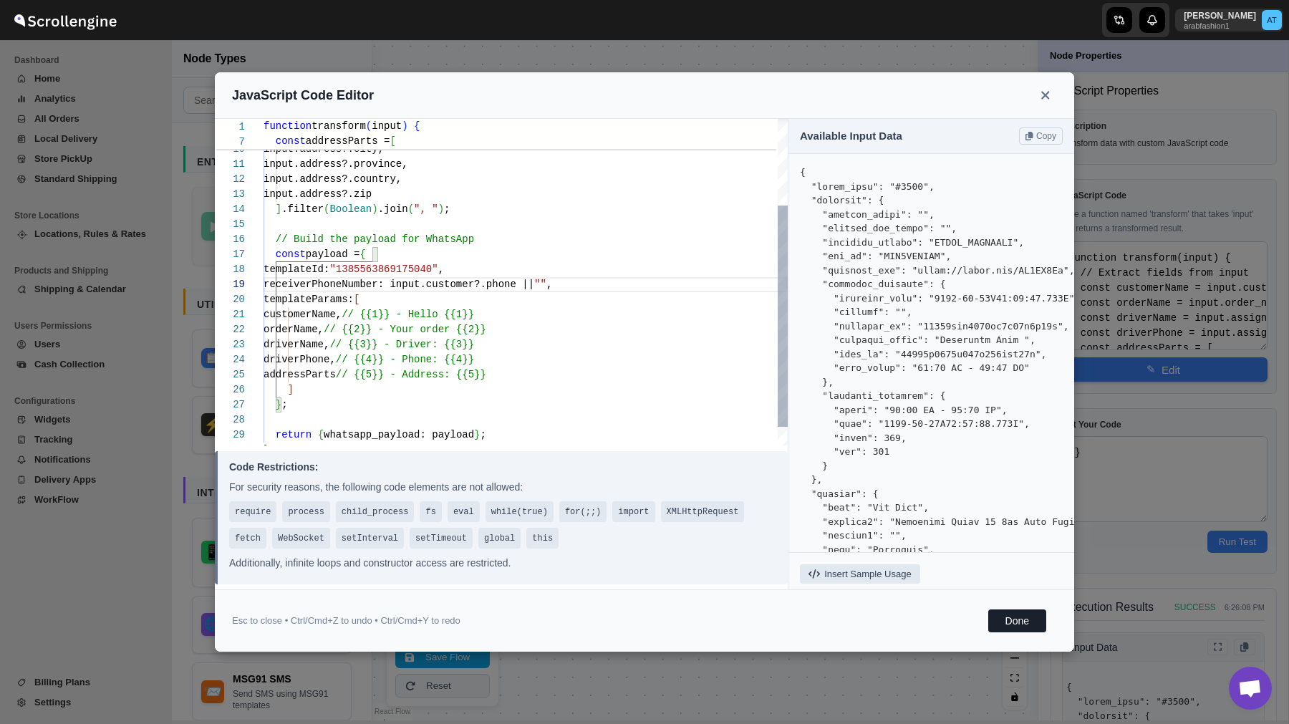
click at [478, 285] on div "input.address?.address1, input.address?.address2, input.address?.city, input.ad…" at bounding box center [525, 231] width 524 height 481
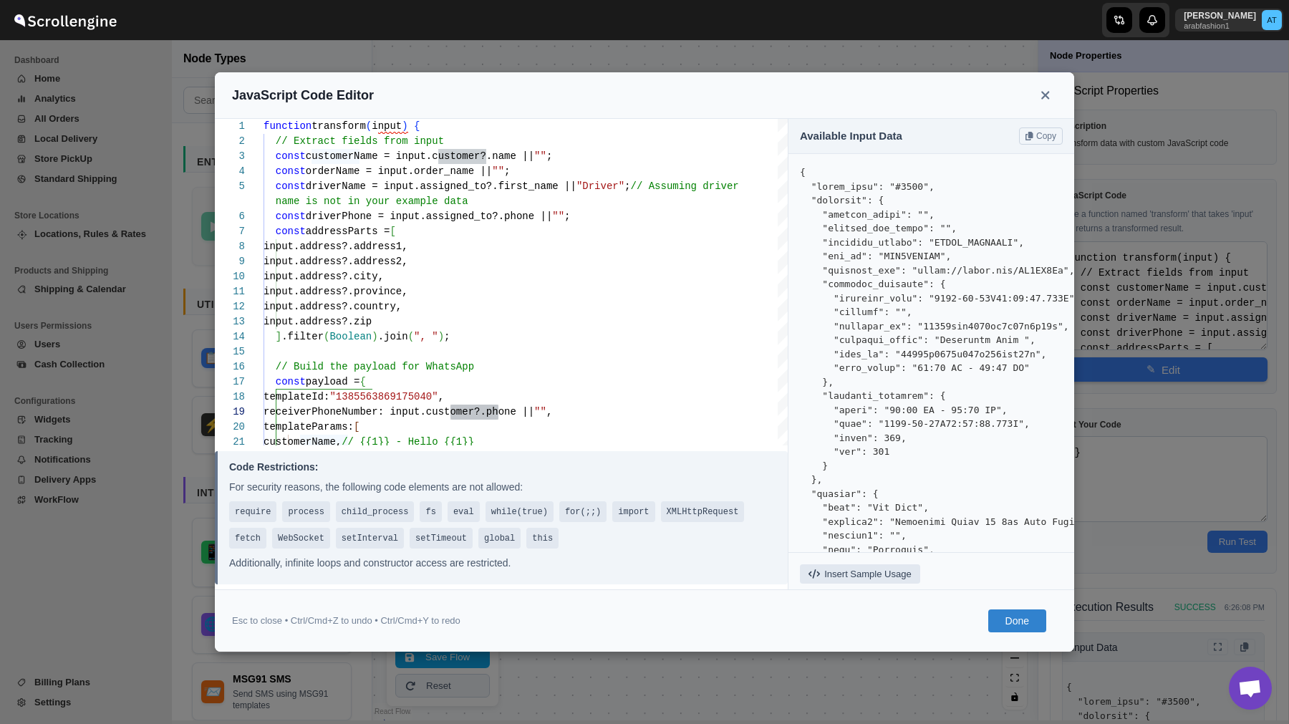
click at [1009, 619] on button "Done" at bounding box center [1017, 620] width 58 height 23
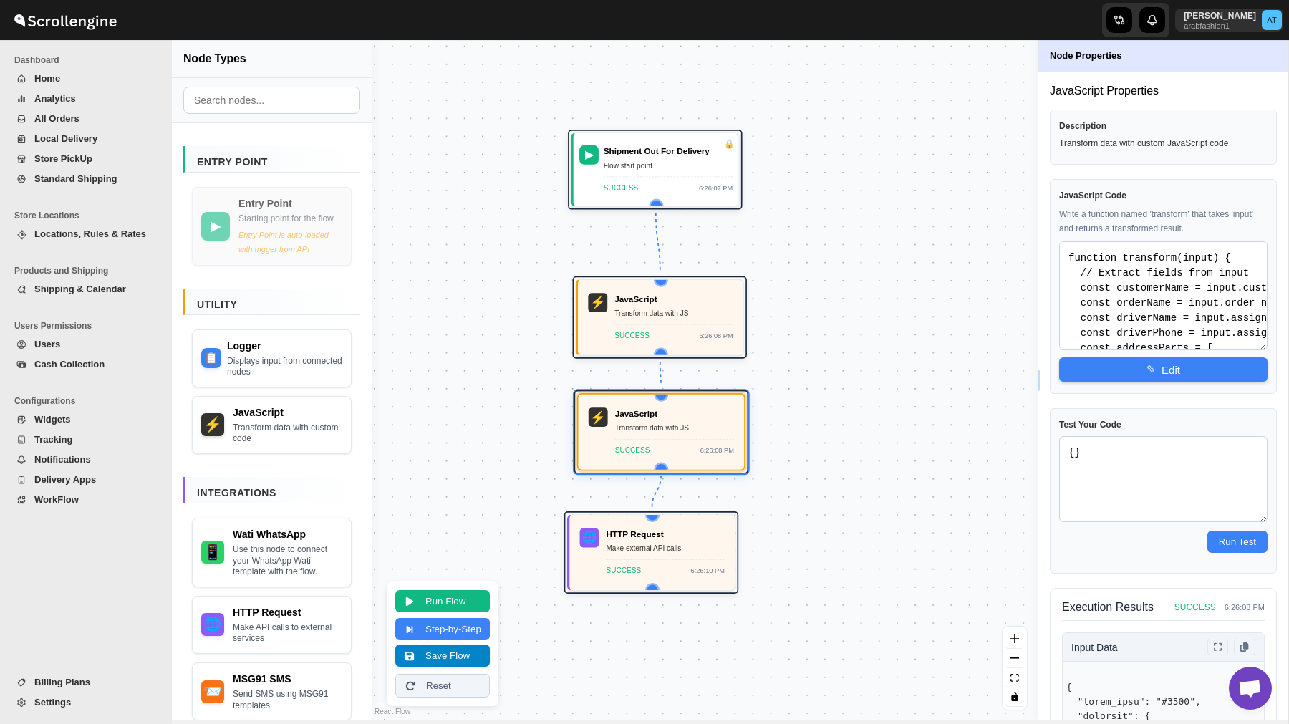
click at [449, 652] on button "Save Flow" at bounding box center [442, 655] width 94 height 22
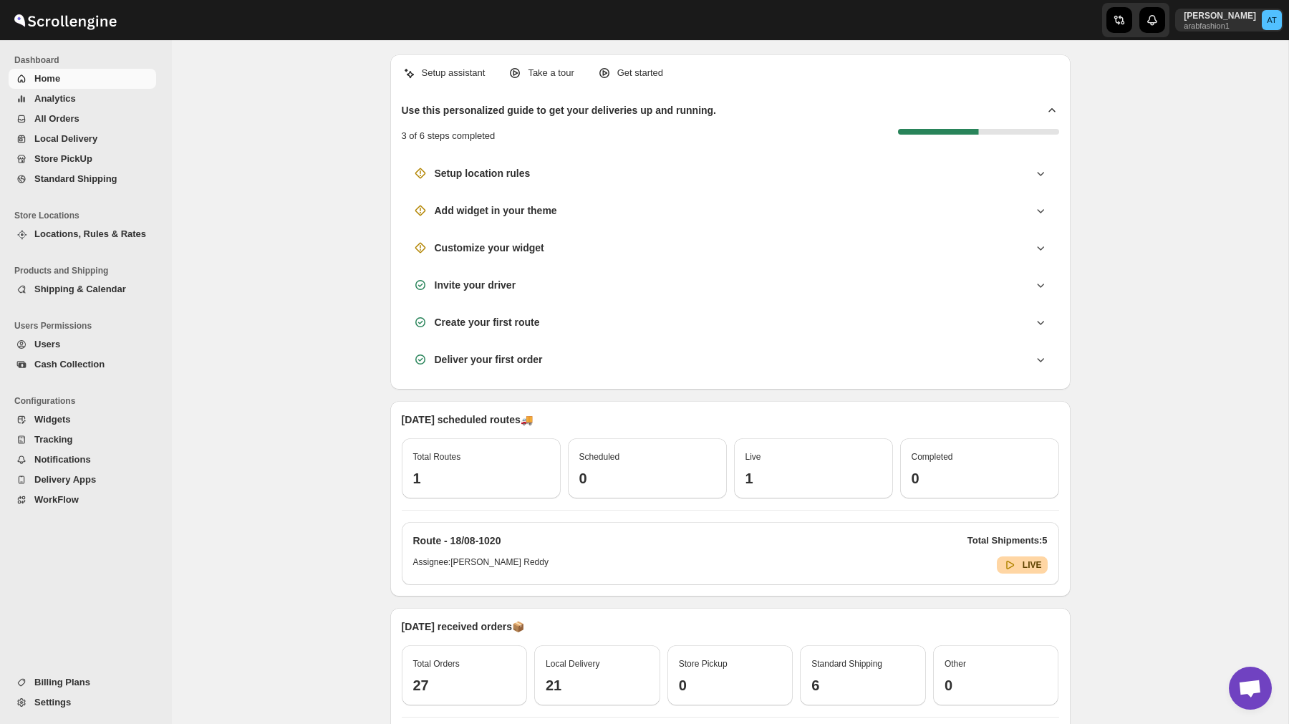
click at [47, 683] on span "Billing Plans" at bounding box center [62, 682] width 56 height 11
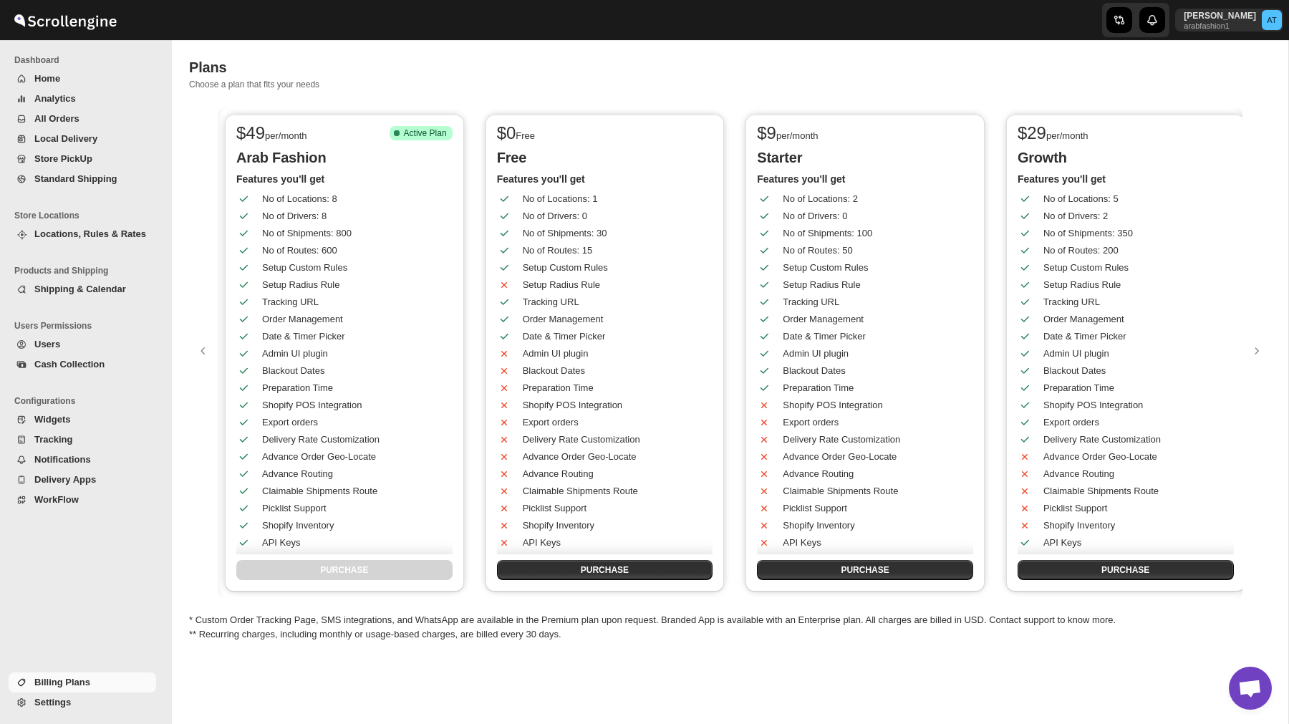
click at [62, 98] on span "Analytics" at bounding box center [55, 98] width 42 height 11
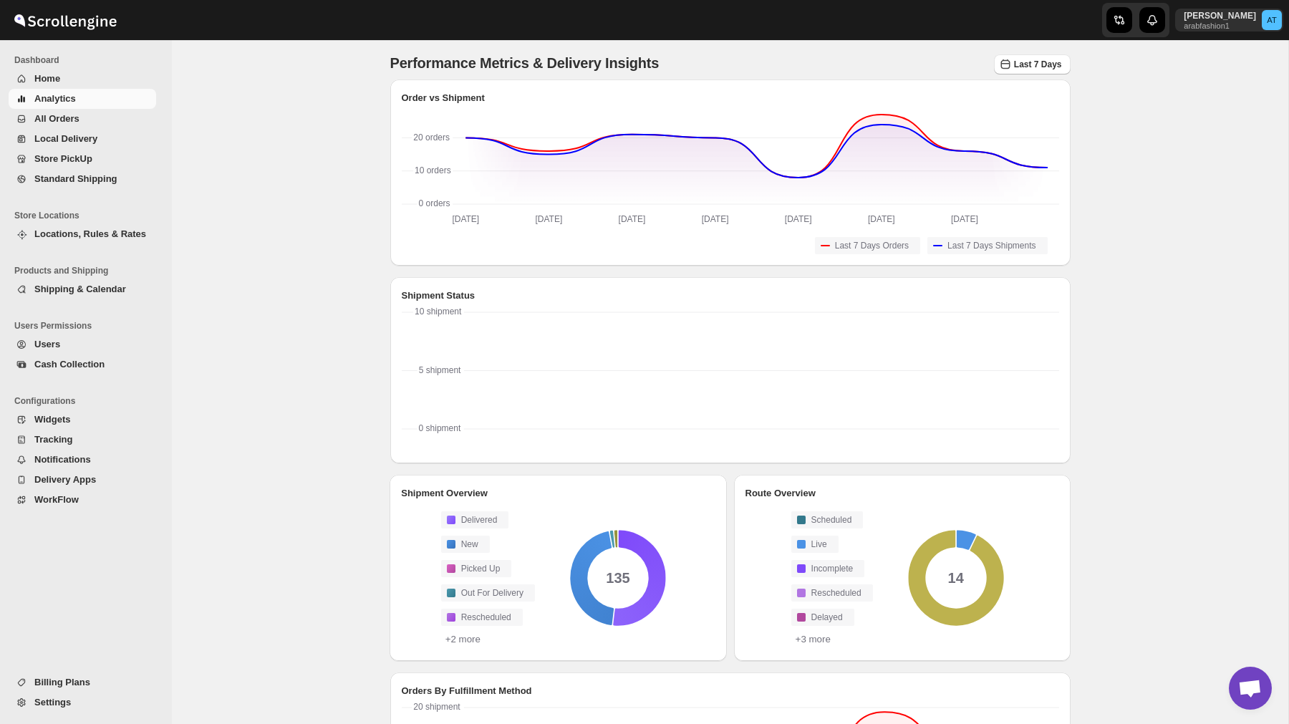
click at [69, 115] on span "All Orders" at bounding box center [56, 118] width 45 height 11
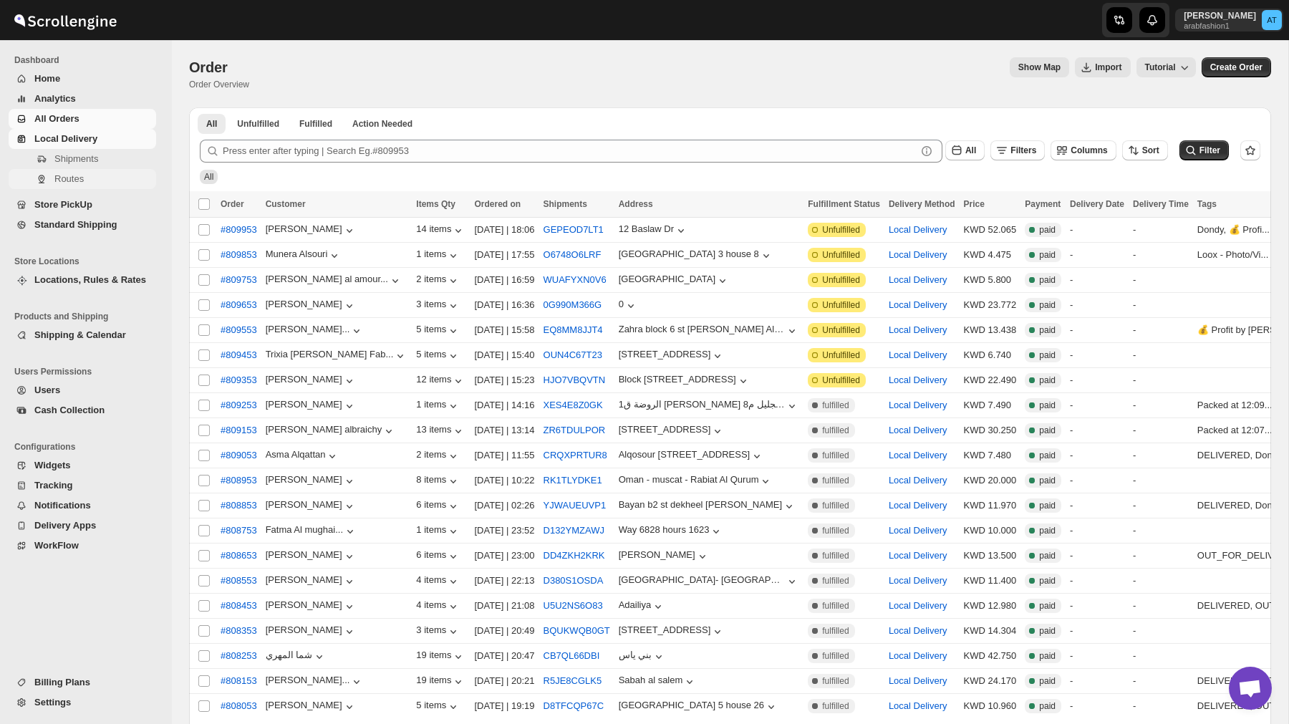
click at [67, 172] on span "Routes" at bounding box center [103, 179] width 99 height 14
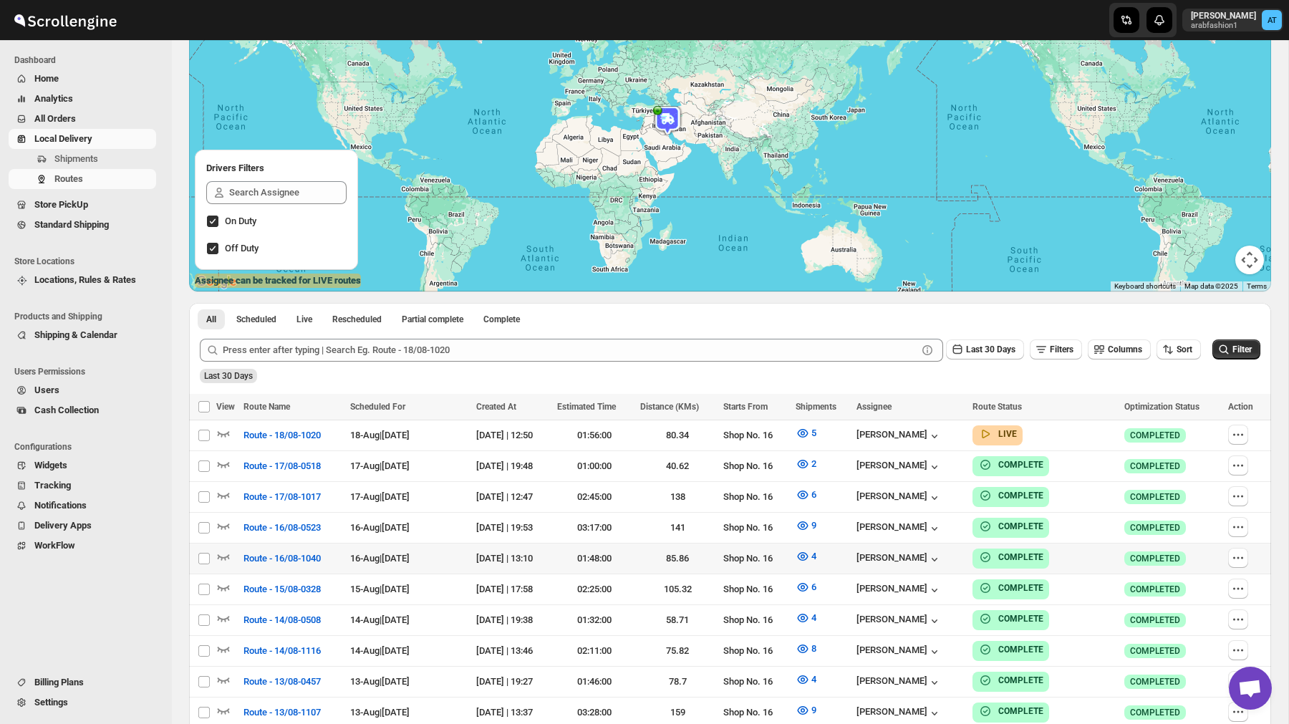
scroll to position [102, 0]
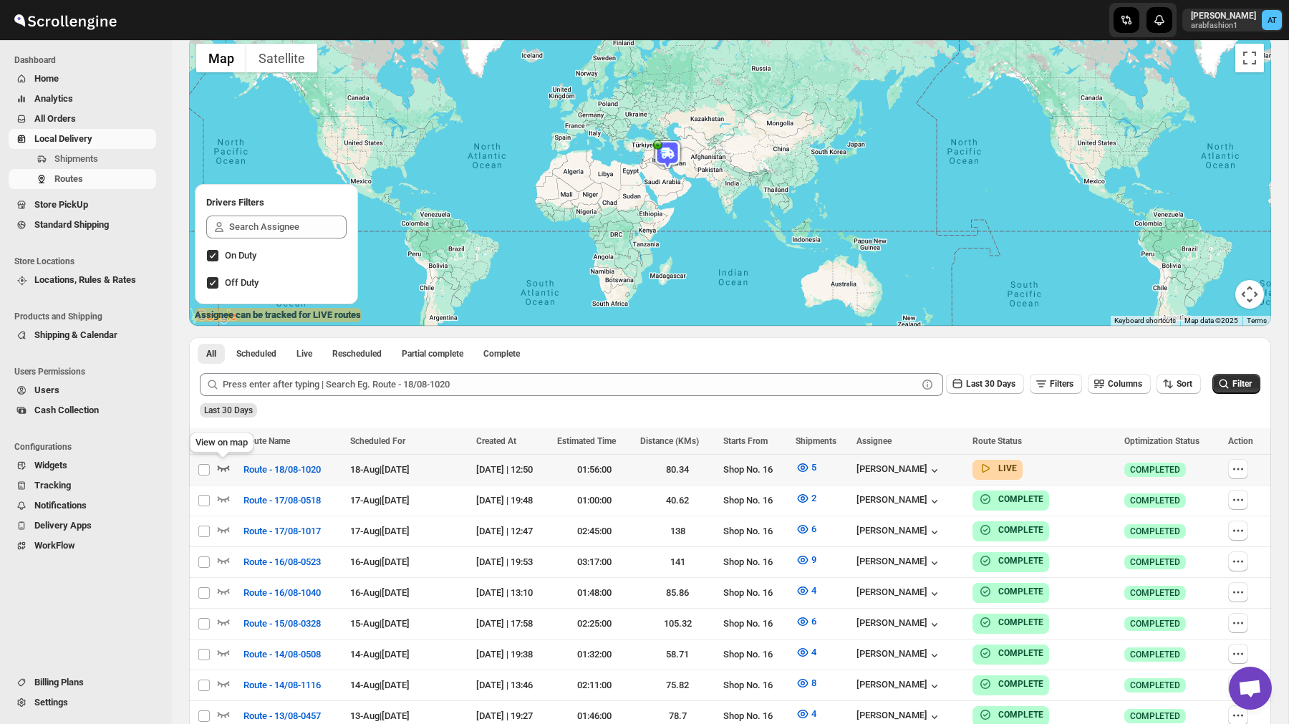
click at [226, 470] on icon "button" at bounding box center [223, 467] width 14 height 14
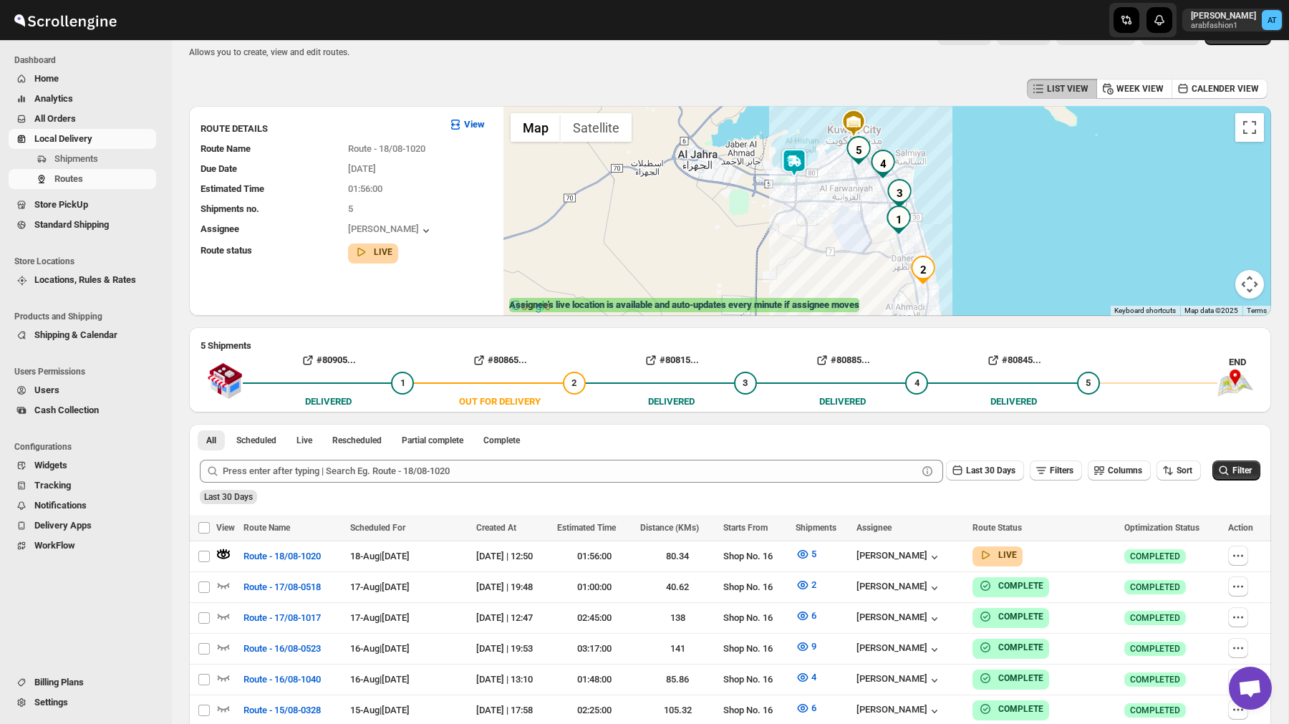
scroll to position [0, 0]
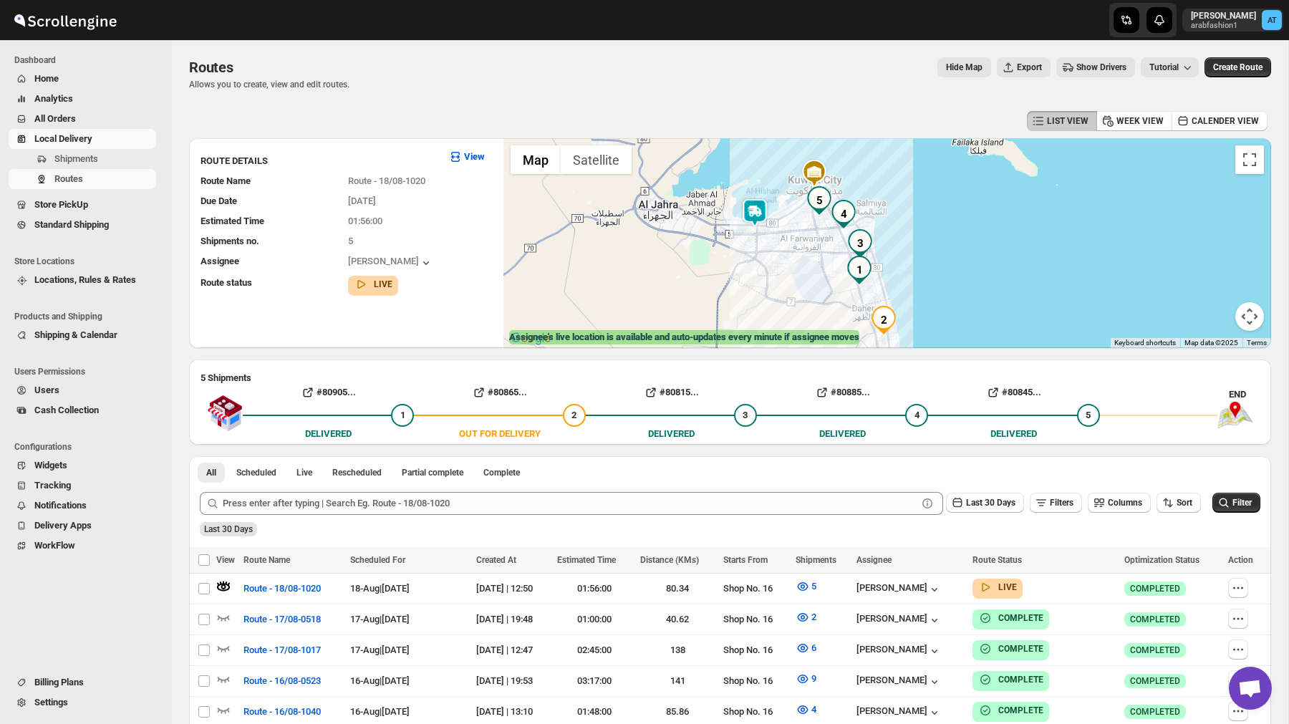
drag, startPoint x: 798, startPoint y: 253, endPoint x: 757, endPoint y: 271, distance: 44.6
click at [757, 271] on div at bounding box center [886, 243] width 767 height 210
click at [67, 548] on span "WorkFlow" at bounding box center [54, 545] width 41 height 11
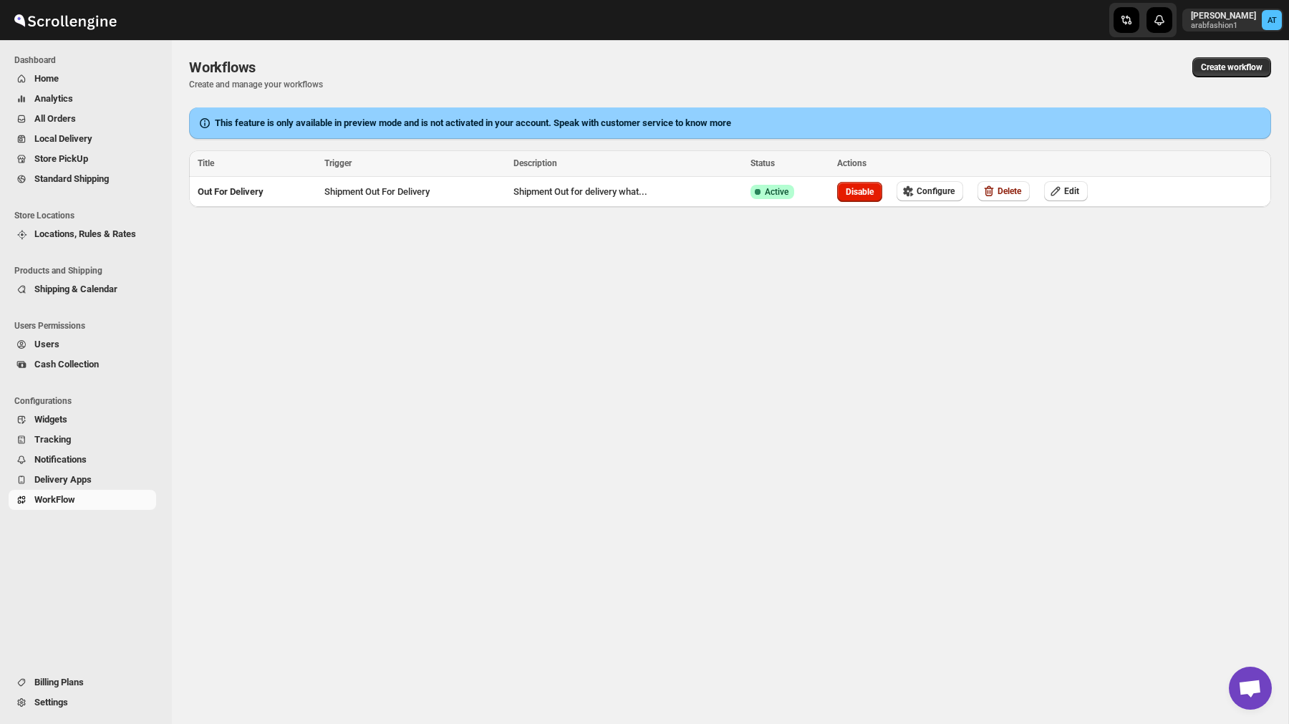
click at [541, 412] on div "Workflows. This page is ready Workflows Create and manage your workflows Create…" at bounding box center [730, 382] width 1116 height 684
click at [871, 185] on button "Disable" at bounding box center [859, 192] width 45 height 20
click at [870, 192] on span "Enable" at bounding box center [865, 191] width 26 height 11
click at [936, 198] on button "Configure" at bounding box center [929, 191] width 67 height 20
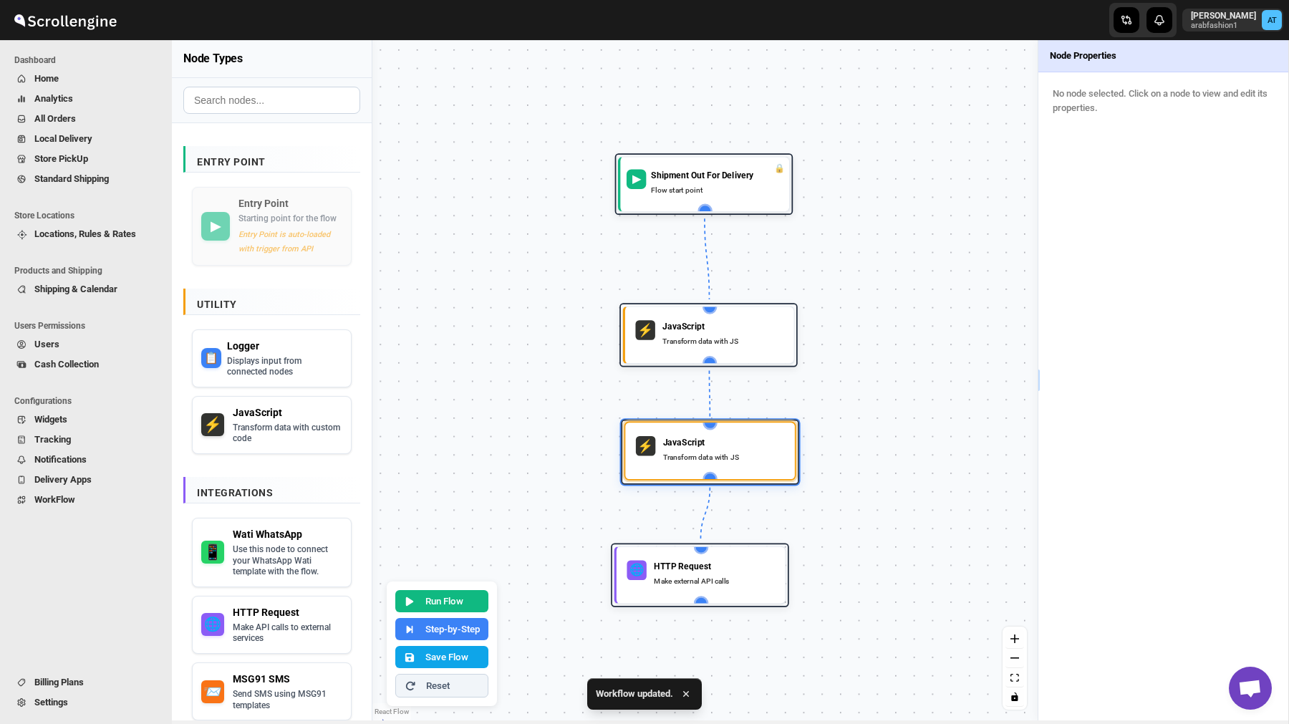
click at [698, 457] on div "Transform data with JS" at bounding box center [724, 457] width 122 height 12
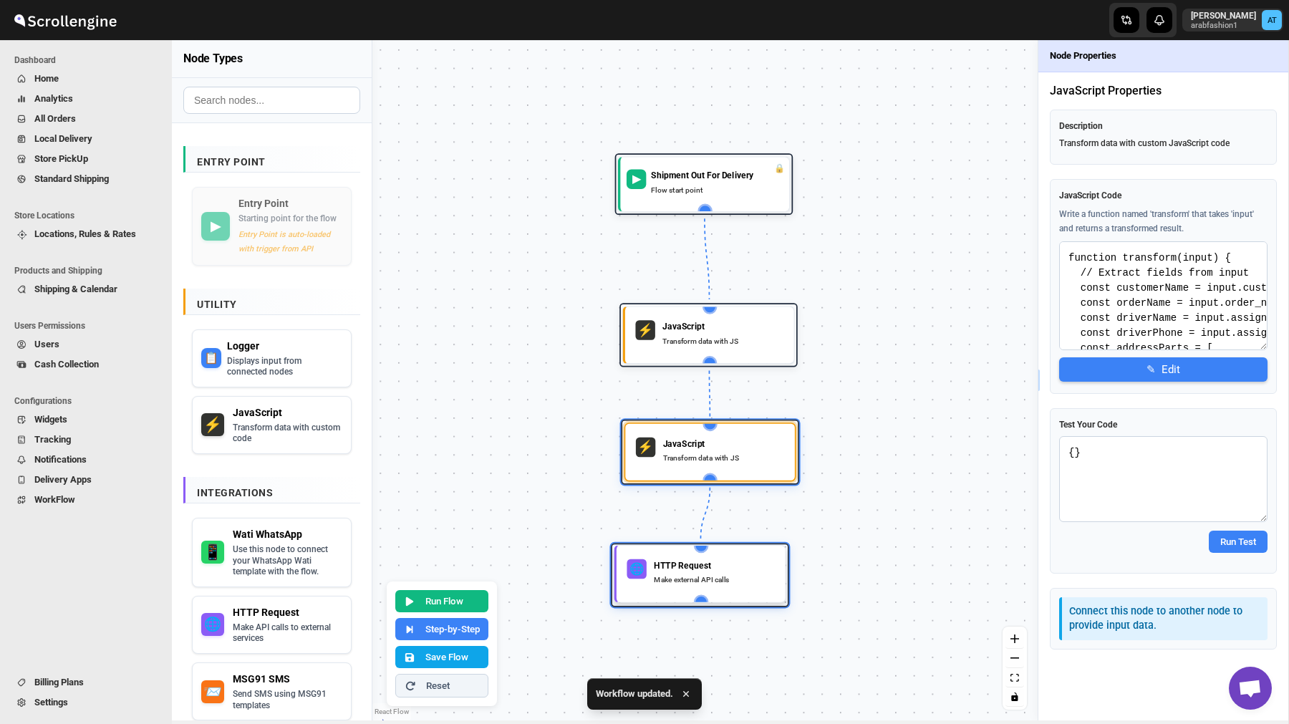
click at [700, 568] on div "HTTP Request" at bounding box center [714, 565] width 121 height 12
select select "POST"
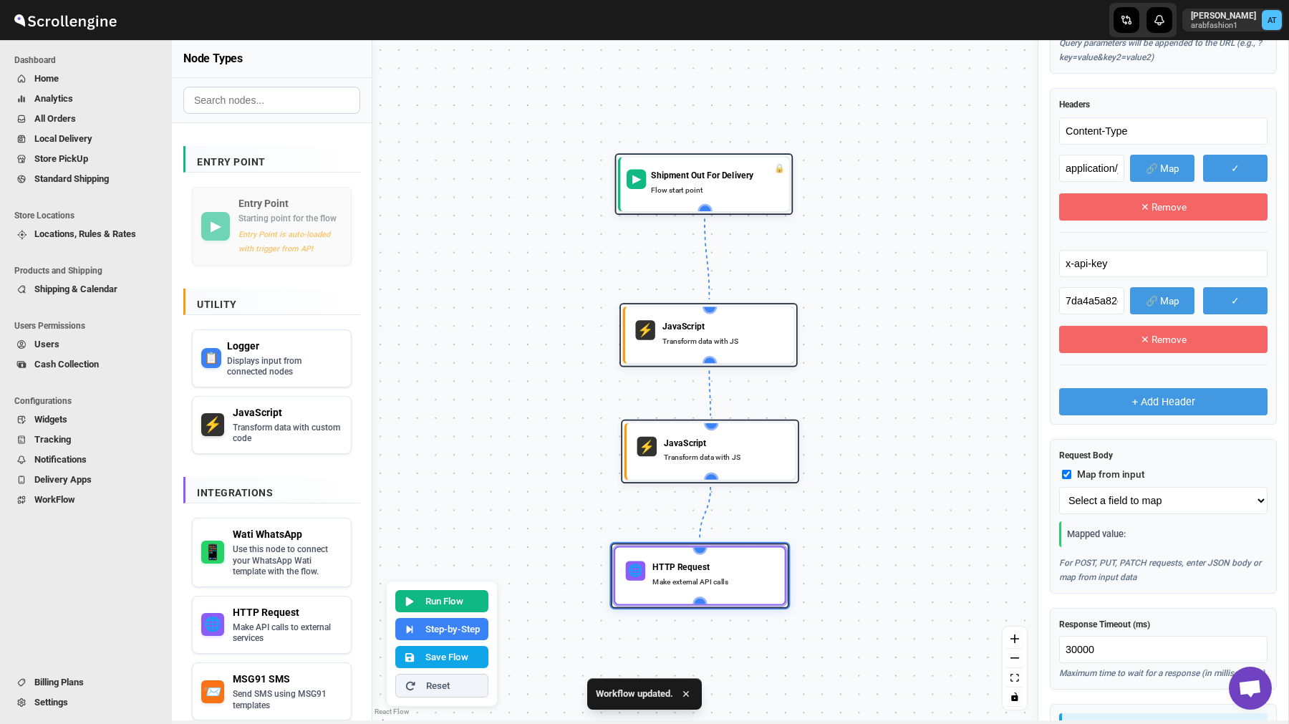
scroll to position [616, 0]
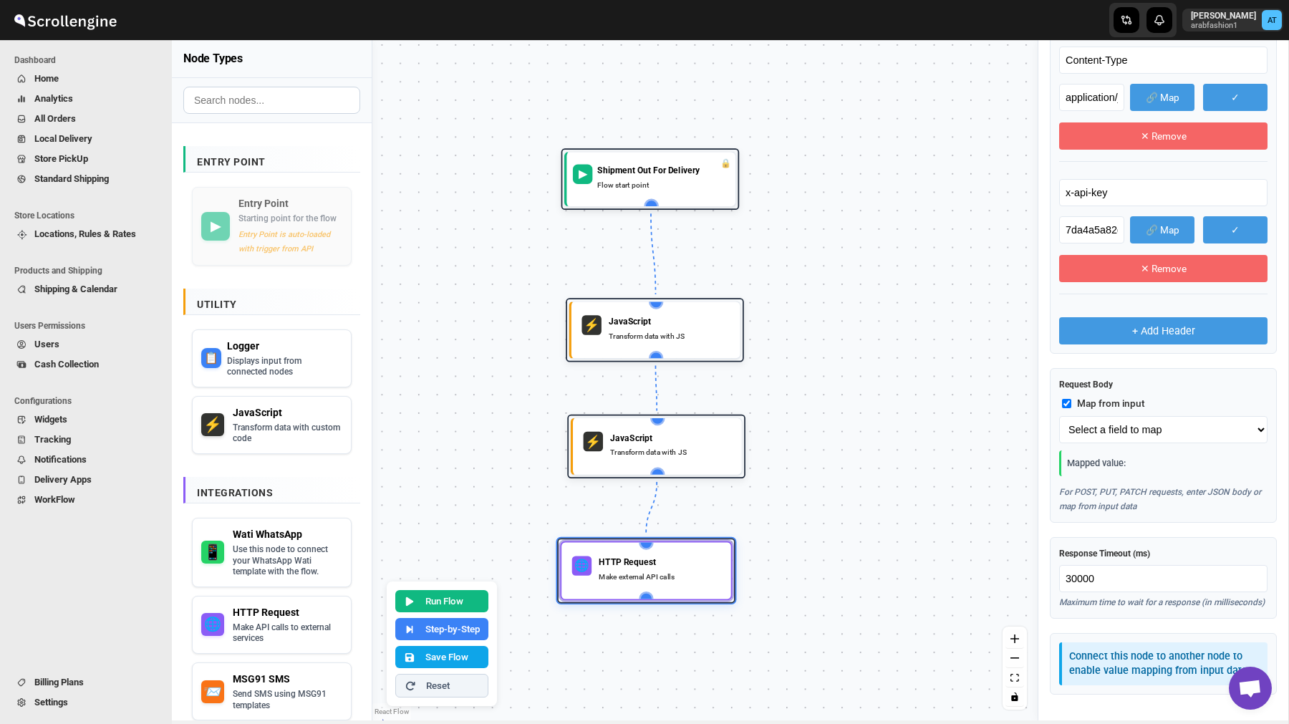
drag, startPoint x: 859, startPoint y: 414, endPoint x: 805, endPoint y: 409, distance: 53.9
click at [805, 409] on div "▶ Shipment Out For Delivery Flow start point ⚡ JavaScript Transform data with J…" at bounding box center [704, 380] width 665 height 680
click at [1228, 22] on p "arabfashion1" at bounding box center [1223, 25] width 65 height 9
click at [1226, 163] on span "Logout" at bounding box center [1245, 157] width 57 height 14
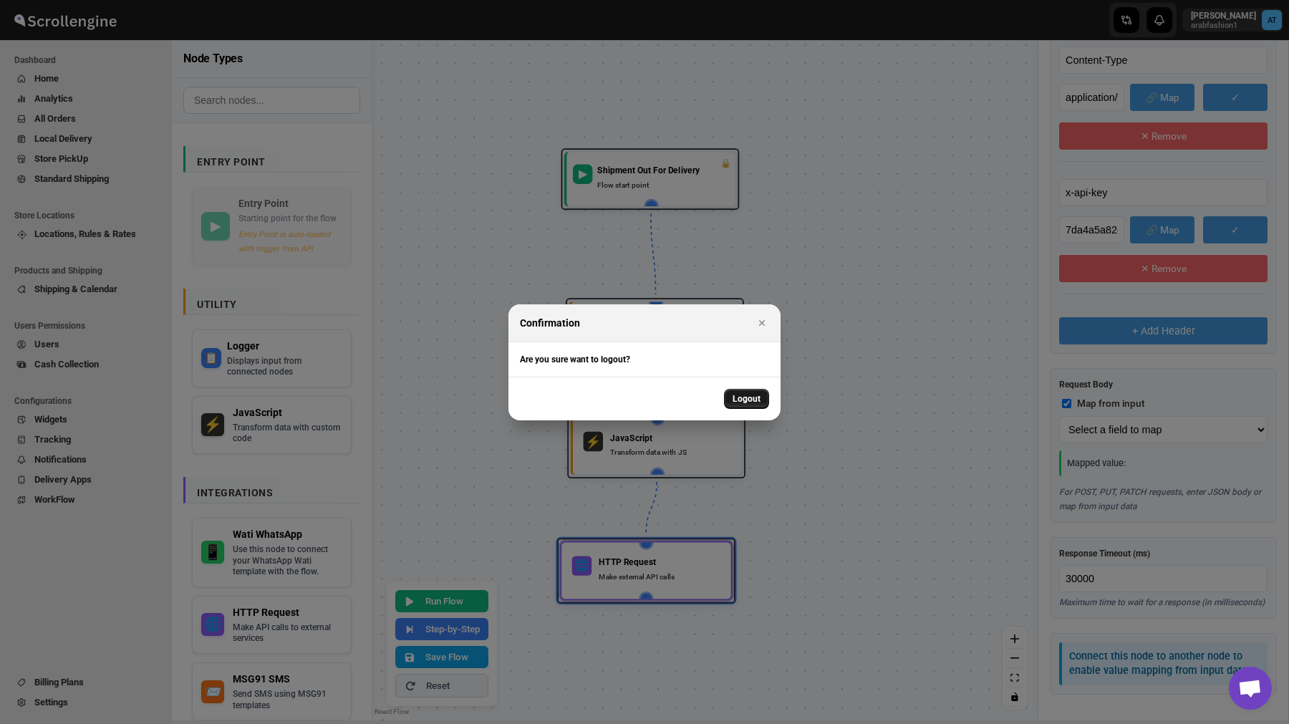
click at [744, 398] on span "Logout" at bounding box center [746, 398] width 28 height 11
